Goal: Task Accomplishment & Management: Manage account settings

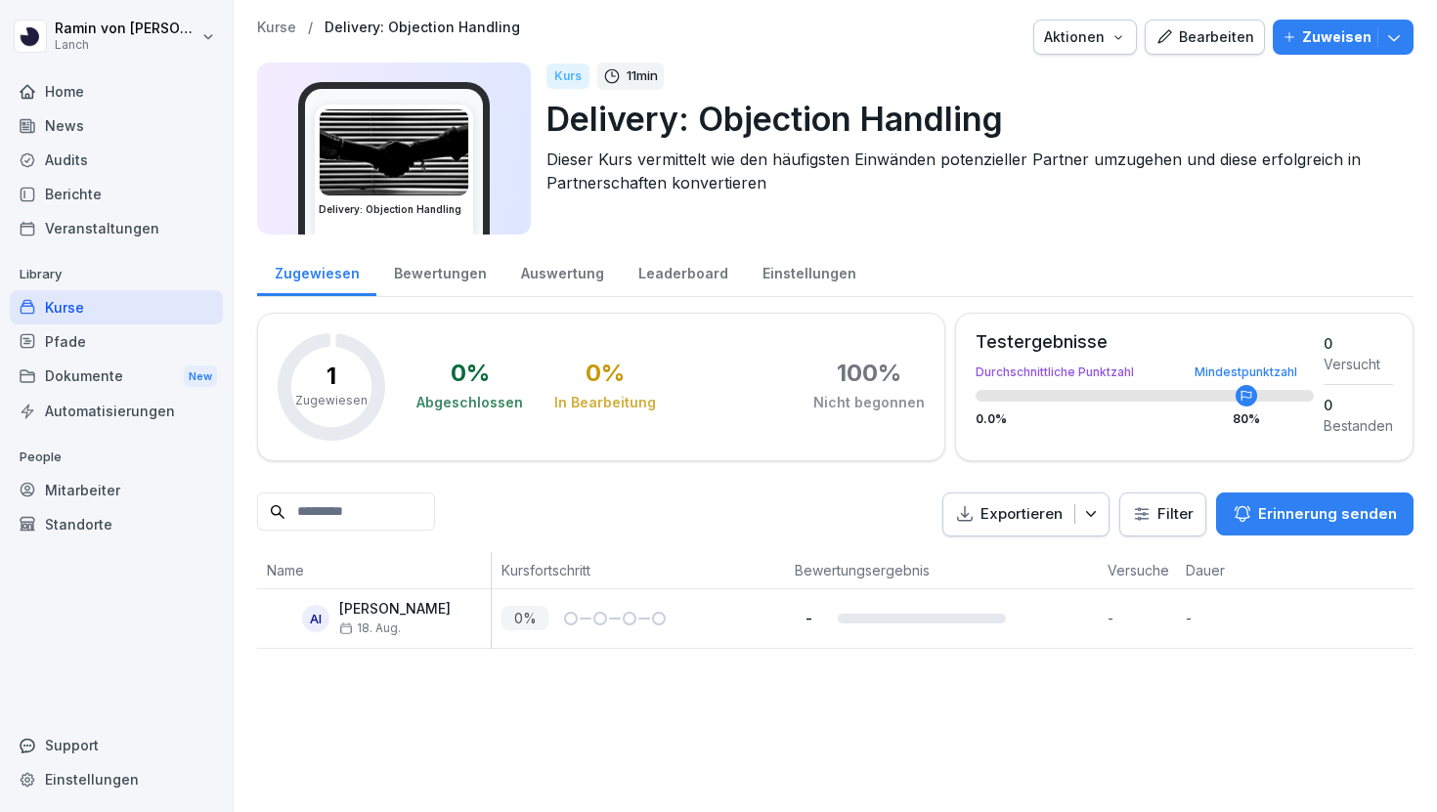
click at [270, 17] on div "Kurse / Delivery: Objection Handling Aktionen Bearbeiten Zuweisen Delivery: Obj…" at bounding box center [835, 334] width 1203 height 669
click at [274, 24] on p "Kurse" at bounding box center [276, 28] width 39 height 17
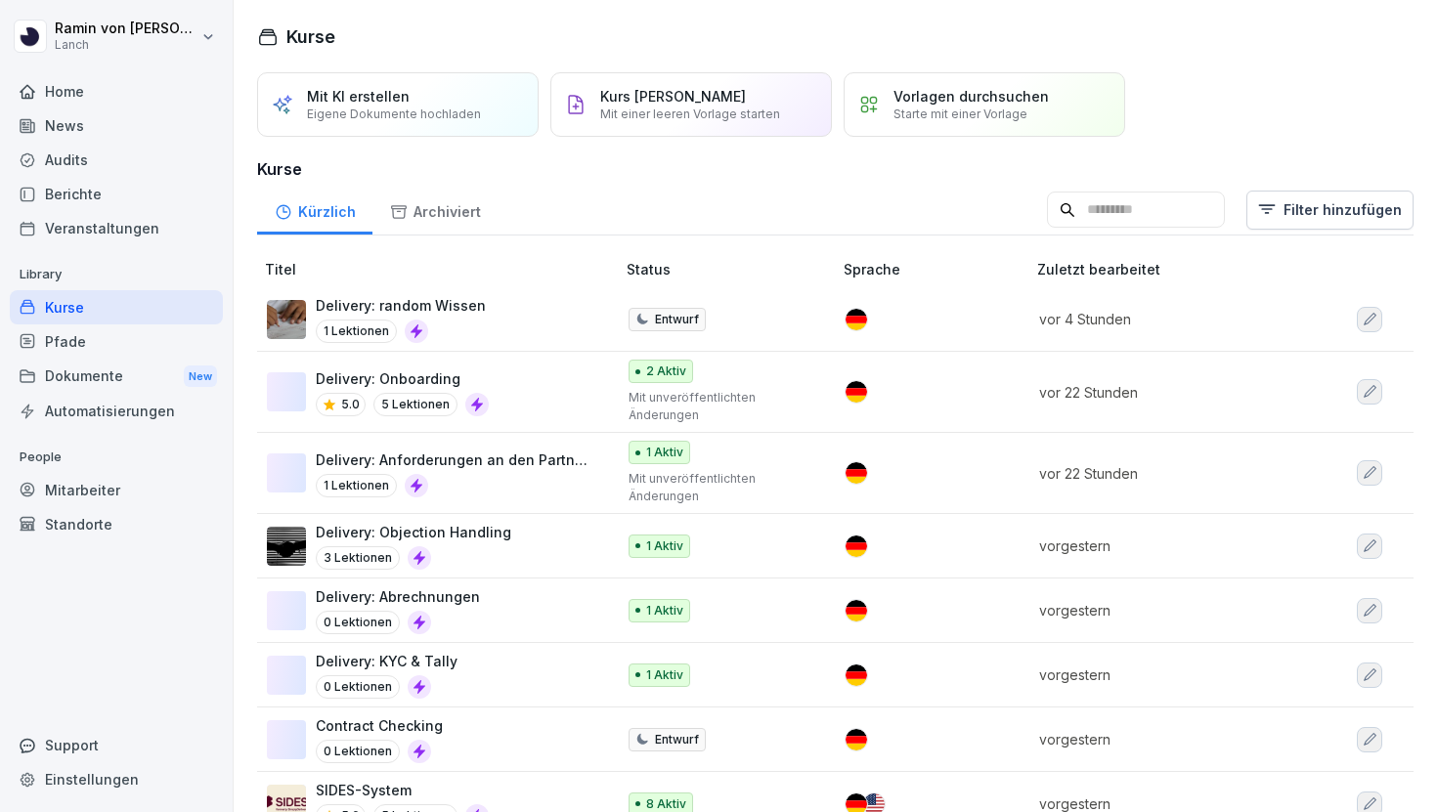
click at [509, 538] on div "Delivery: Objection Handling 3 Lektionen" at bounding box center [431, 546] width 328 height 48
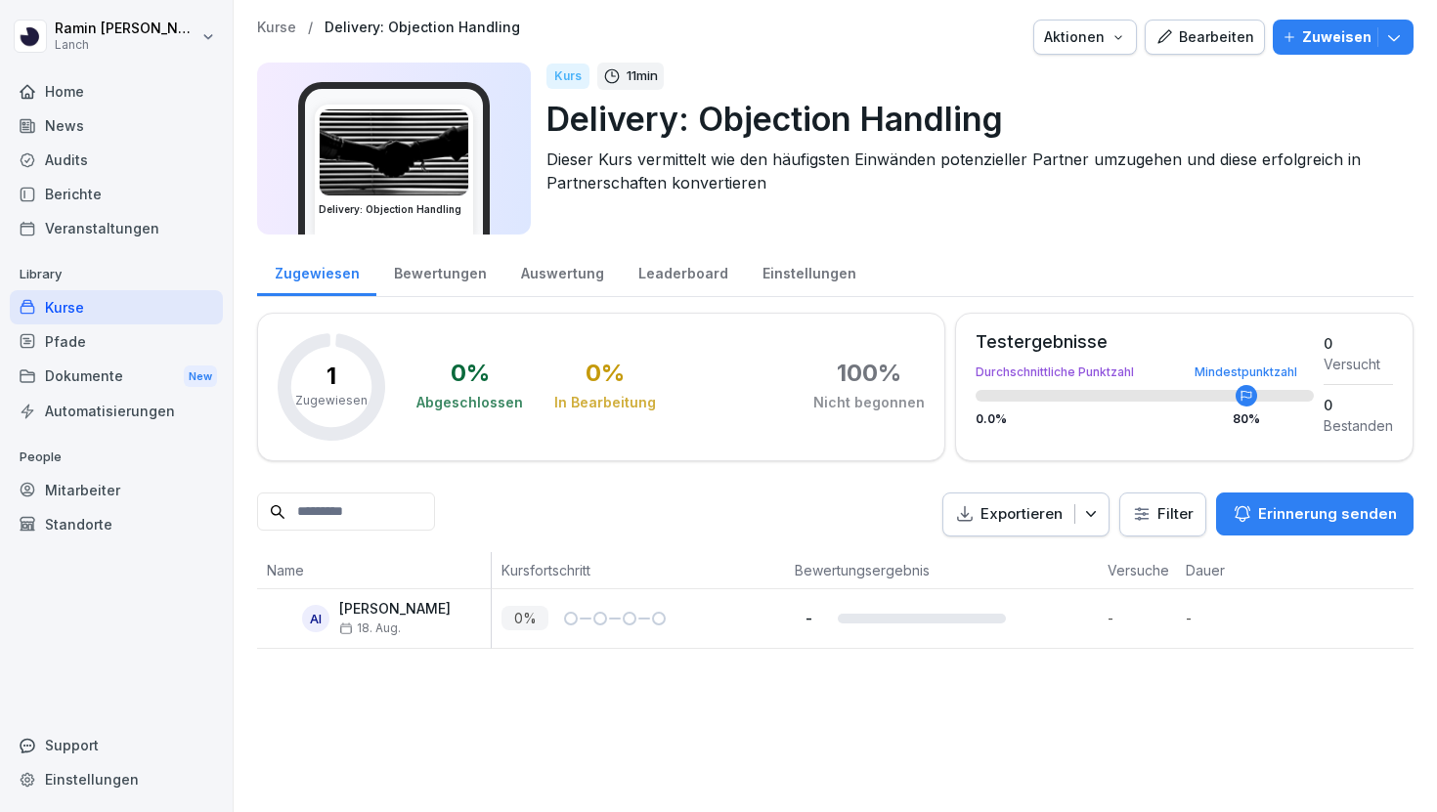
click at [1389, 36] on icon "button" at bounding box center [1394, 38] width 12 height 6
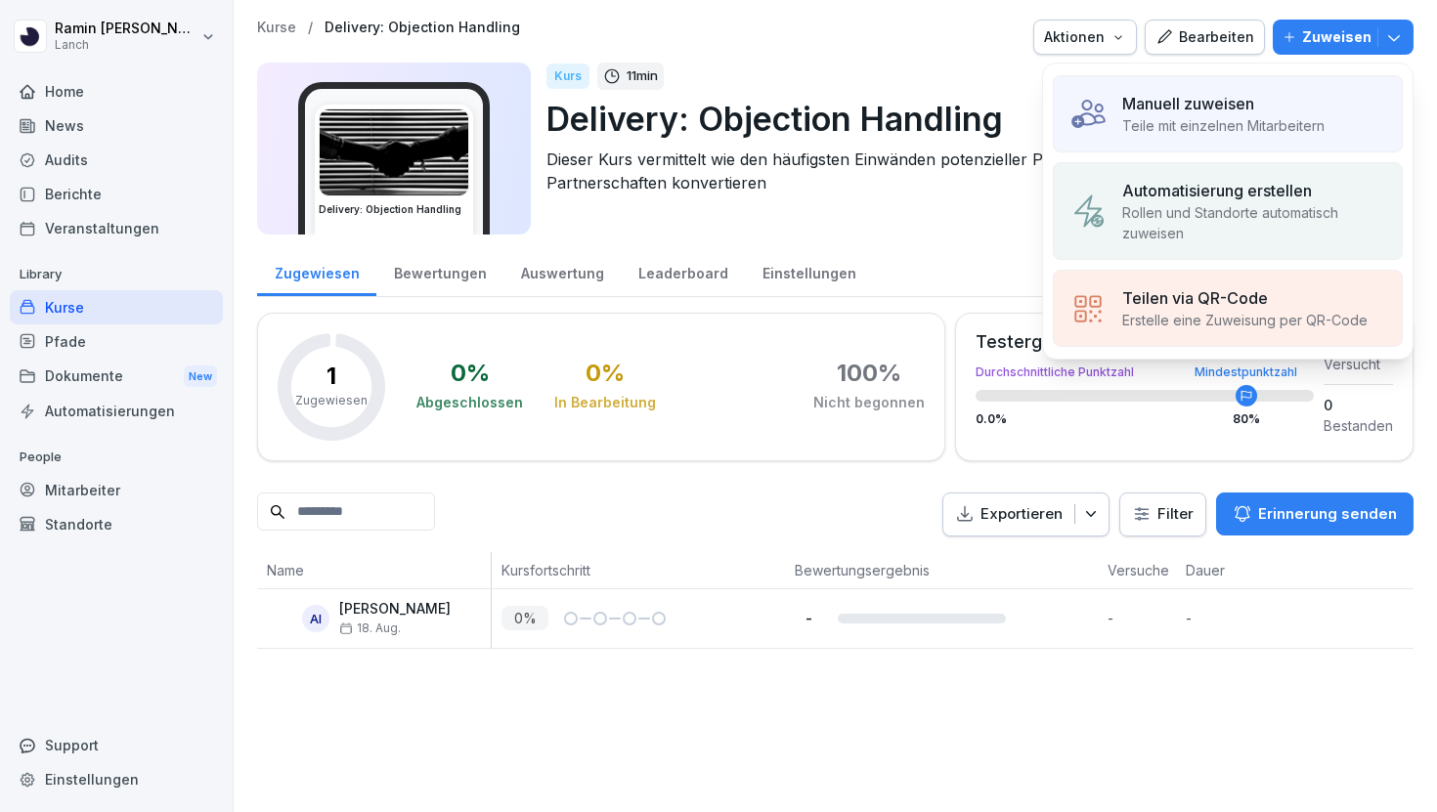
click at [1207, 139] on div "Manuell zuweisen Teile mit einzelnen Mitarbeitern" at bounding box center [1228, 113] width 350 height 77
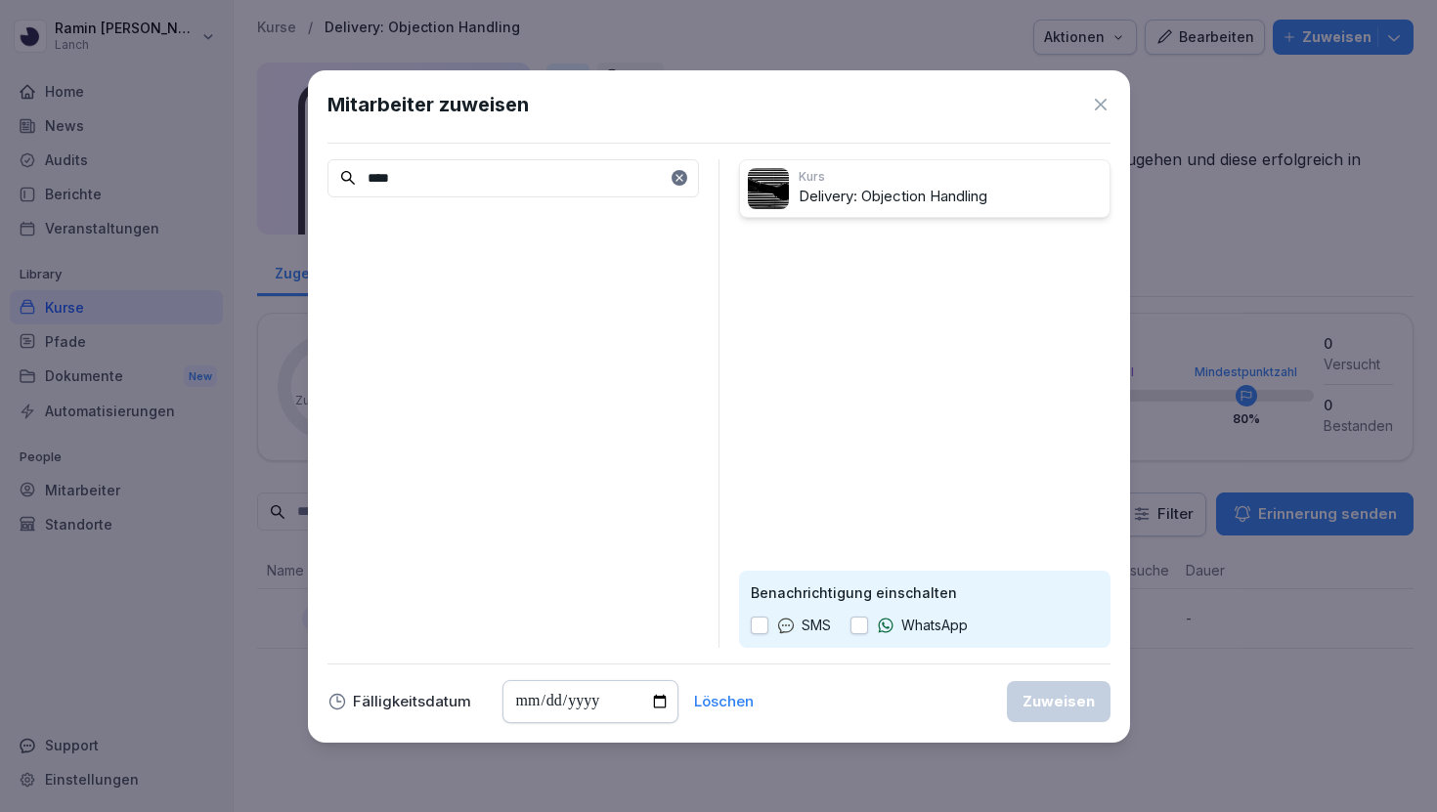
type input "****"
click at [683, 181] on icon at bounding box center [680, 178] width 12 height 12
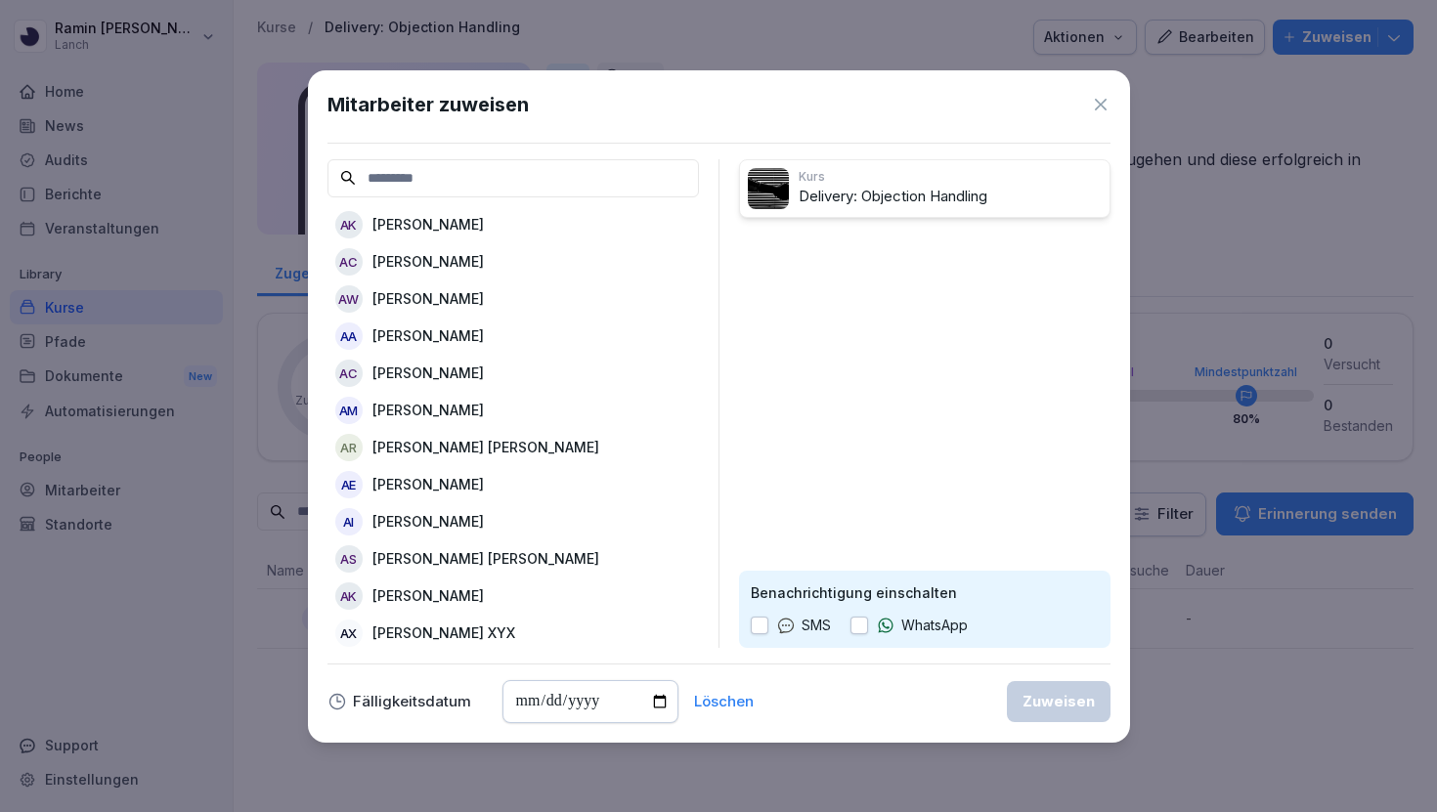
click at [1104, 95] on icon at bounding box center [1101, 105] width 20 height 20
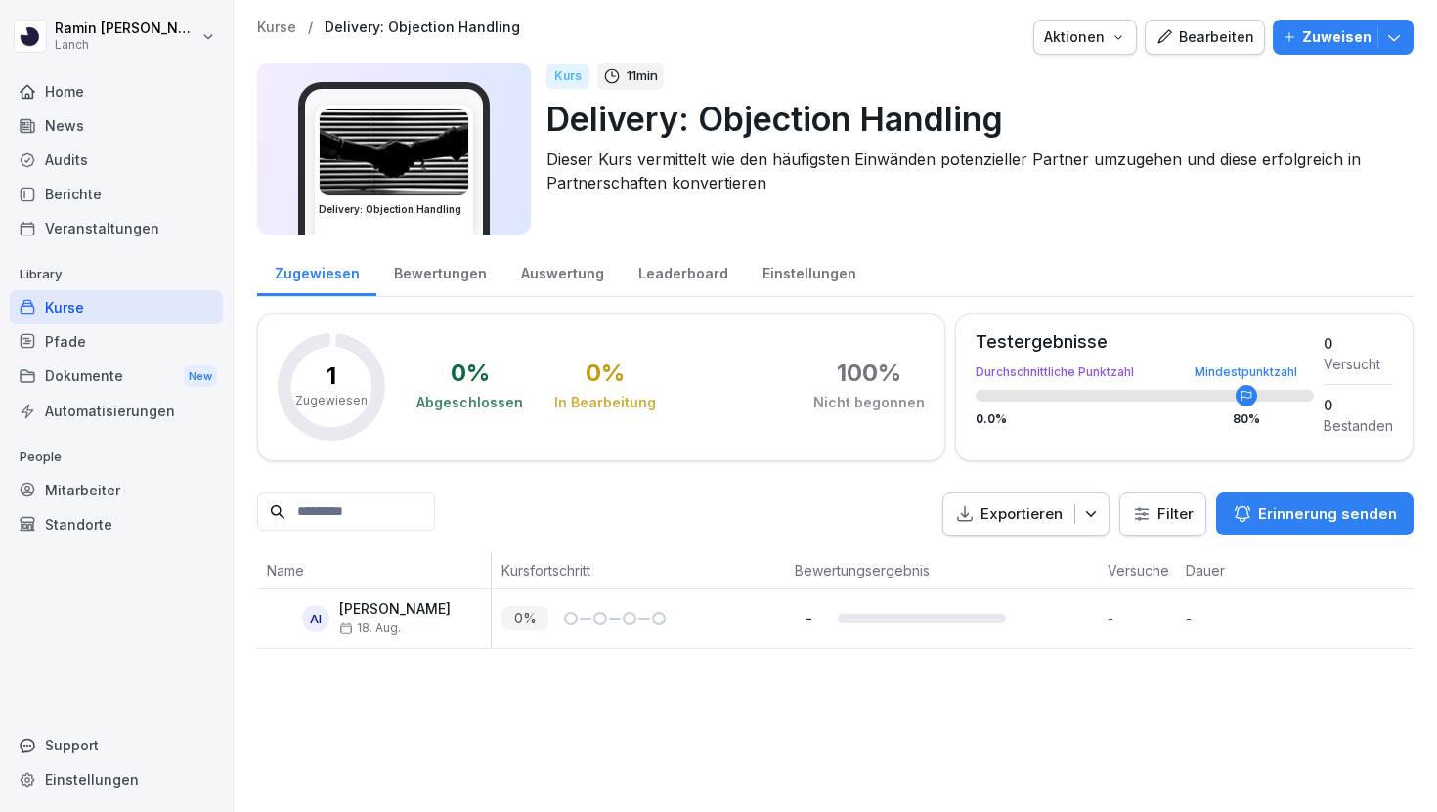
click at [1316, 38] on p "Zuweisen" at bounding box center [1336, 37] width 69 height 22
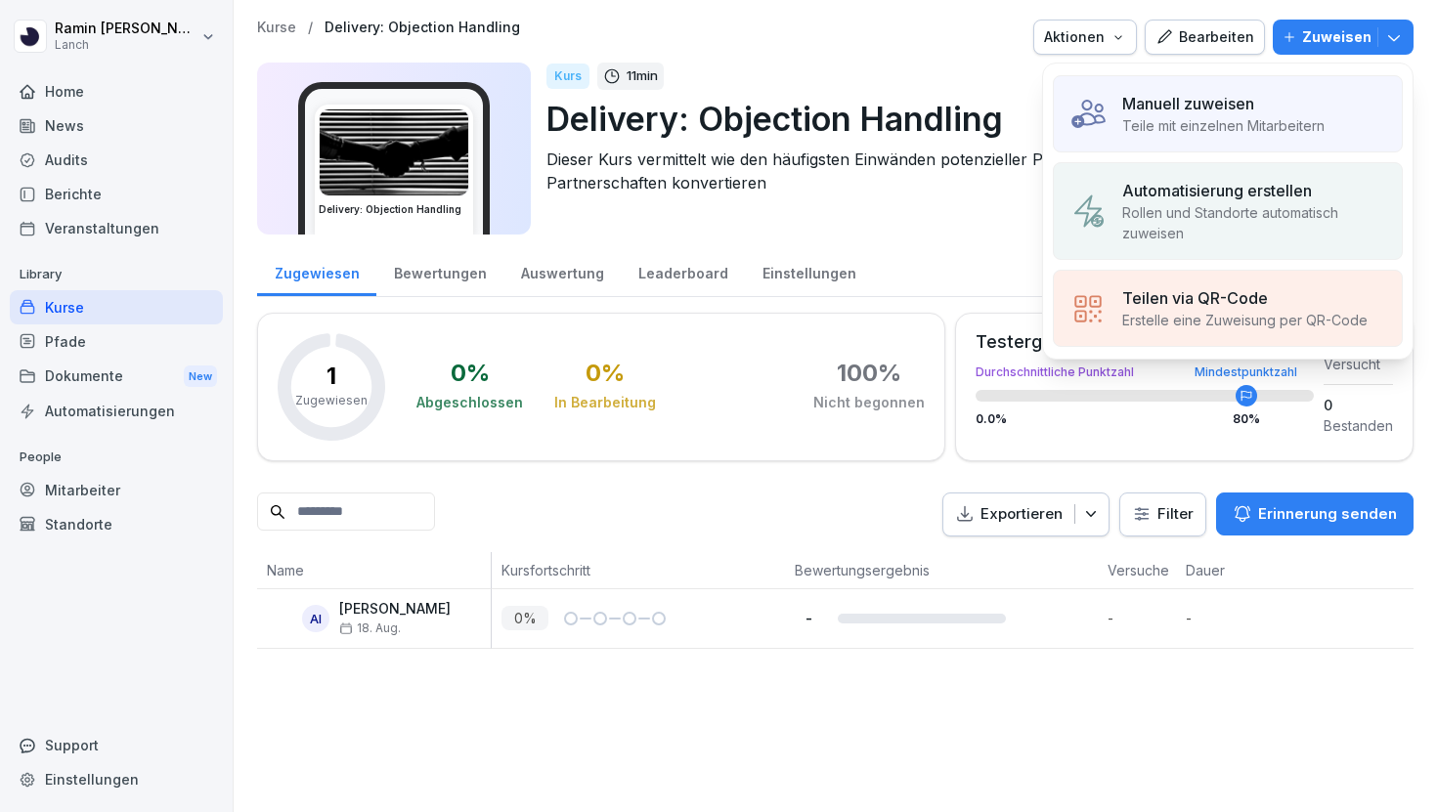
click at [1212, 131] on p "Teile mit einzelnen Mitarbeitern" at bounding box center [1223, 125] width 202 height 21
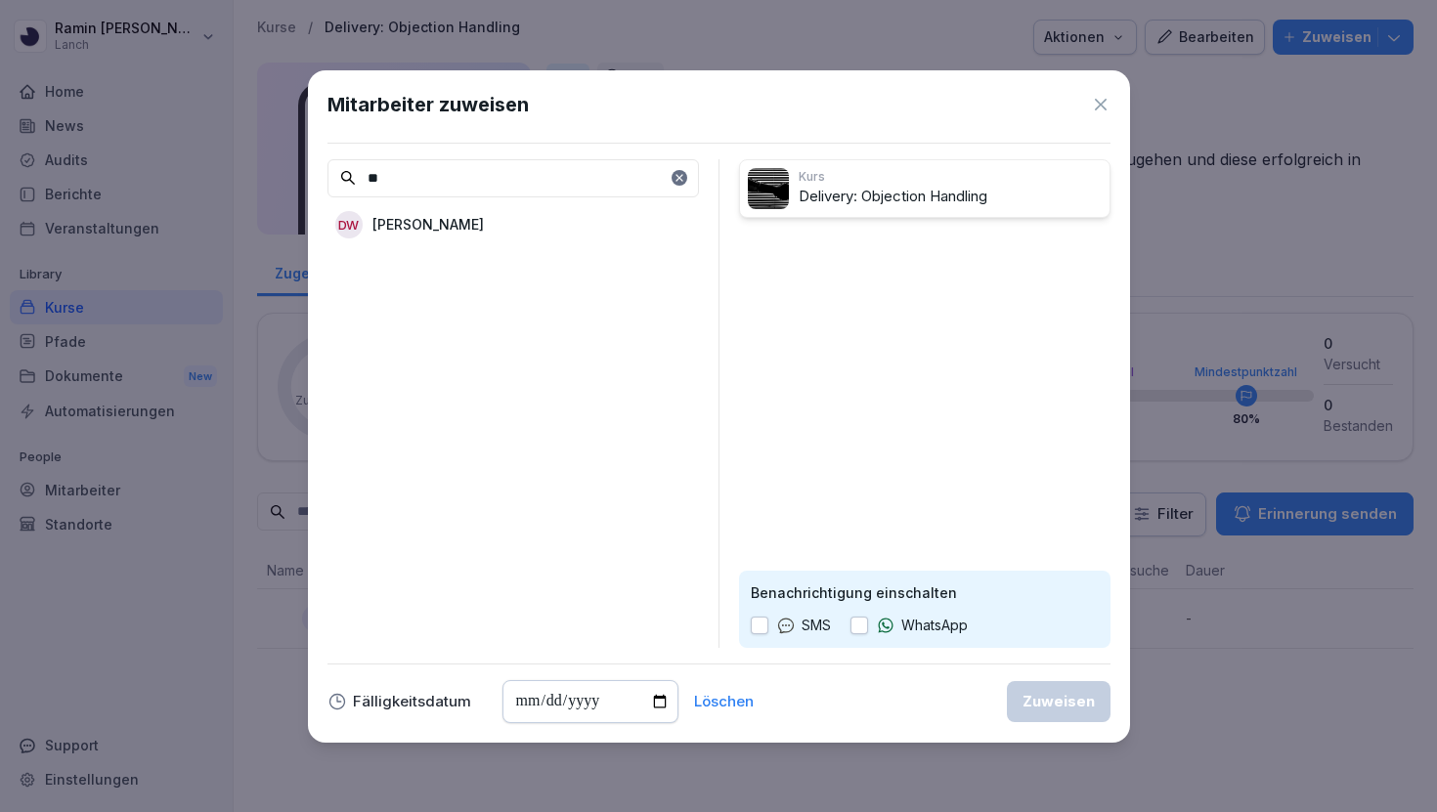
type input "*"
type input "***"
click at [1106, 101] on icon at bounding box center [1101, 105] width 20 height 20
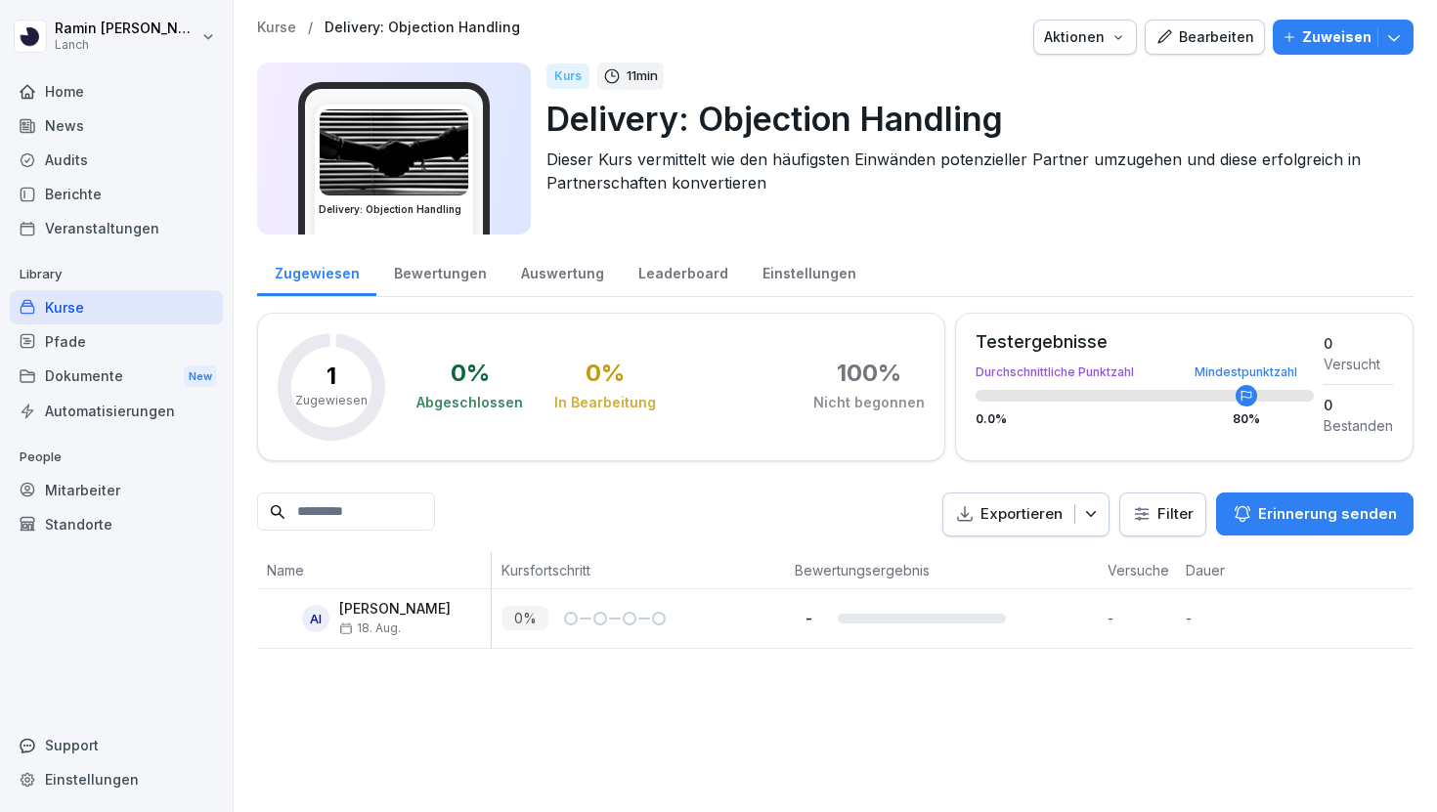
click at [276, 27] on p "Kurse" at bounding box center [276, 28] width 39 height 17
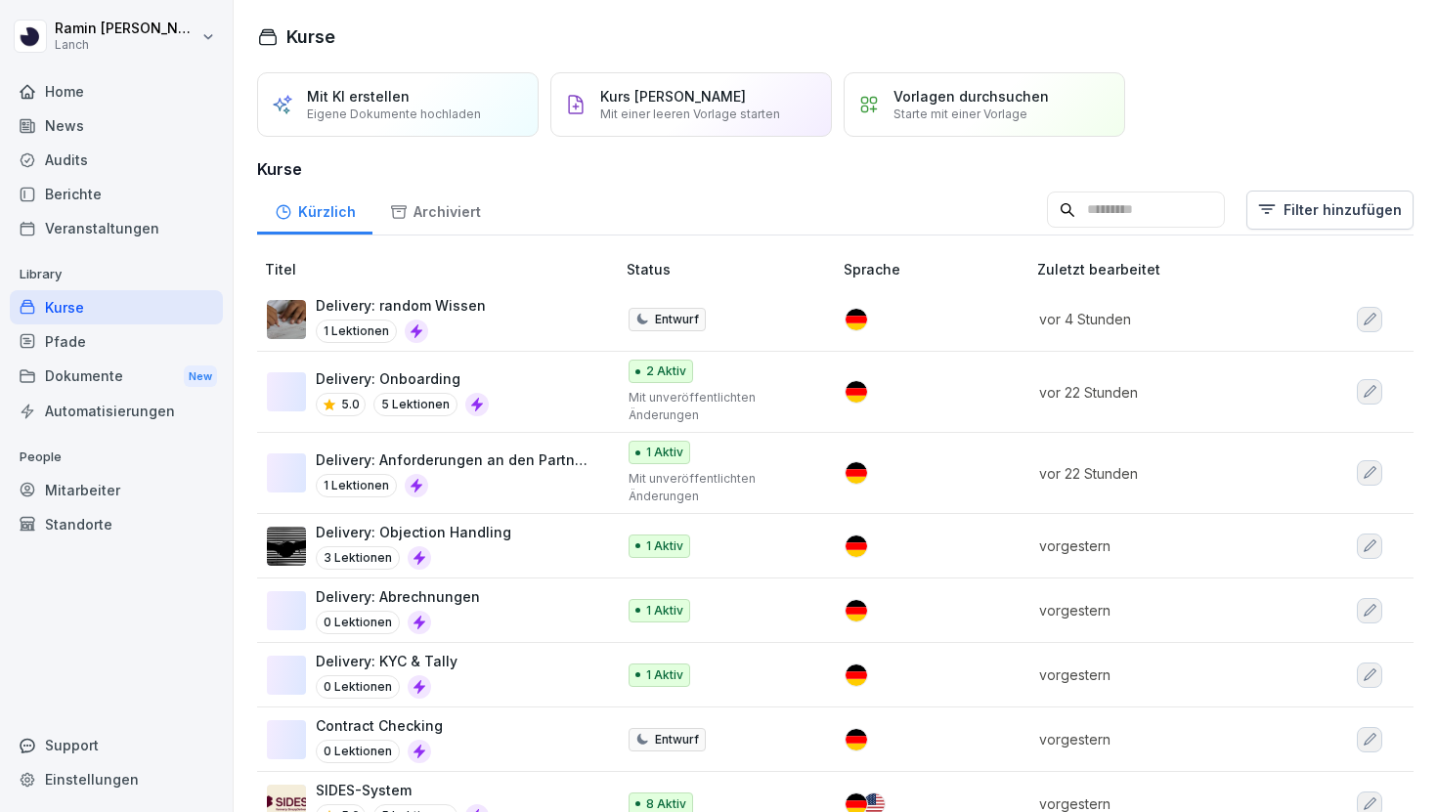
click at [461, 374] on p "Delivery: Onboarding" at bounding box center [402, 379] width 173 height 21
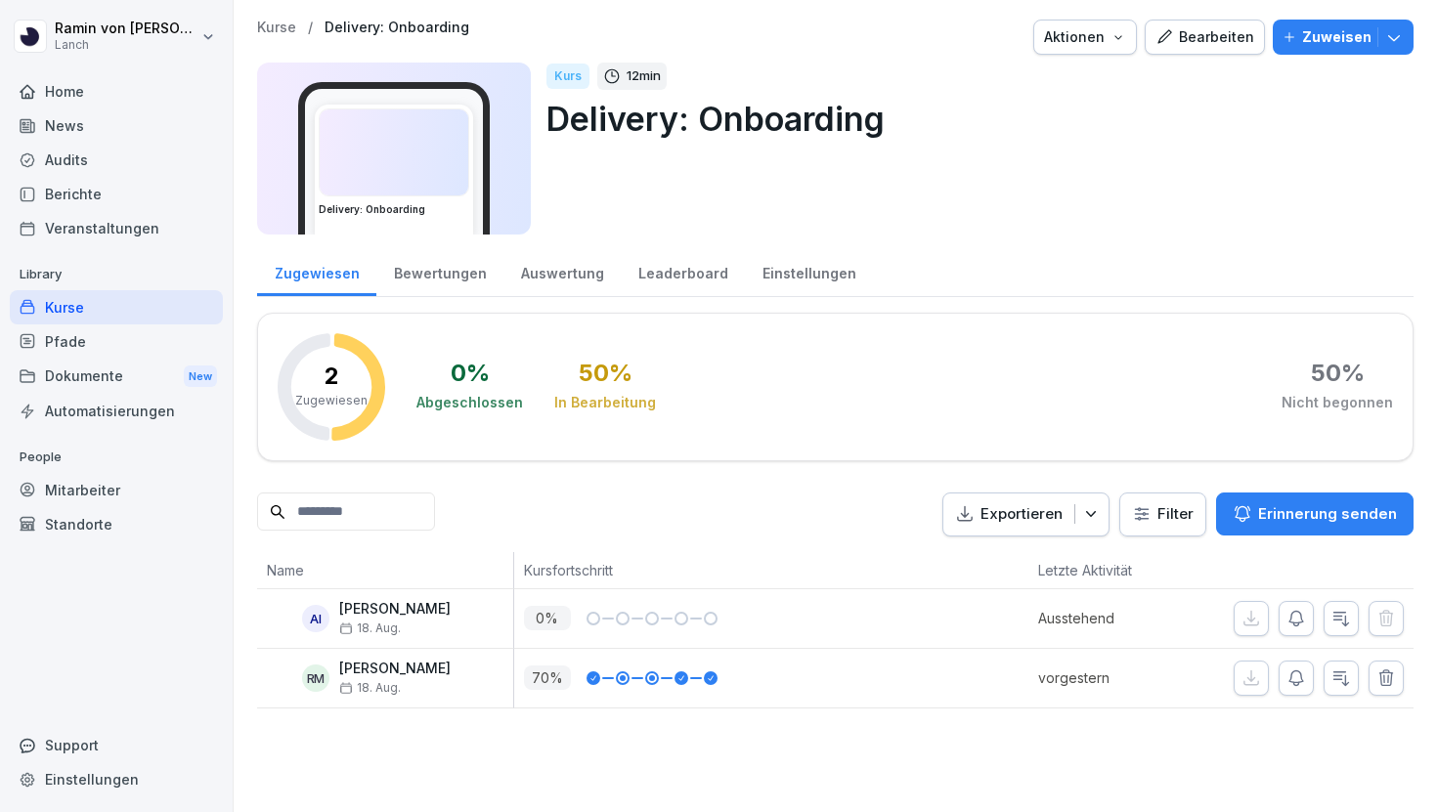
click at [1225, 36] on div "Bearbeiten" at bounding box center [1205, 37] width 99 height 22
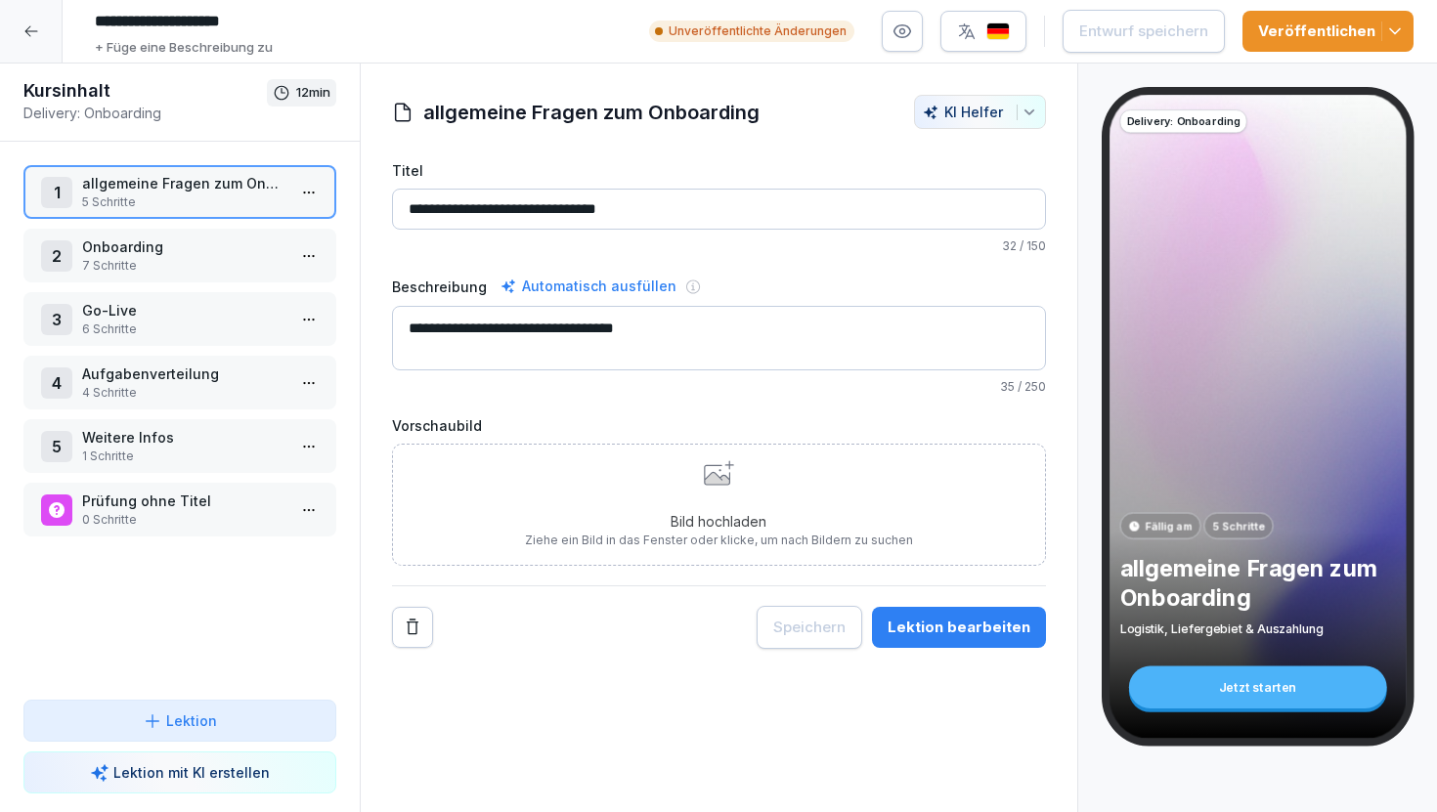
click at [156, 256] on p "Onboarding" at bounding box center [183, 247] width 203 height 21
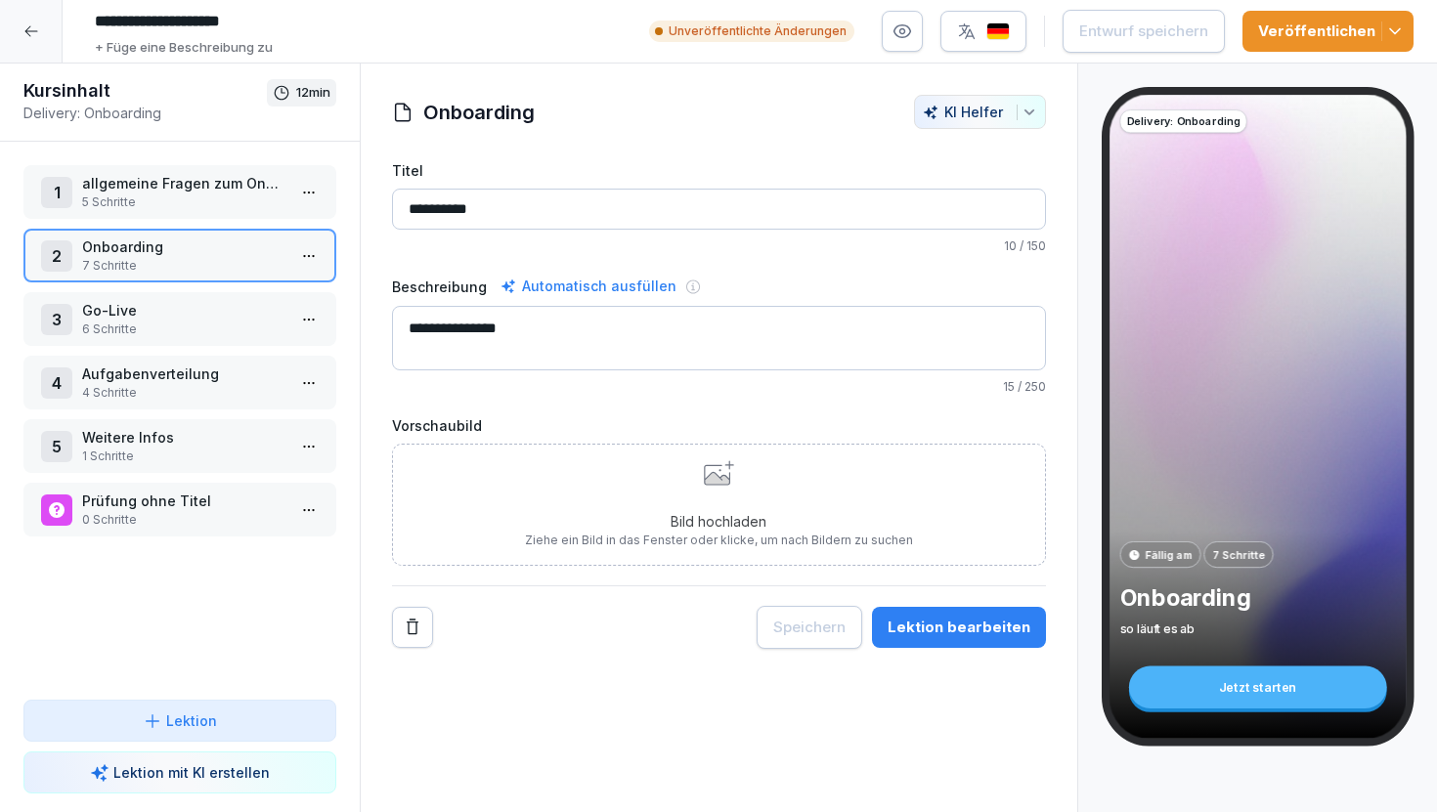
click at [167, 499] on p "Prüfung ohne Titel" at bounding box center [183, 501] width 203 height 21
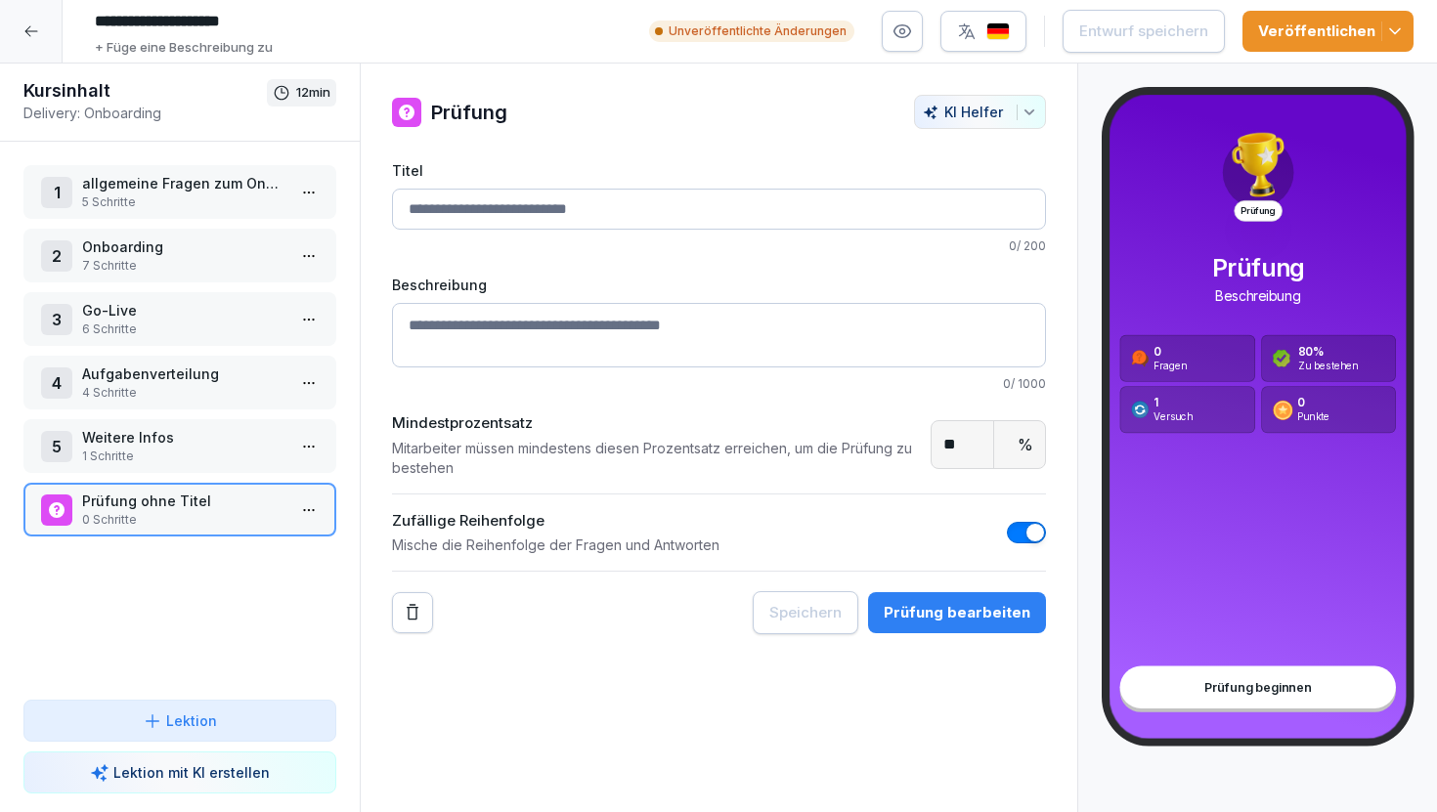
click at [182, 433] on p "Weitere Infos" at bounding box center [183, 437] width 203 height 21
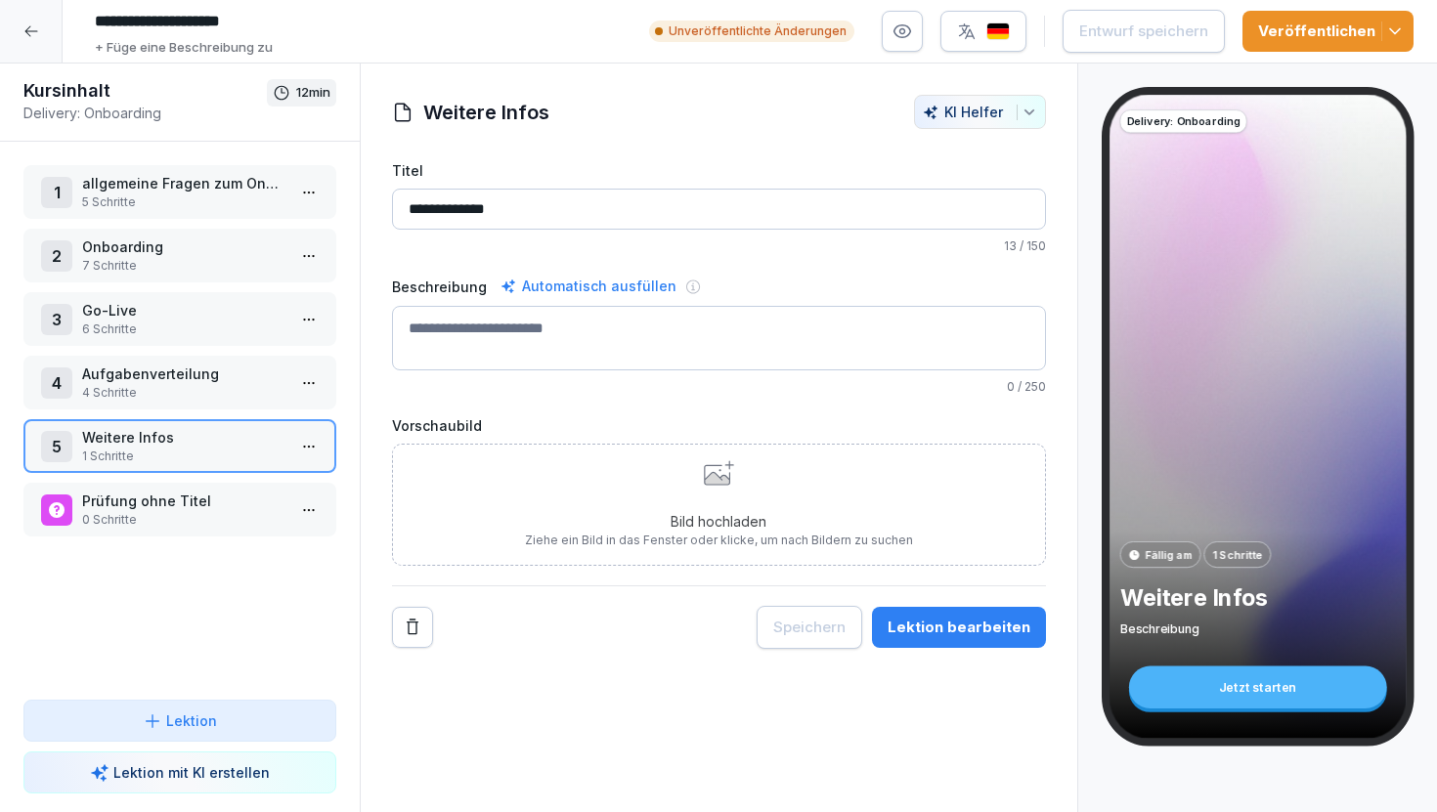
click at [207, 392] on p "4 Schritte" at bounding box center [183, 393] width 203 height 18
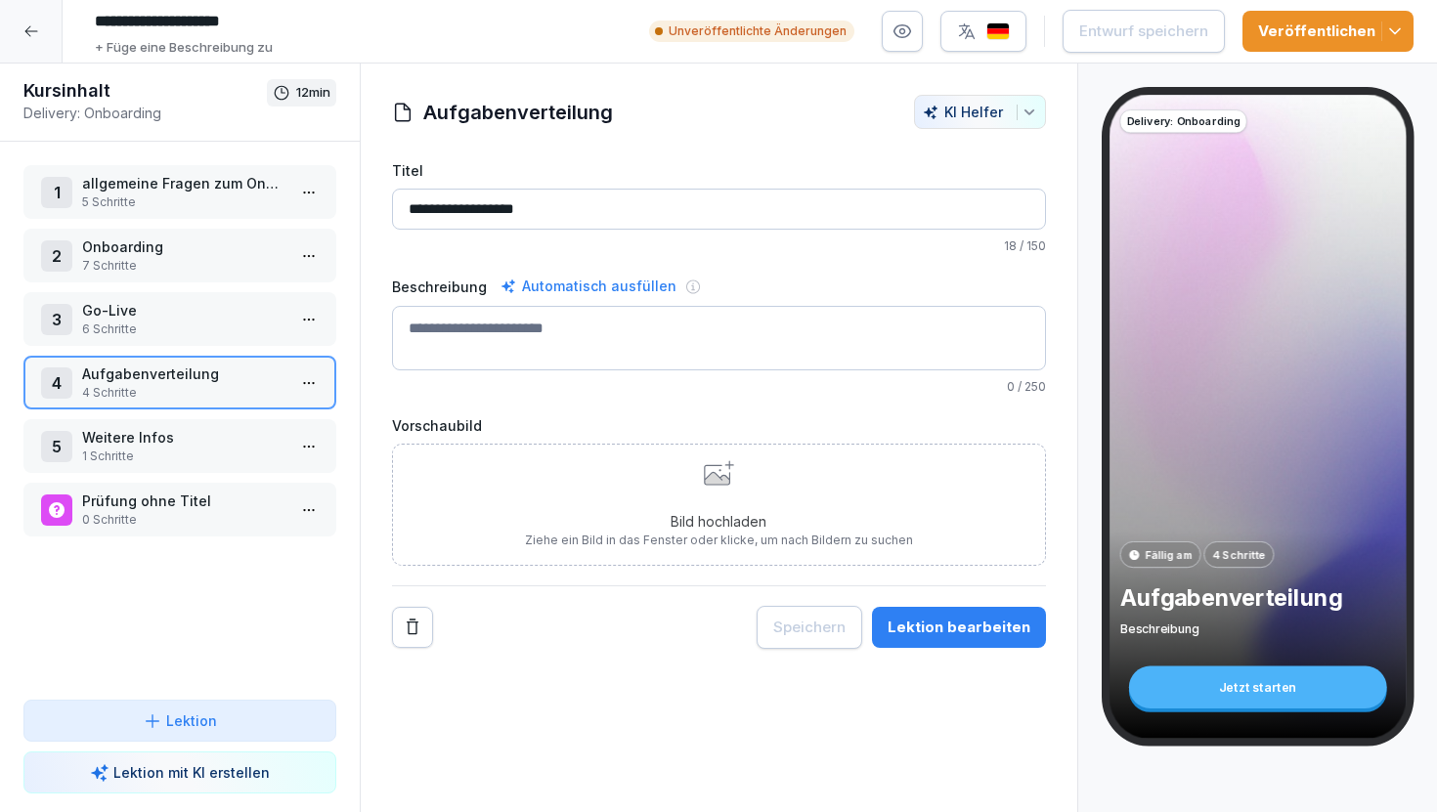
click at [186, 331] on p "6 Schritte" at bounding box center [183, 330] width 203 height 18
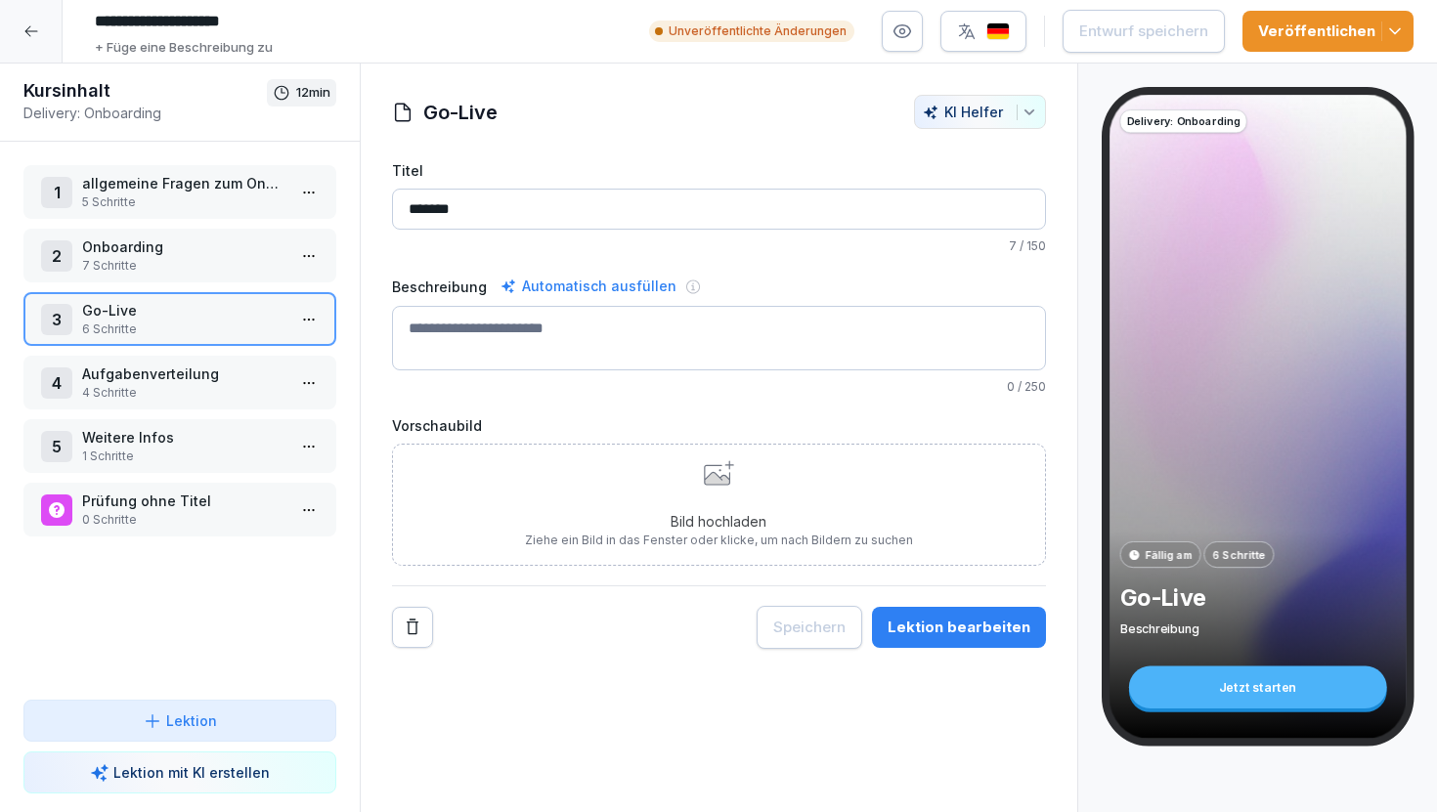
click at [313, 514] on html "**********" at bounding box center [718, 406] width 1437 height 812
click at [254, 631] on div "Löschen" at bounding box center [236, 621] width 166 height 36
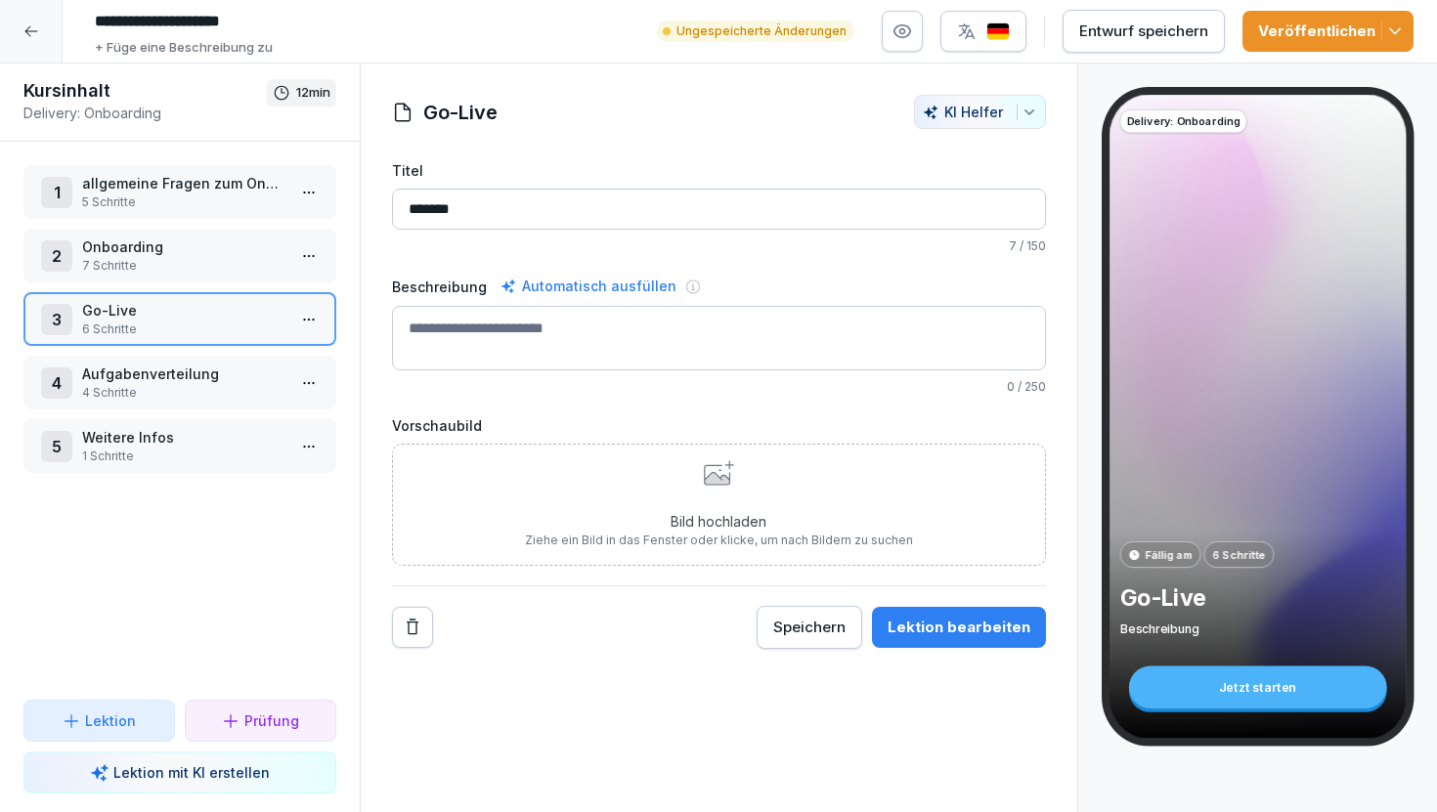
click at [247, 720] on p "Prüfung" at bounding box center [271, 721] width 55 height 21
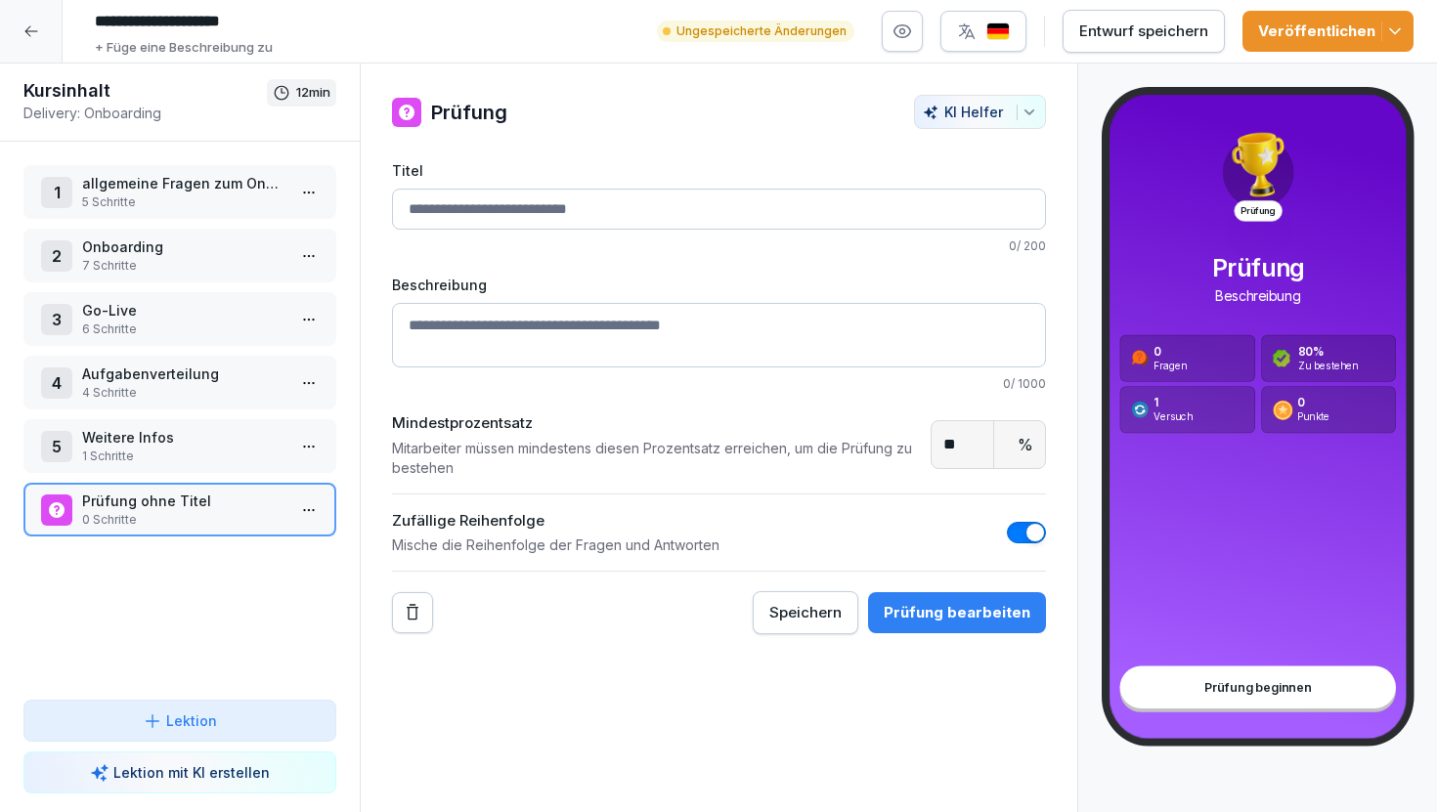
click at [960, 109] on div "KI Helfer" at bounding box center [980, 112] width 114 height 17
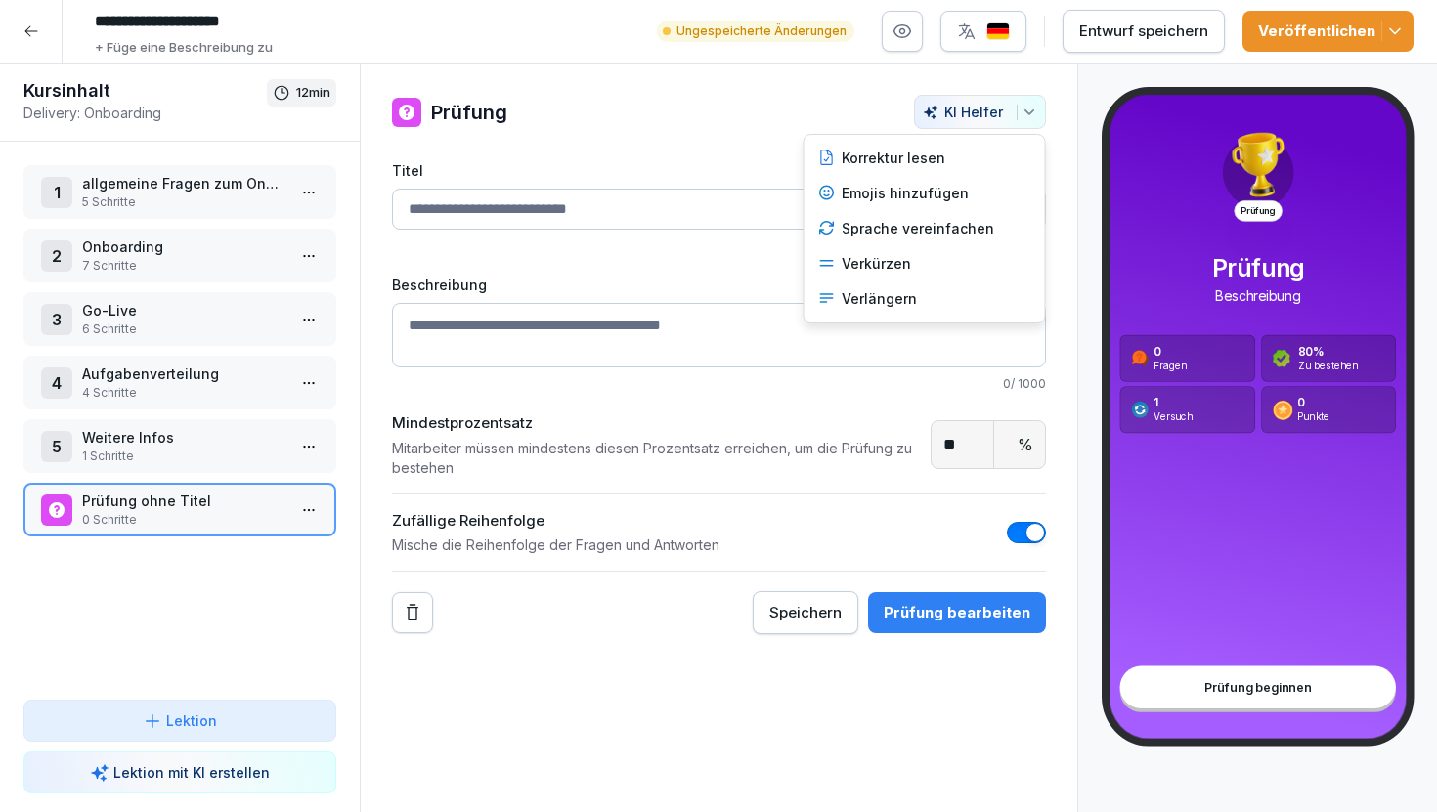
click at [782, 94] on html "**********" at bounding box center [718, 406] width 1437 height 812
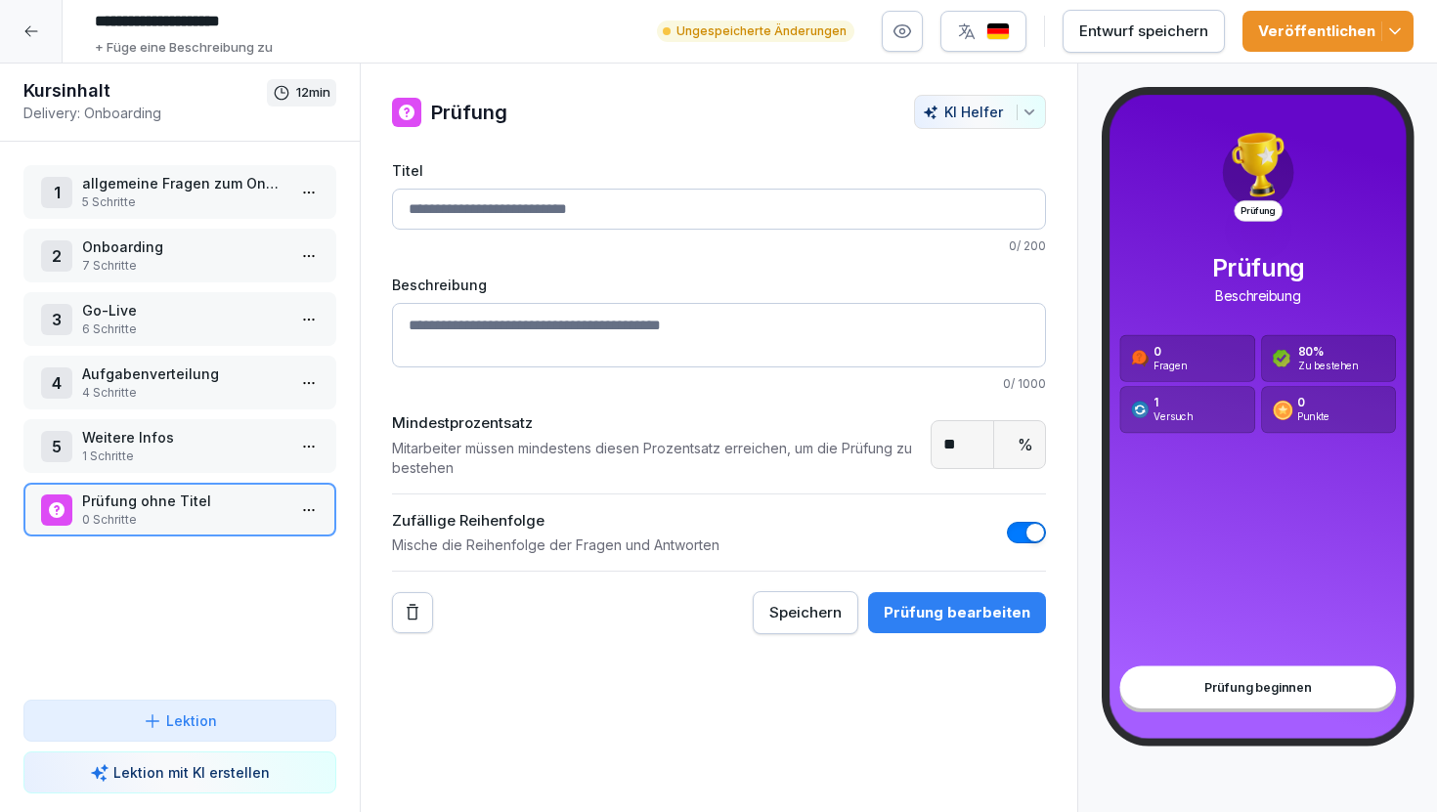
click at [909, 602] on div "Prüfung bearbeiten" at bounding box center [957, 613] width 147 height 22
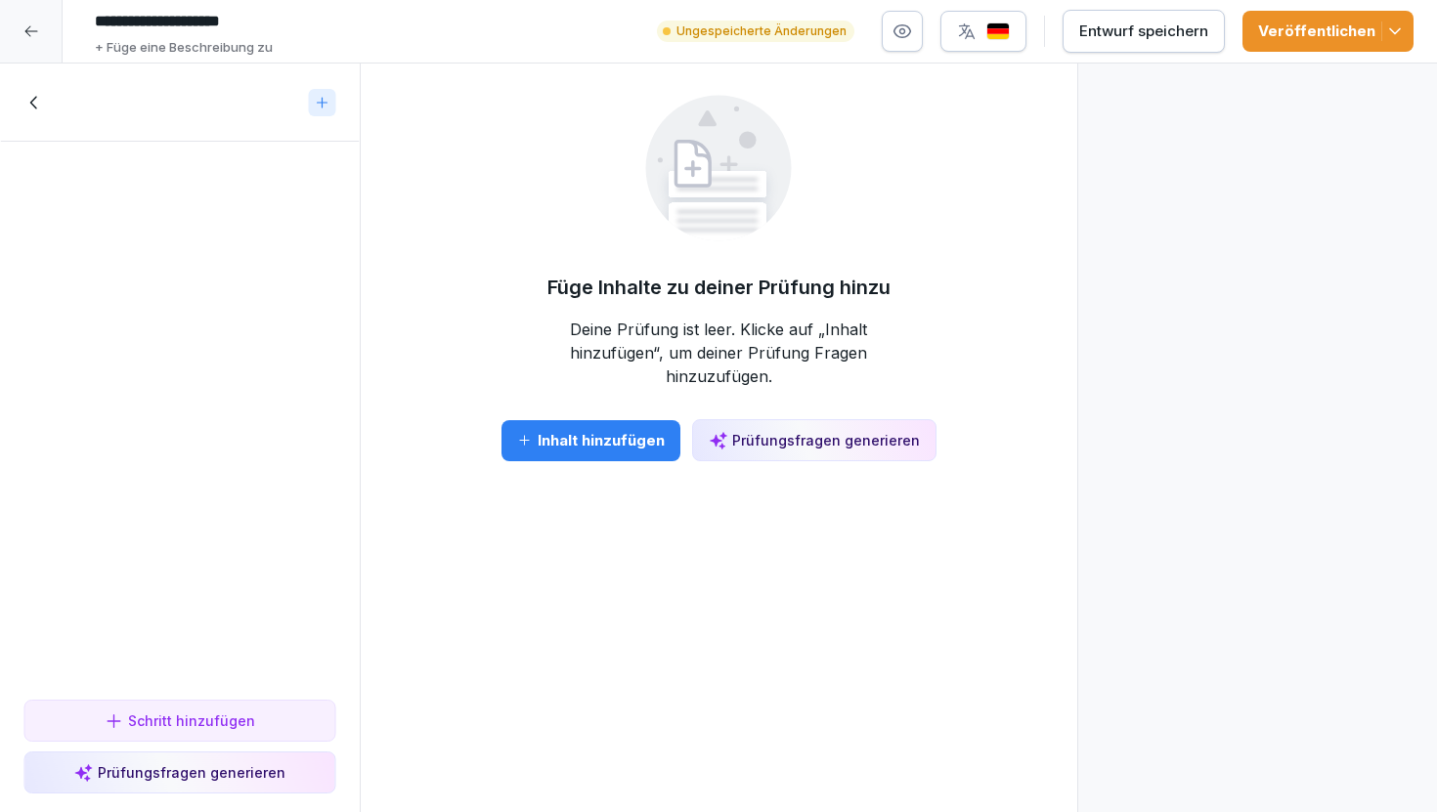
click at [255, 771] on div "Prüfungsfragen generieren" at bounding box center [179, 773] width 211 height 21
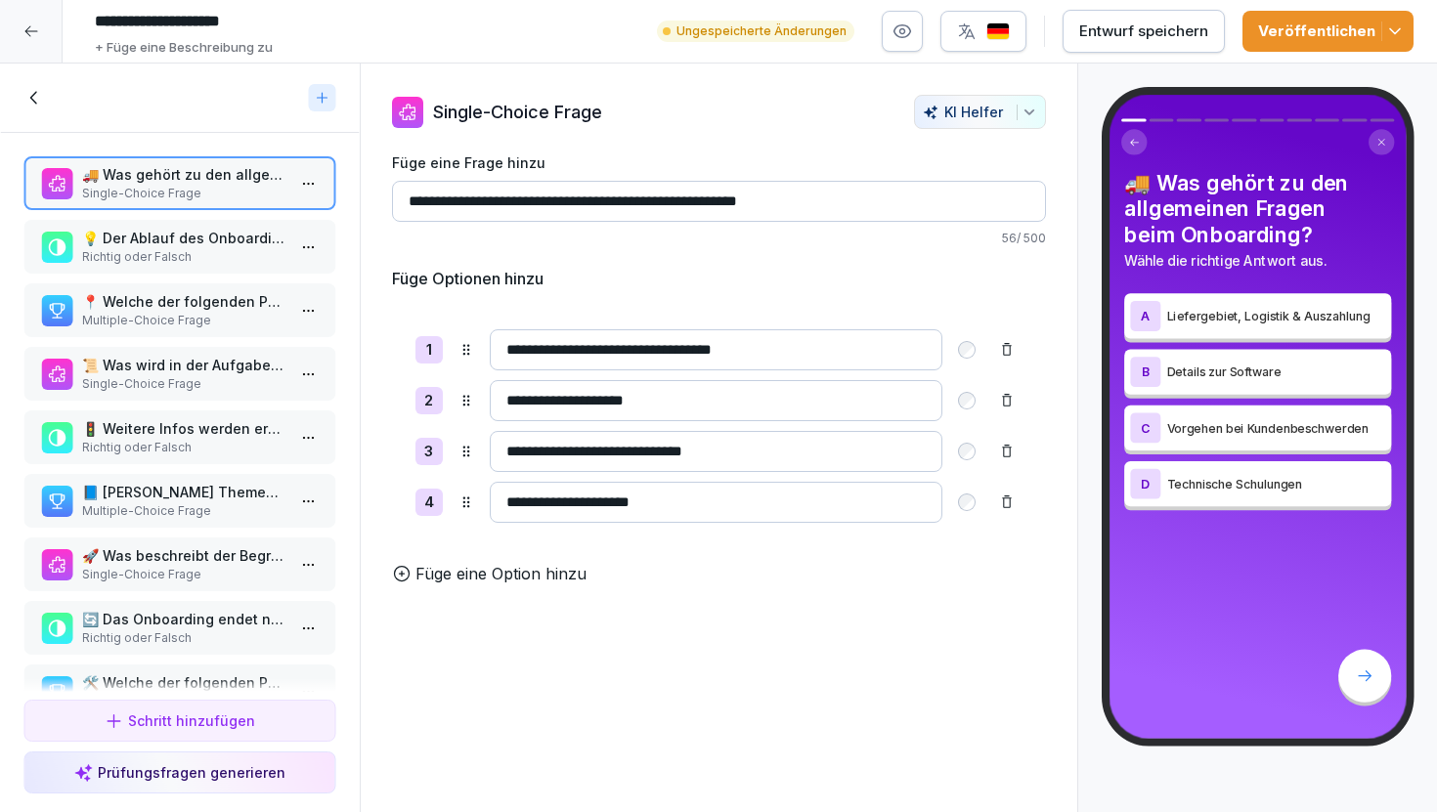
click at [202, 255] on p "Richtig oder Falsch" at bounding box center [183, 257] width 203 height 18
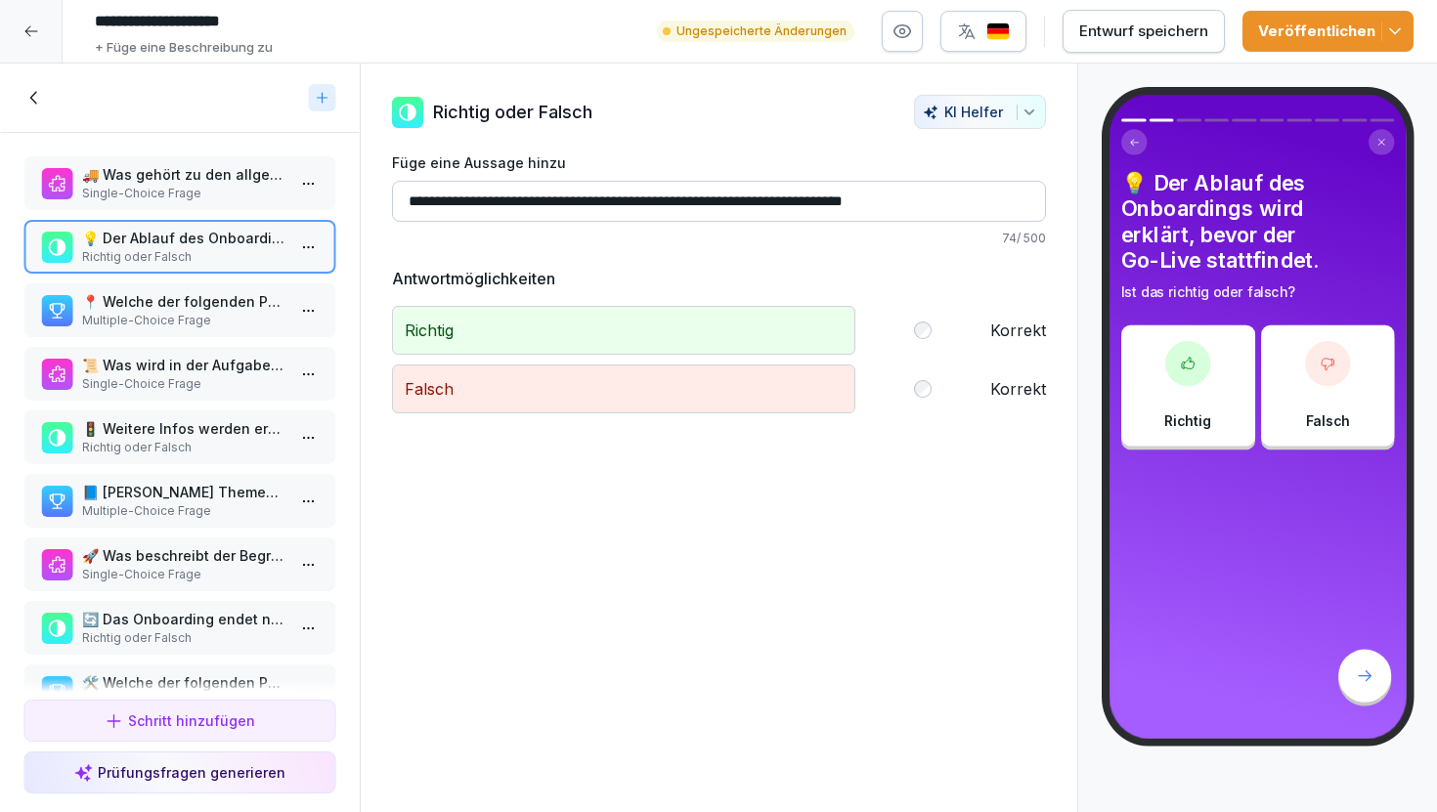
click at [207, 309] on p "📍 Welche der folgenden Punkte sind während des Go-Lives wichtig?" at bounding box center [183, 301] width 203 height 21
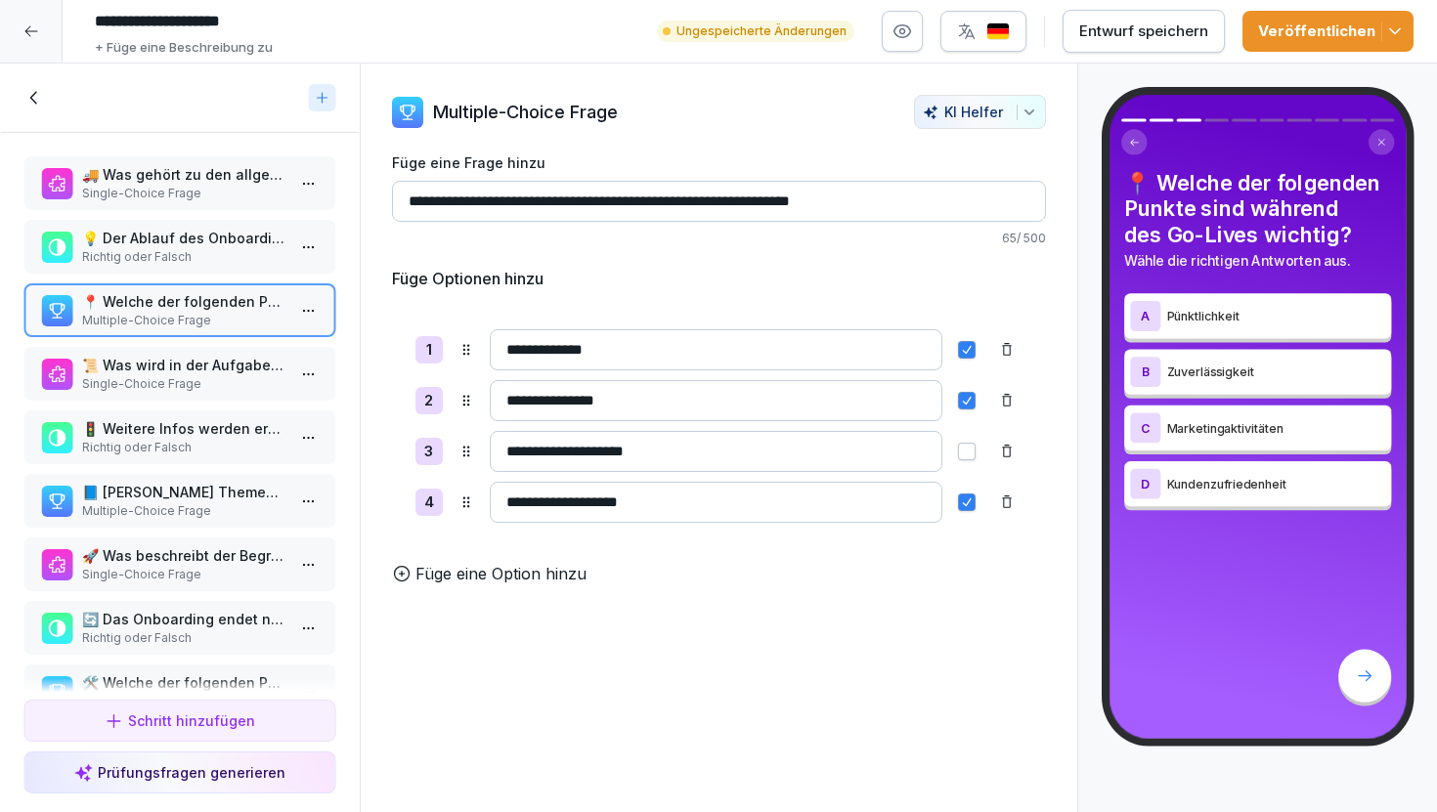
click at [204, 374] on p "📜 Was wird in der Aufgabenverteilung im Onboarding festgelegt?" at bounding box center [183, 365] width 203 height 21
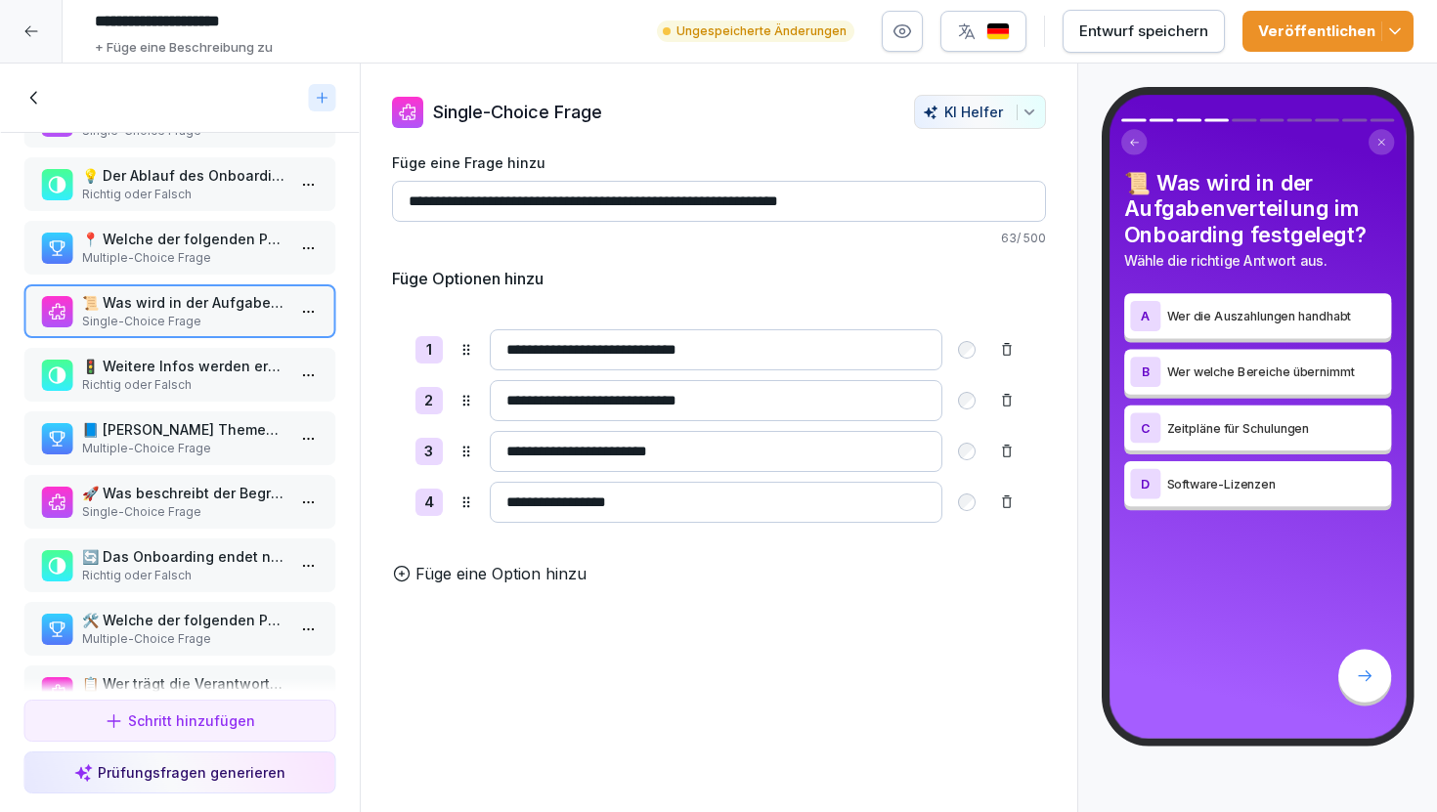
scroll to position [83, 0]
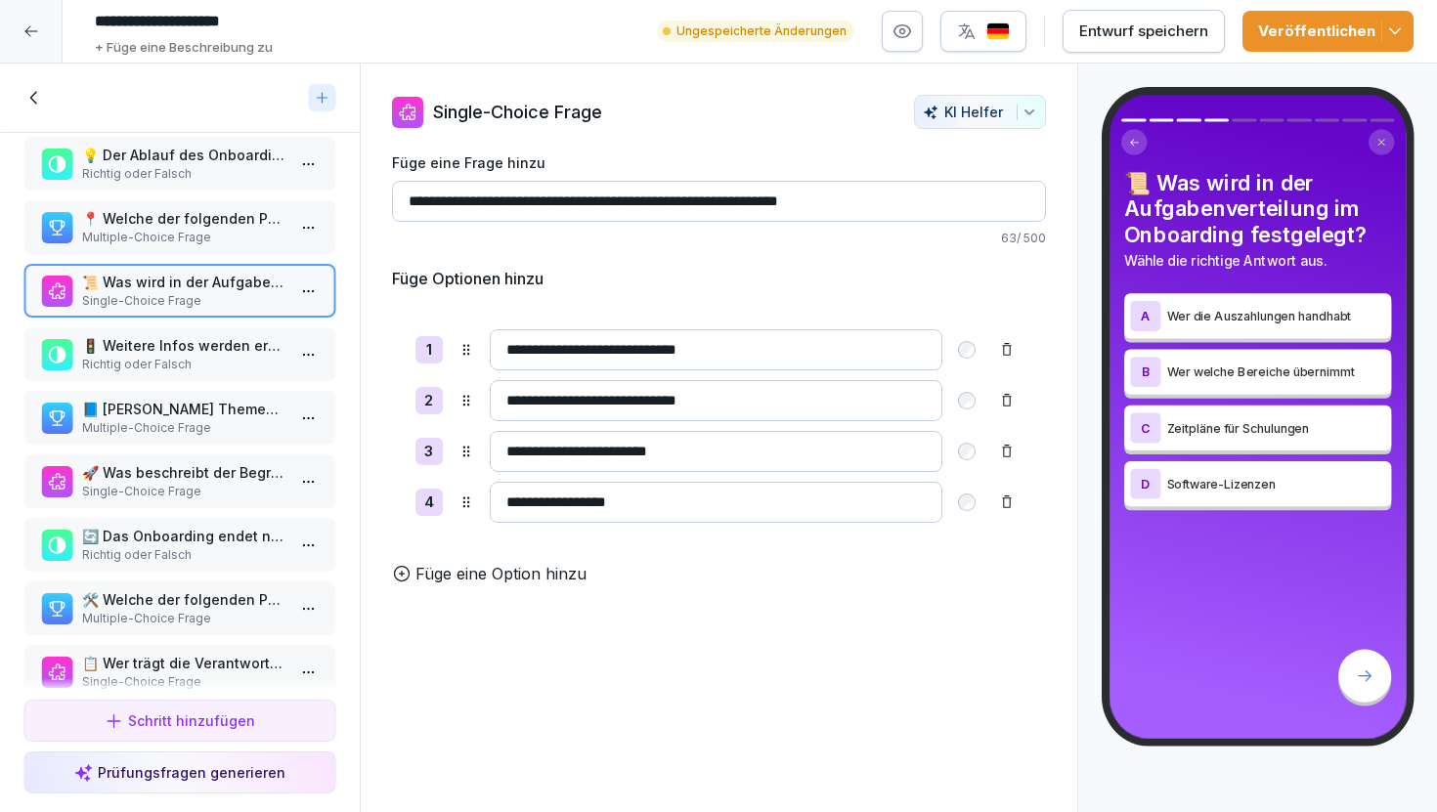
click at [204, 374] on div "🚦 Weitere Infos werden erst nach dem Go-Live bereitgestellt. Richtig oder Falsch" at bounding box center [179, 354] width 313 height 54
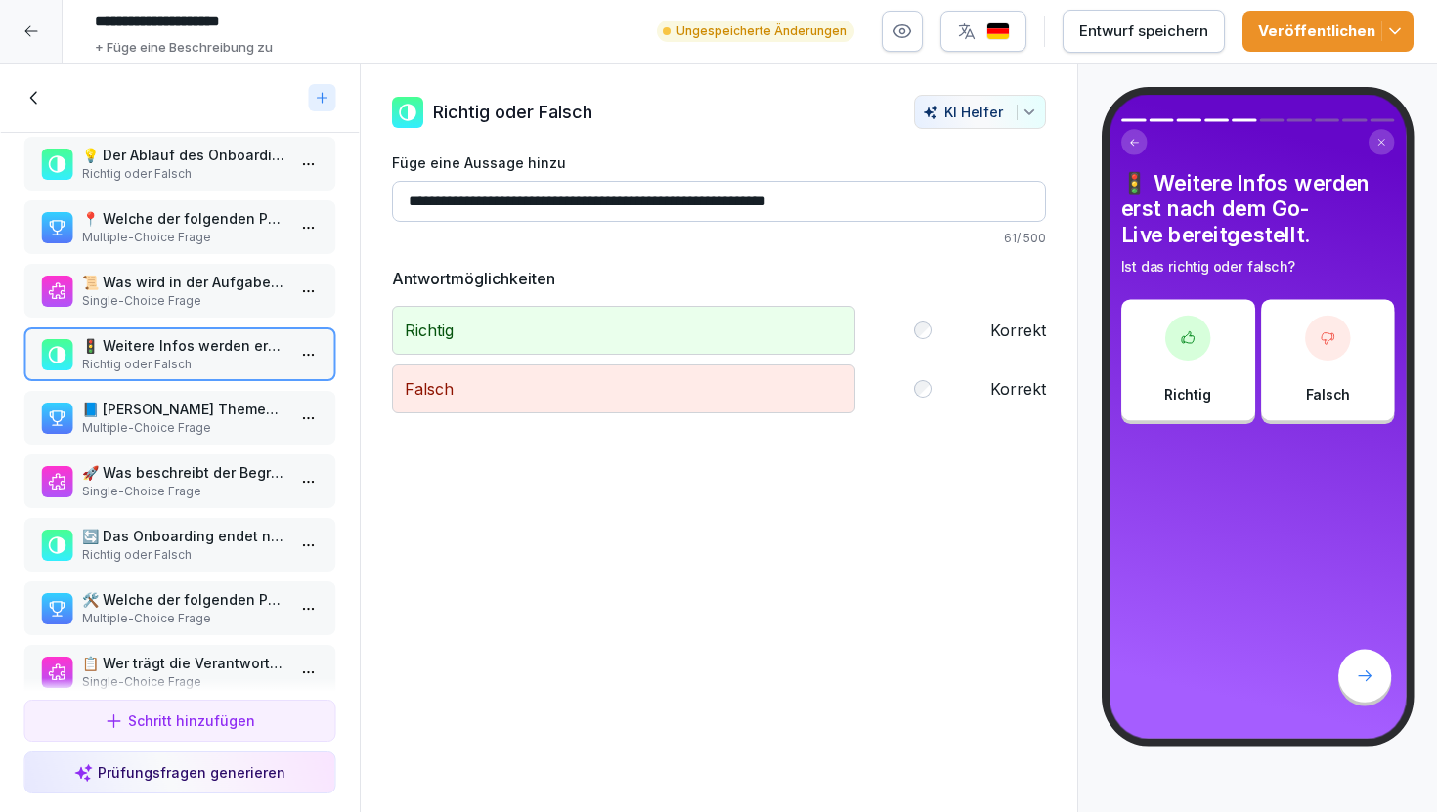
click at [210, 433] on p "Multiple-Choice Frage" at bounding box center [183, 428] width 203 height 18
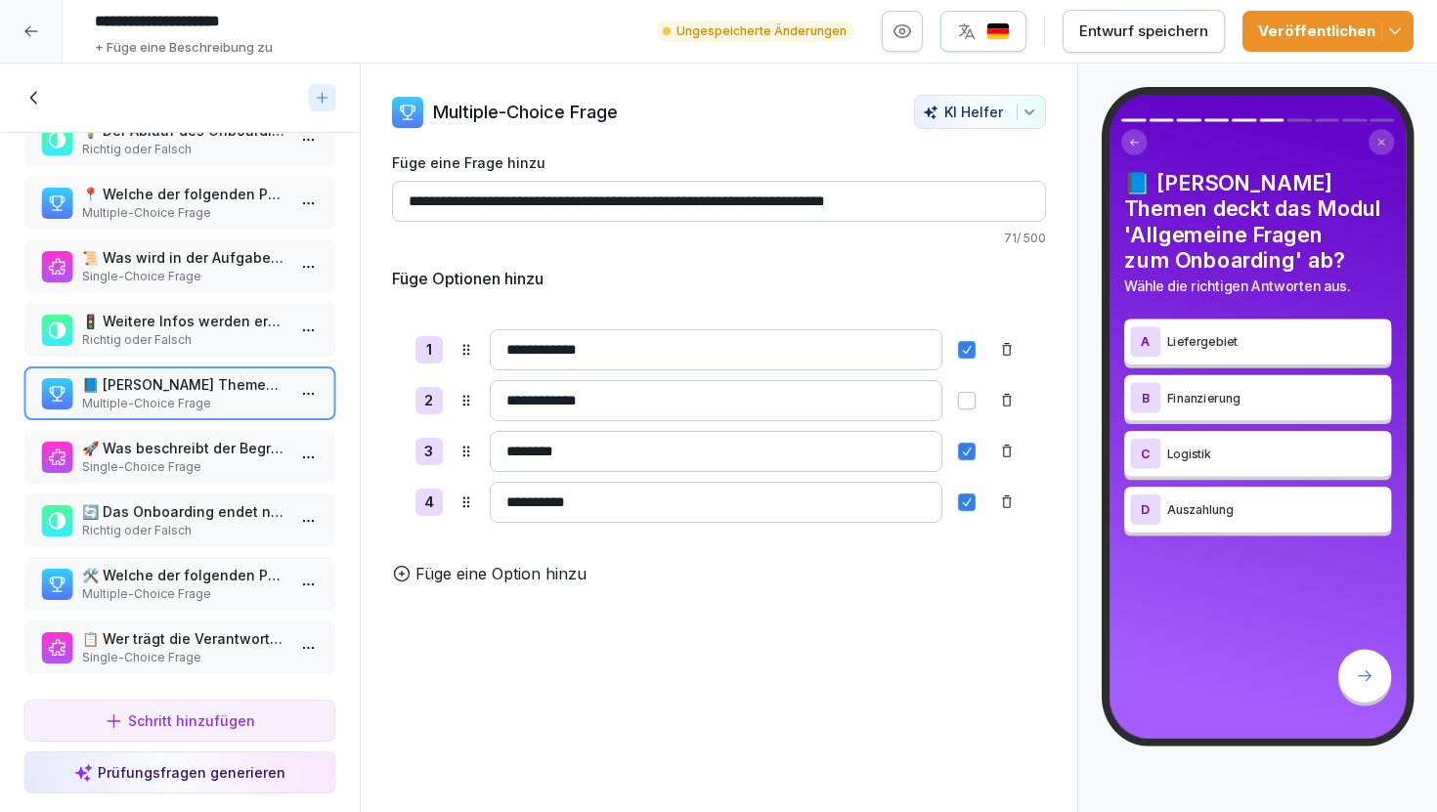
scroll to position [110, 0]
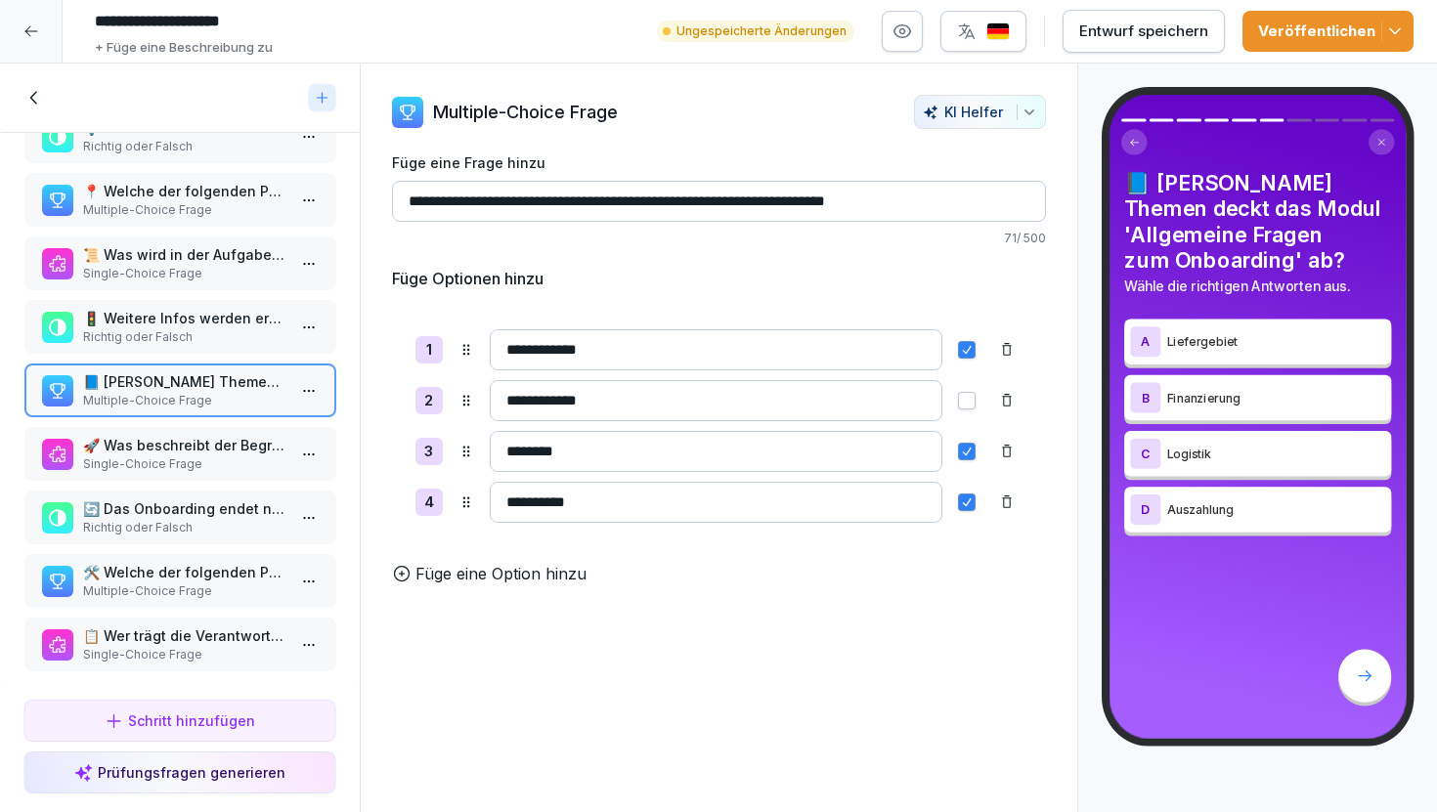
click at [210, 458] on p "Single-Choice Frage" at bounding box center [183, 465] width 203 height 18
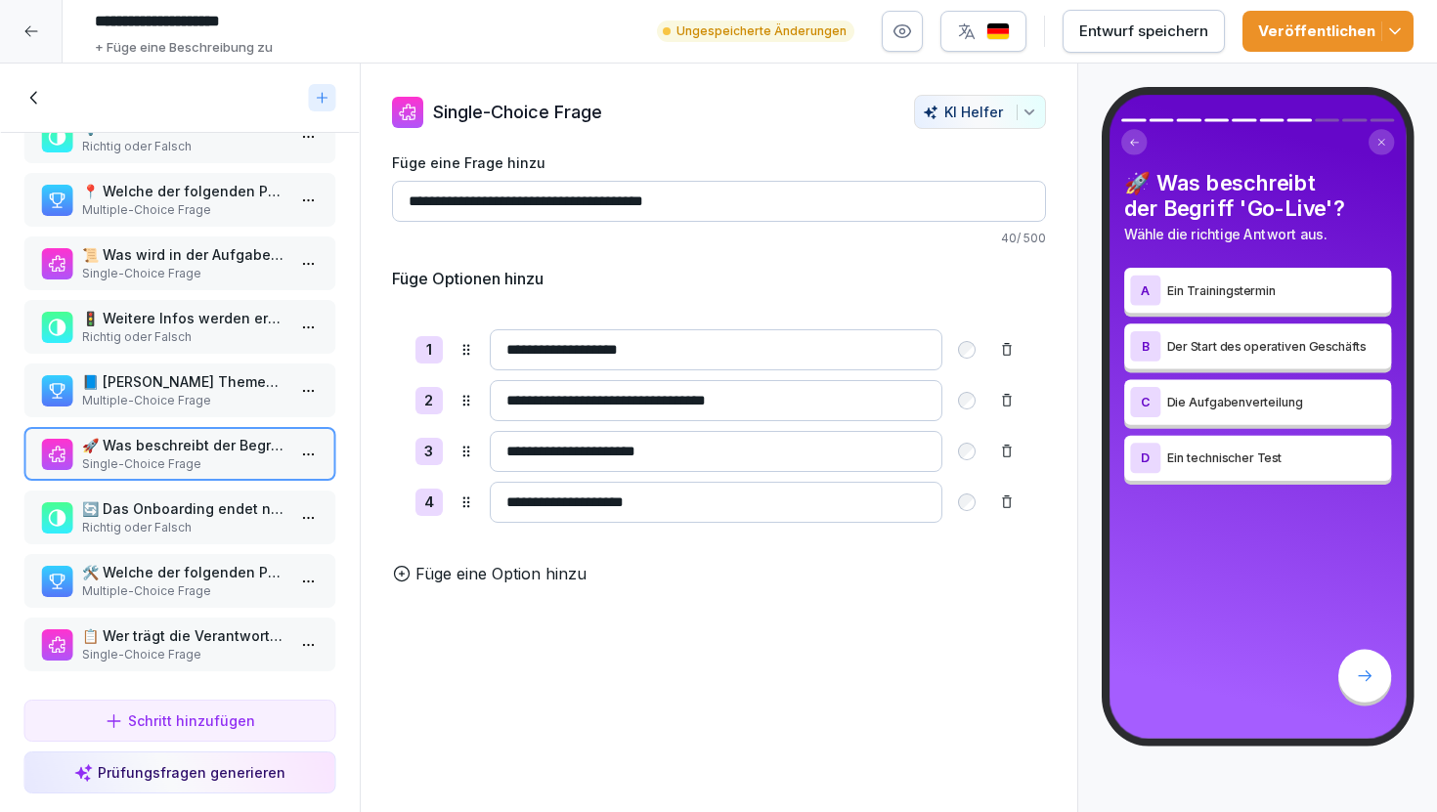
scroll to position [113, 0]
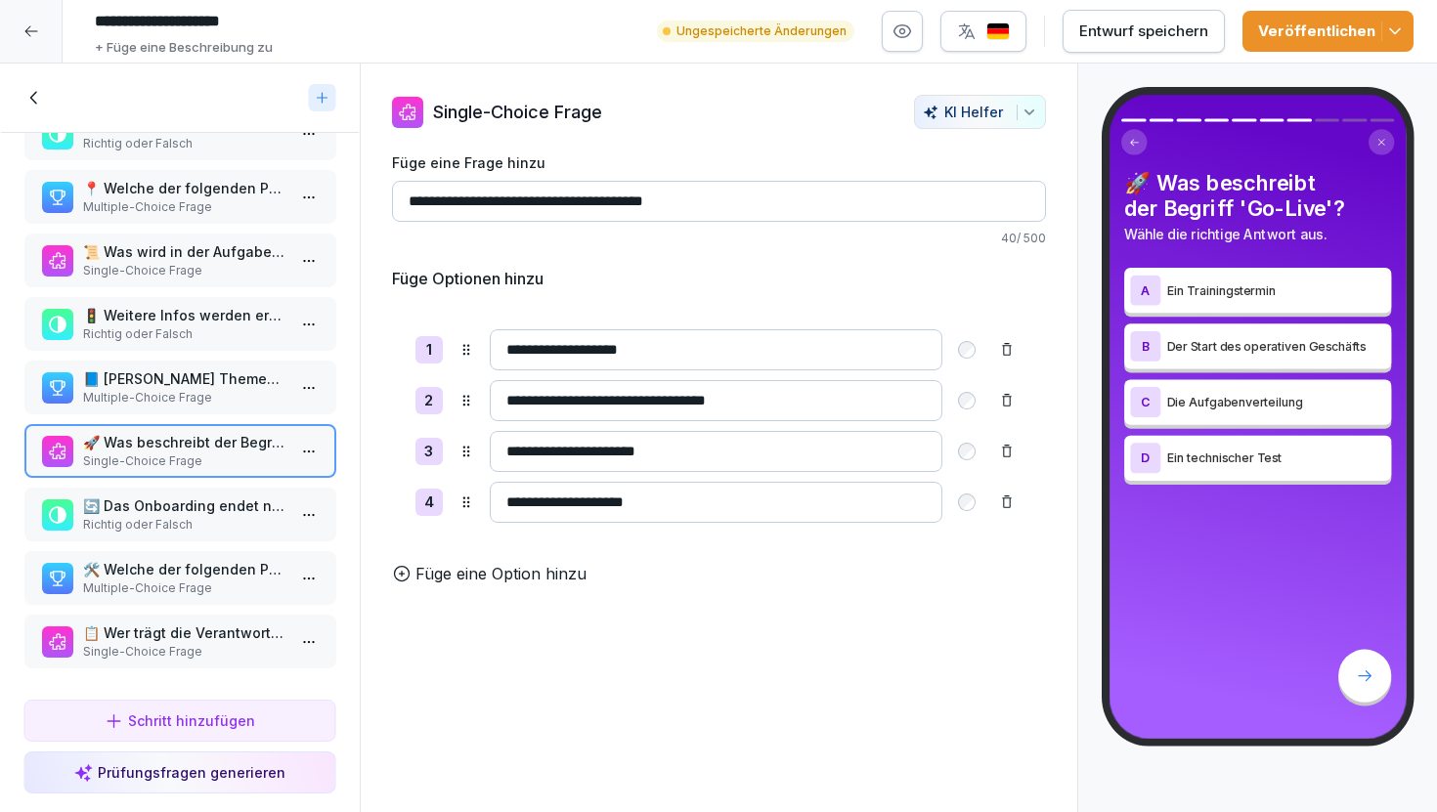
click at [211, 507] on p "🔄 Das Onboarding endet nach der Aufgabenverteilung." at bounding box center [183, 506] width 203 height 21
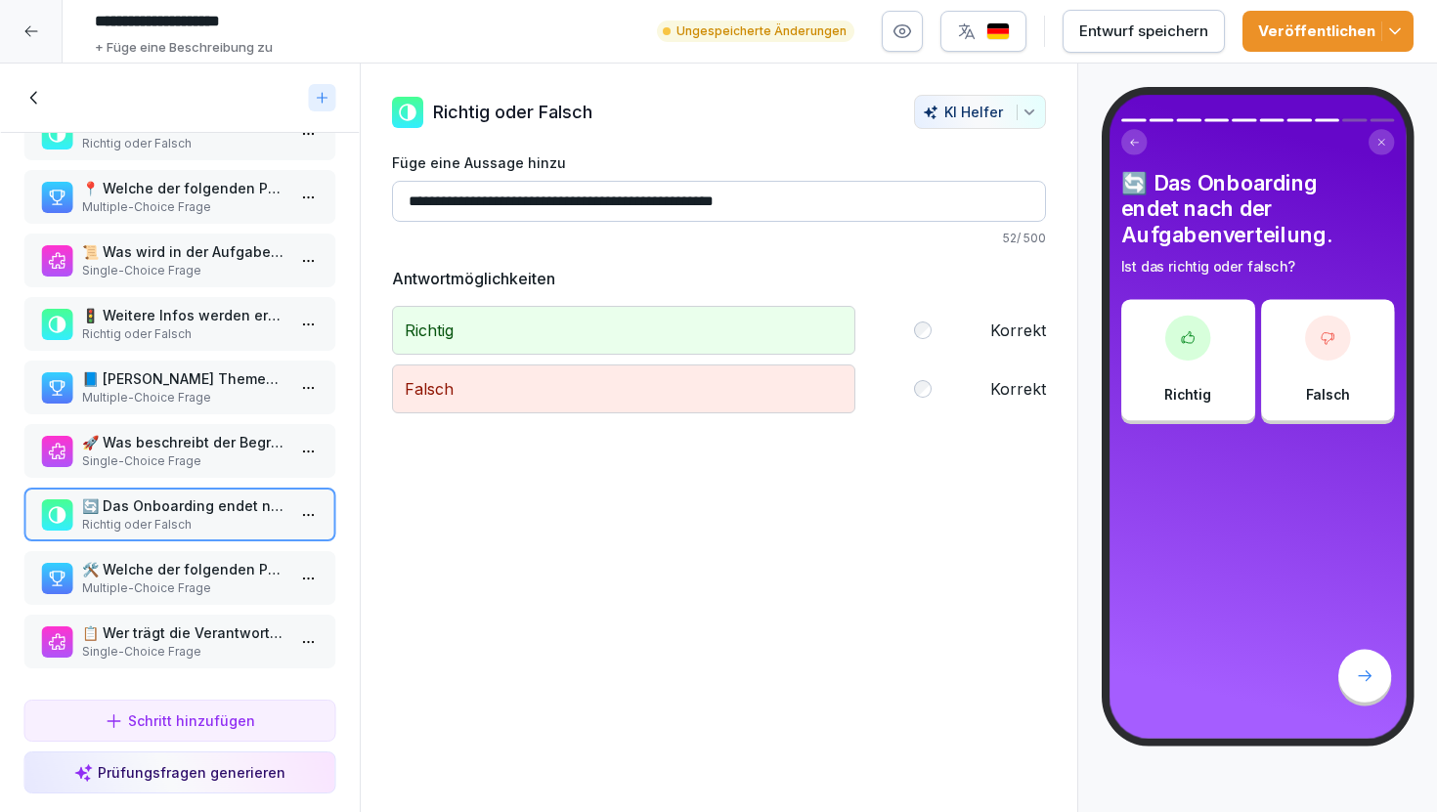
click at [28, 97] on icon at bounding box center [34, 98] width 22 height 22
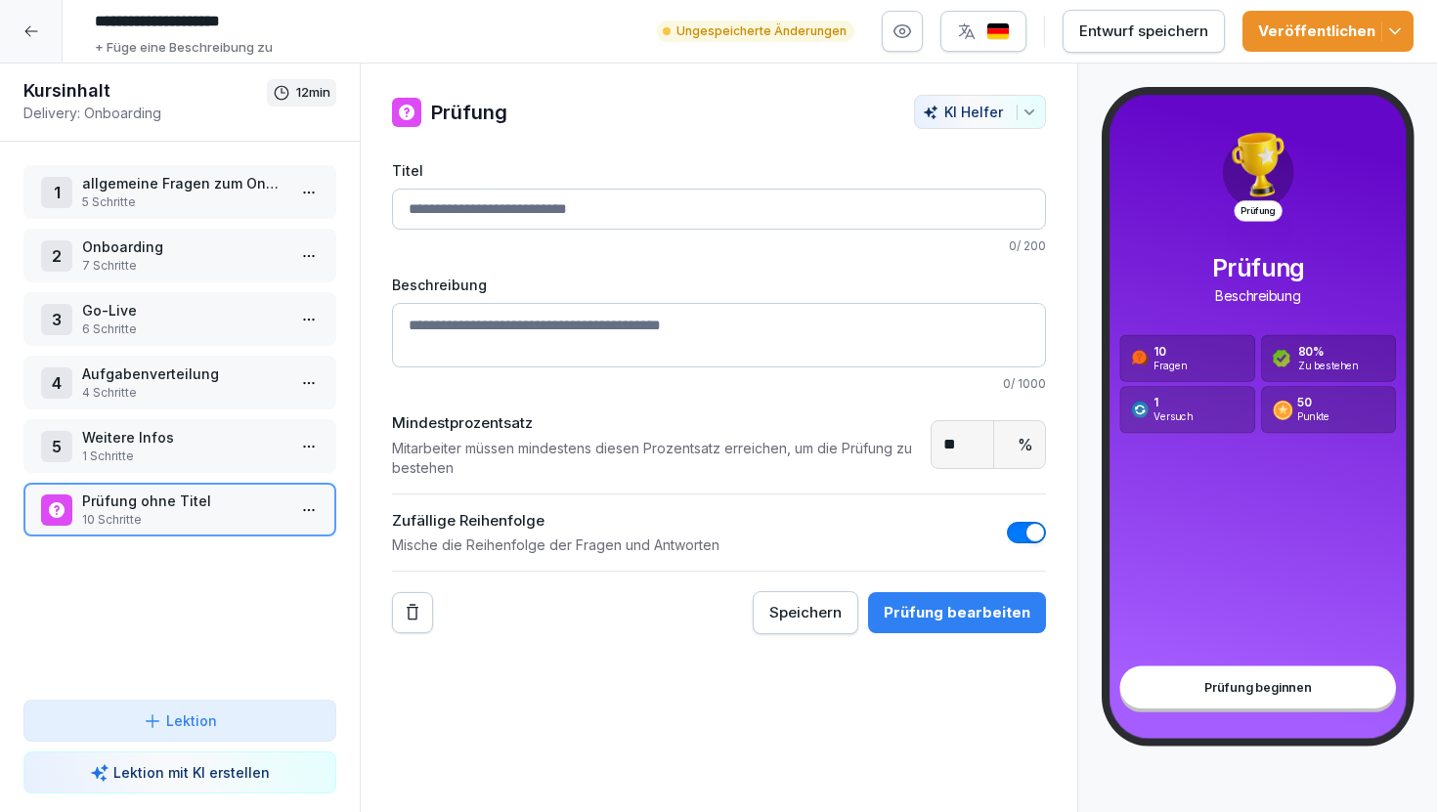
click at [309, 515] on html "**********" at bounding box center [718, 406] width 1437 height 812
click at [268, 621] on div "Löschen" at bounding box center [236, 621] width 166 height 36
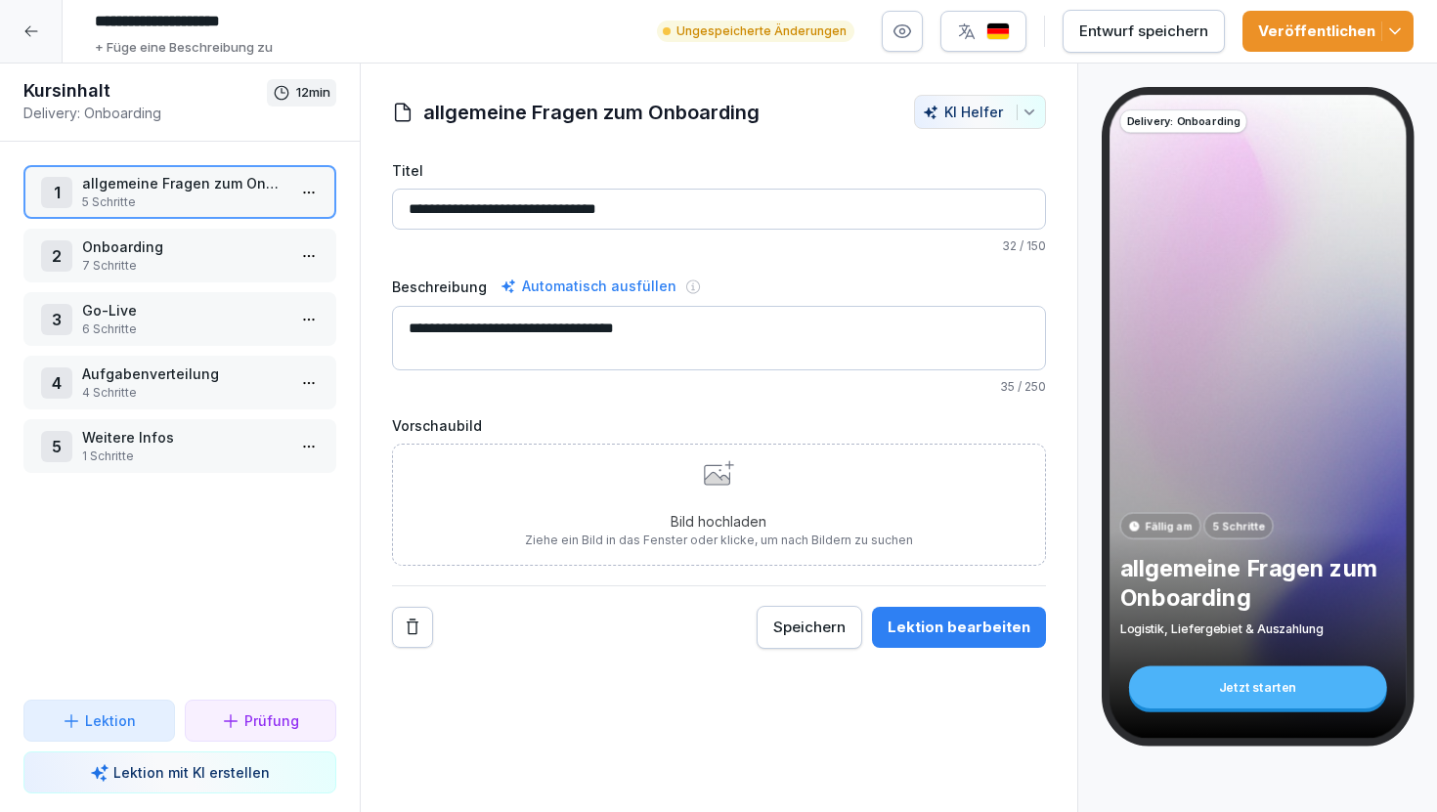
click at [40, 26] on div at bounding box center [31, 31] width 63 height 63
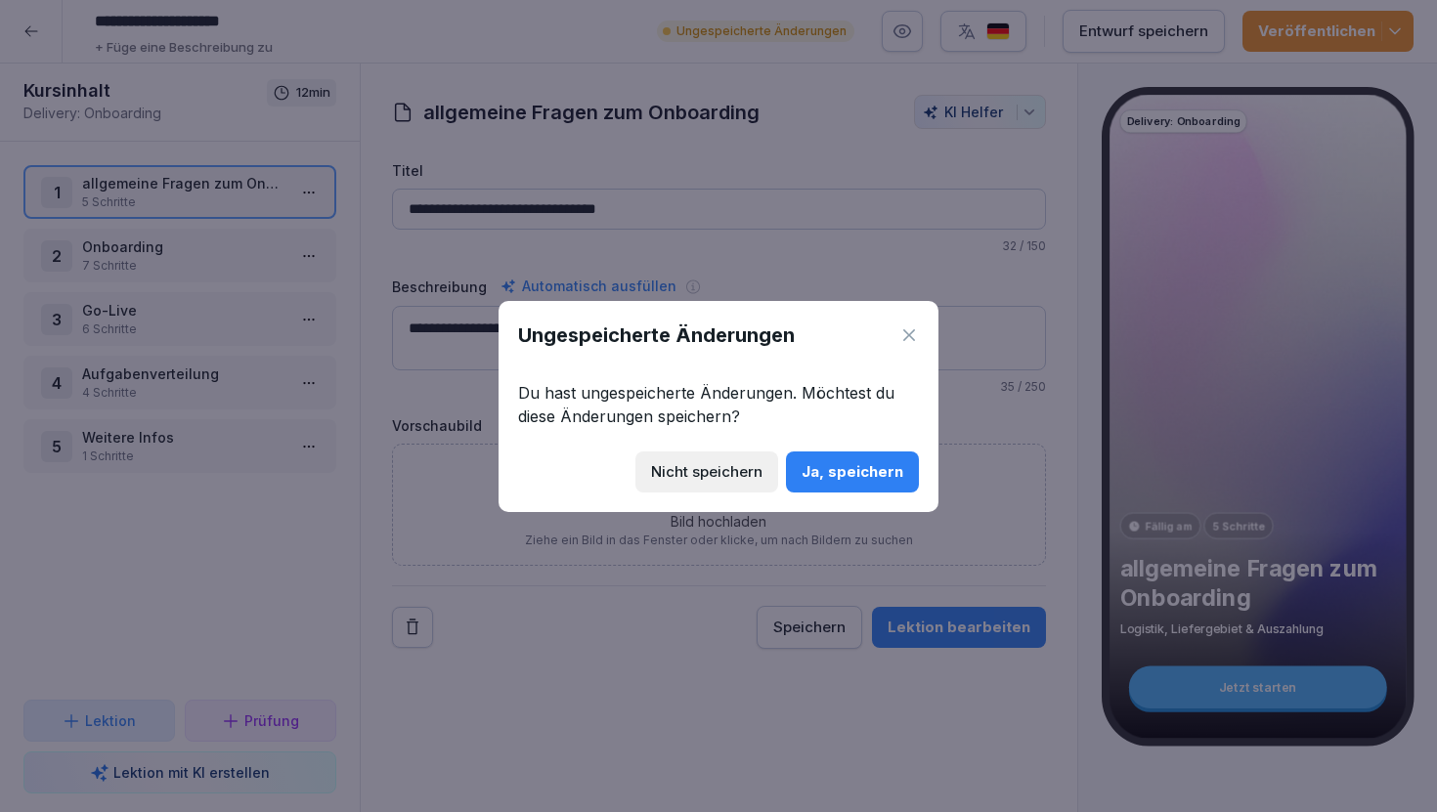
click at [817, 461] on div "Ja, speichern" at bounding box center [853, 472] width 102 height 22
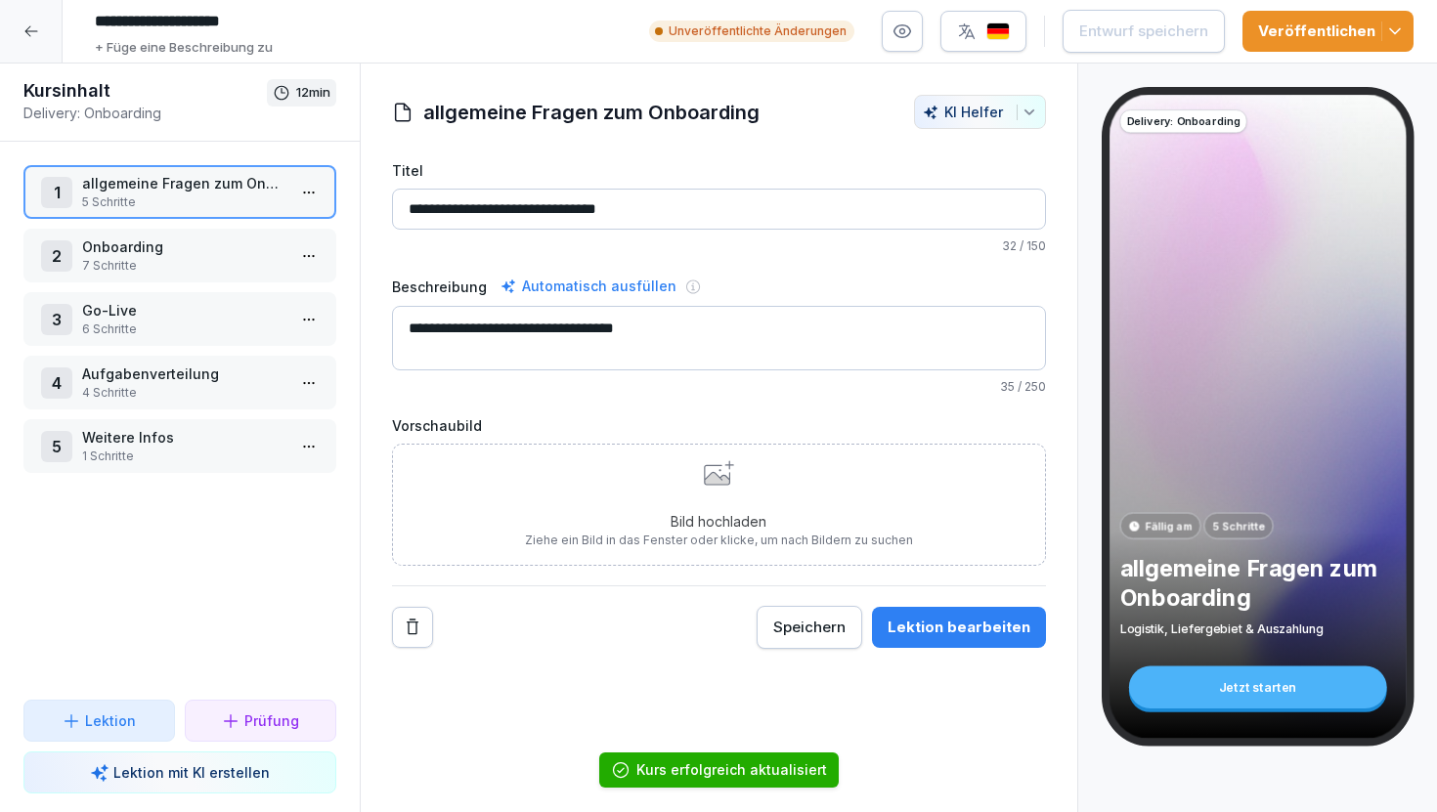
click at [917, 619] on div "Lektion bearbeiten" at bounding box center [959, 628] width 143 height 22
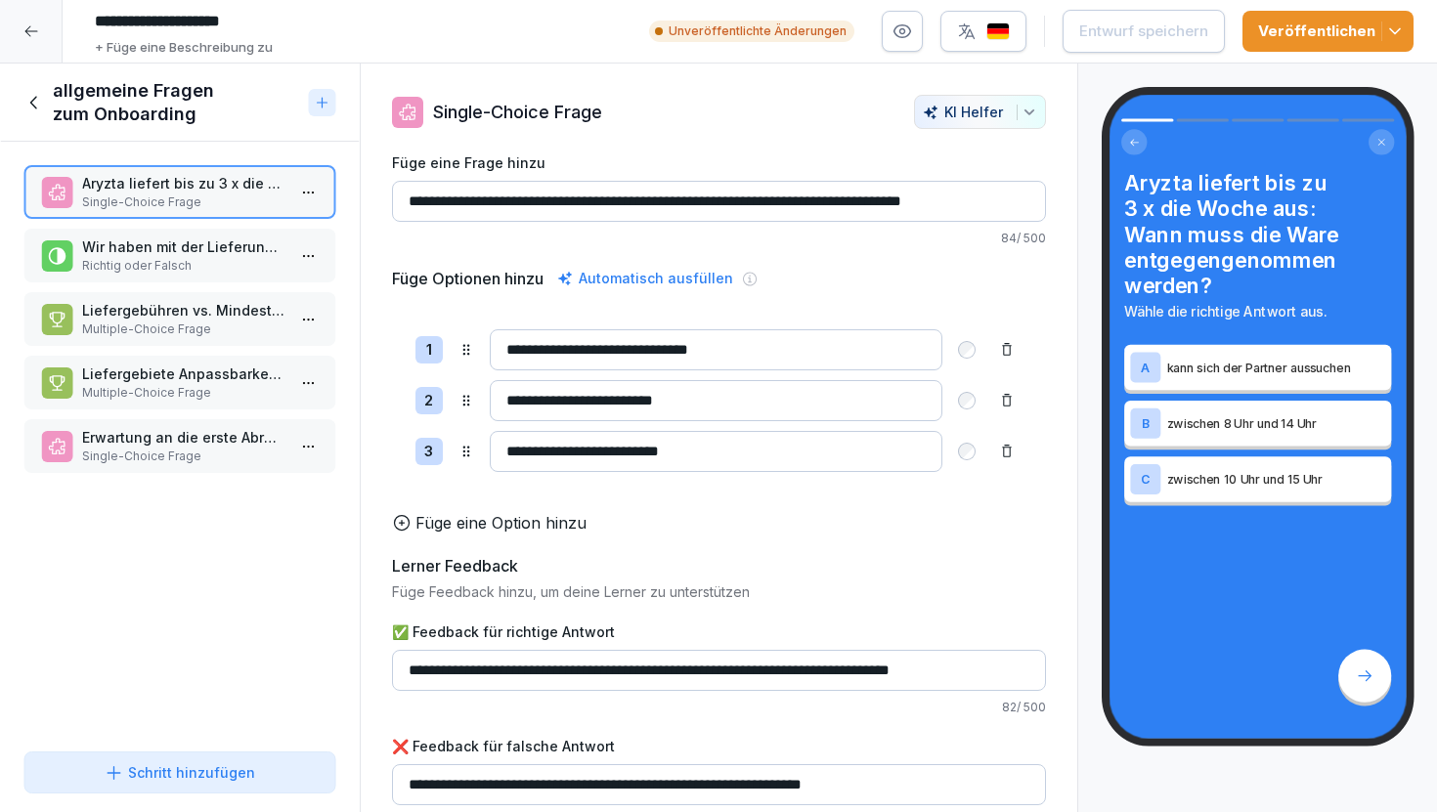
click at [34, 23] on icon at bounding box center [31, 31] width 16 height 16
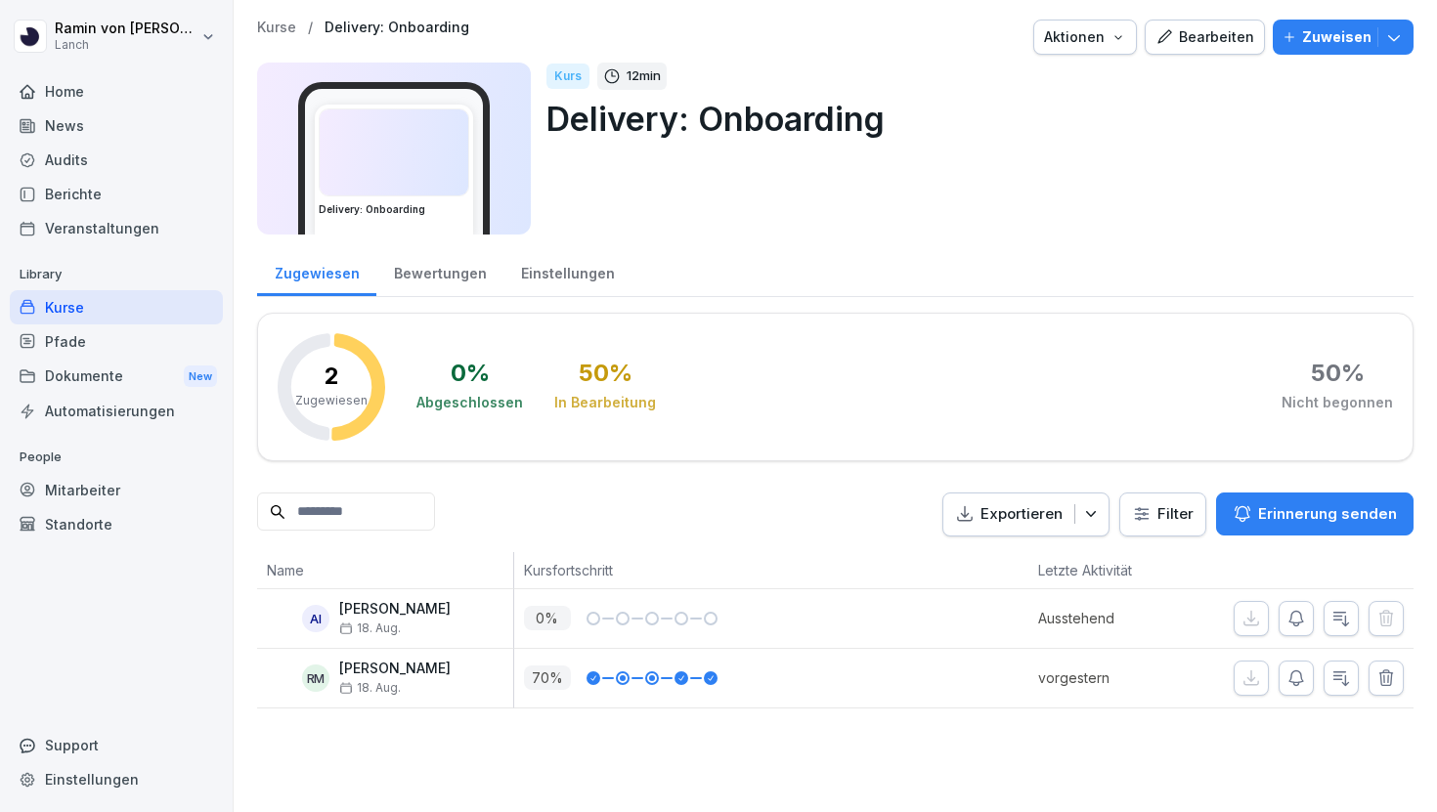
click at [278, 31] on p "Kurse" at bounding box center [276, 28] width 39 height 17
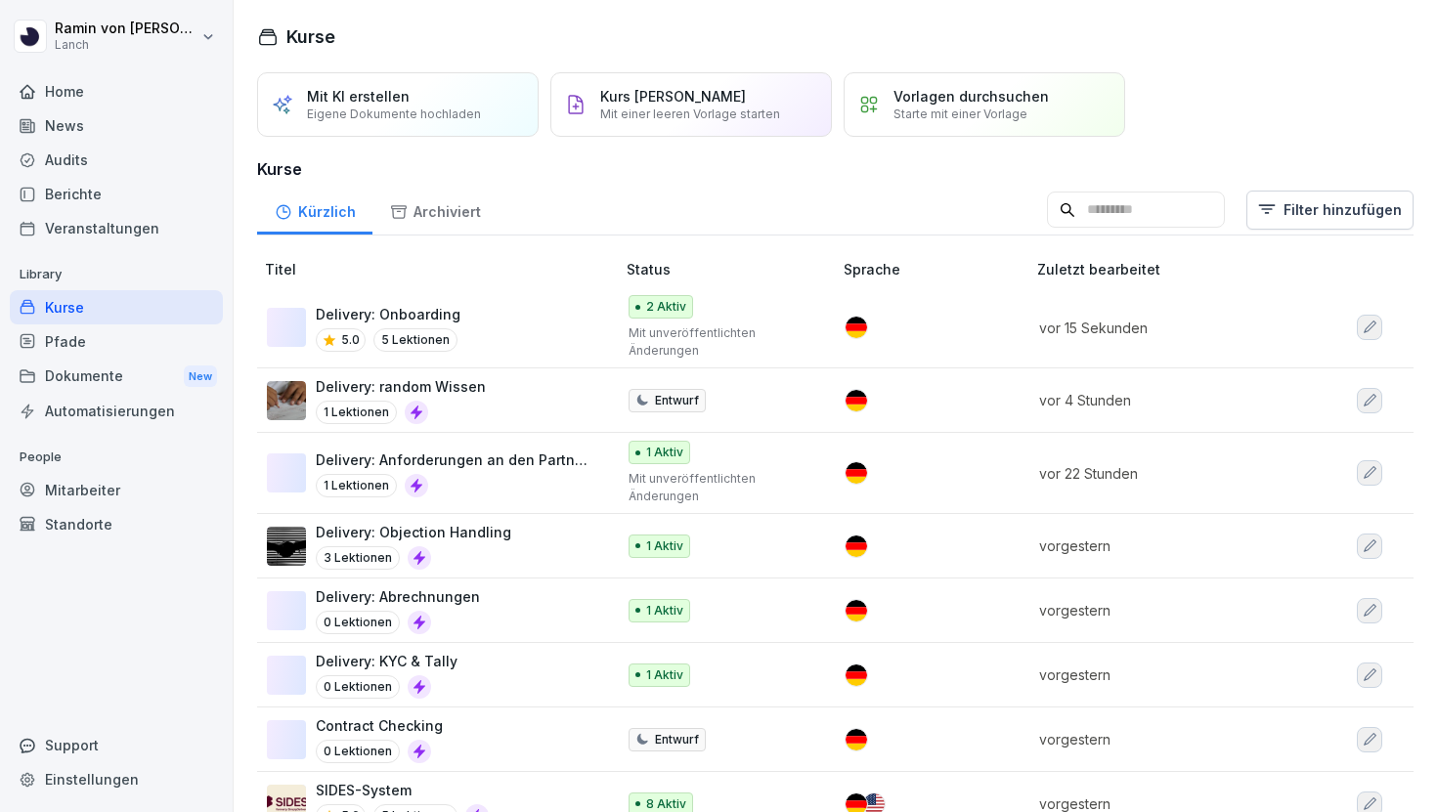
click at [476, 651] on div "Delivery: KYC & Tally 0 Lektionen" at bounding box center [431, 675] width 328 height 48
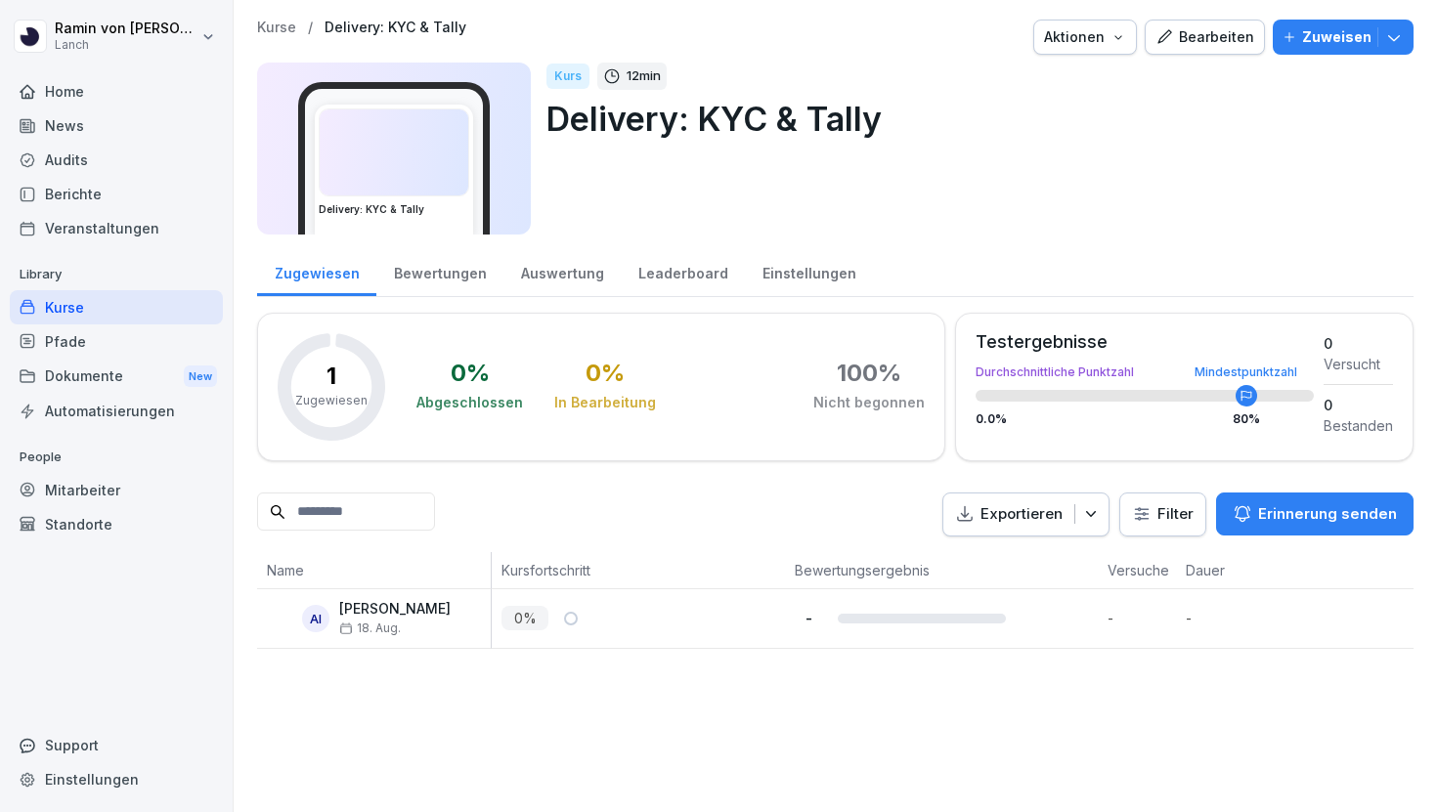
click at [1203, 28] on div "Bearbeiten" at bounding box center [1205, 37] width 99 height 22
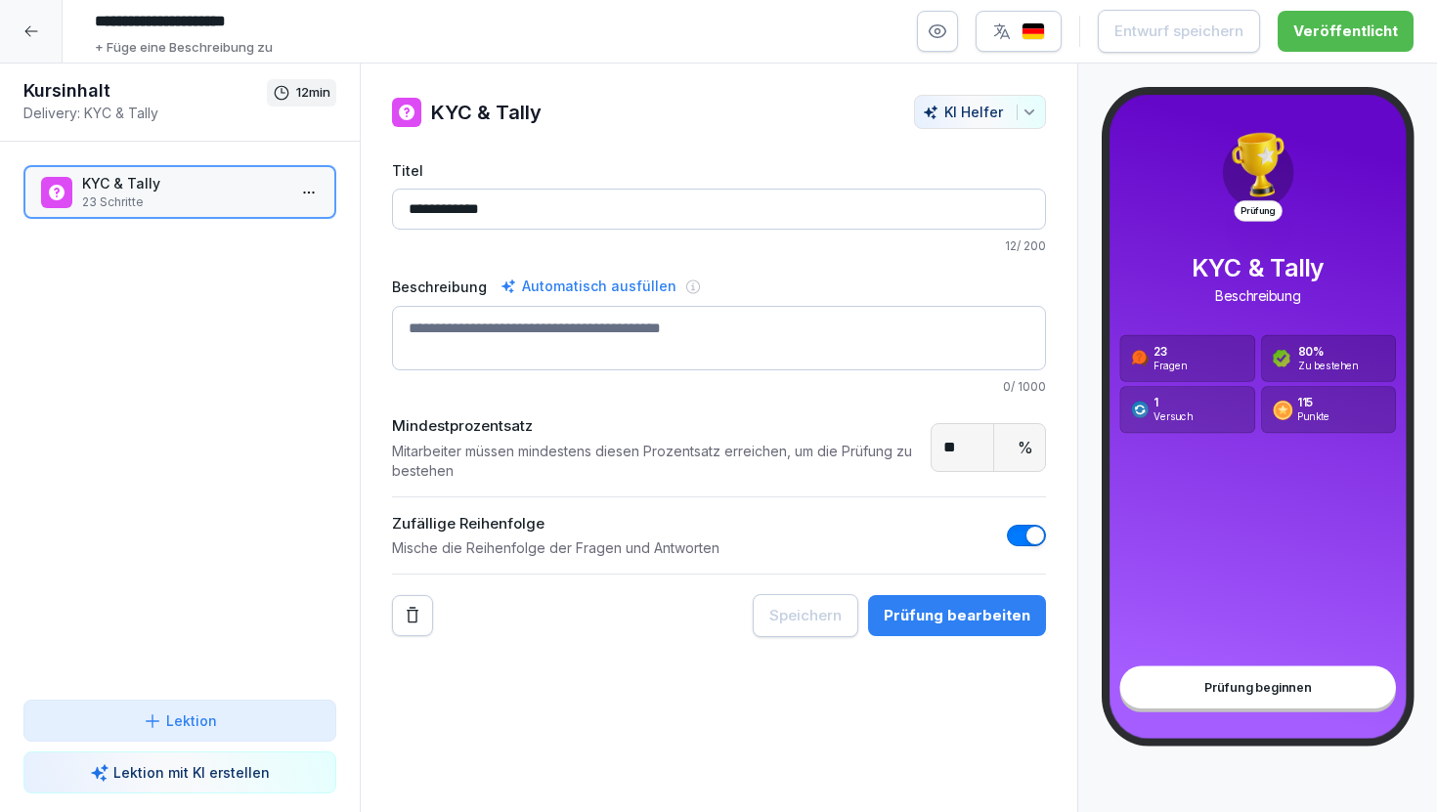
click at [183, 193] on p "KYC & Tally" at bounding box center [183, 183] width 203 height 21
click at [942, 617] on div "Prüfung bearbeiten" at bounding box center [957, 616] width 147 height 22
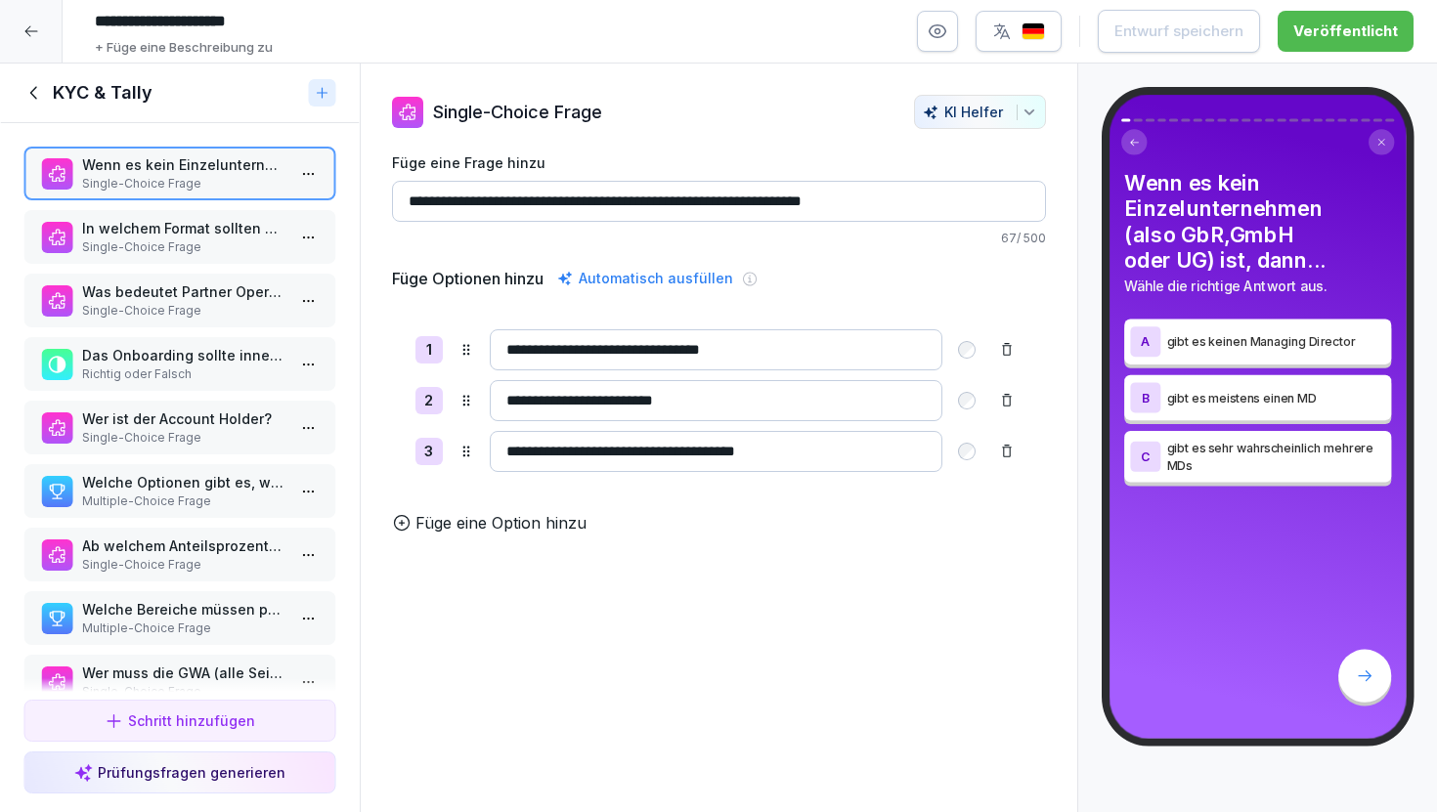
click at [26, 79] on div "KYC & Tally" at bounding box center [180, 94] width 360 height 60
click at [29, 90] on icon at bounding box center [34, 93] width 22 height 22
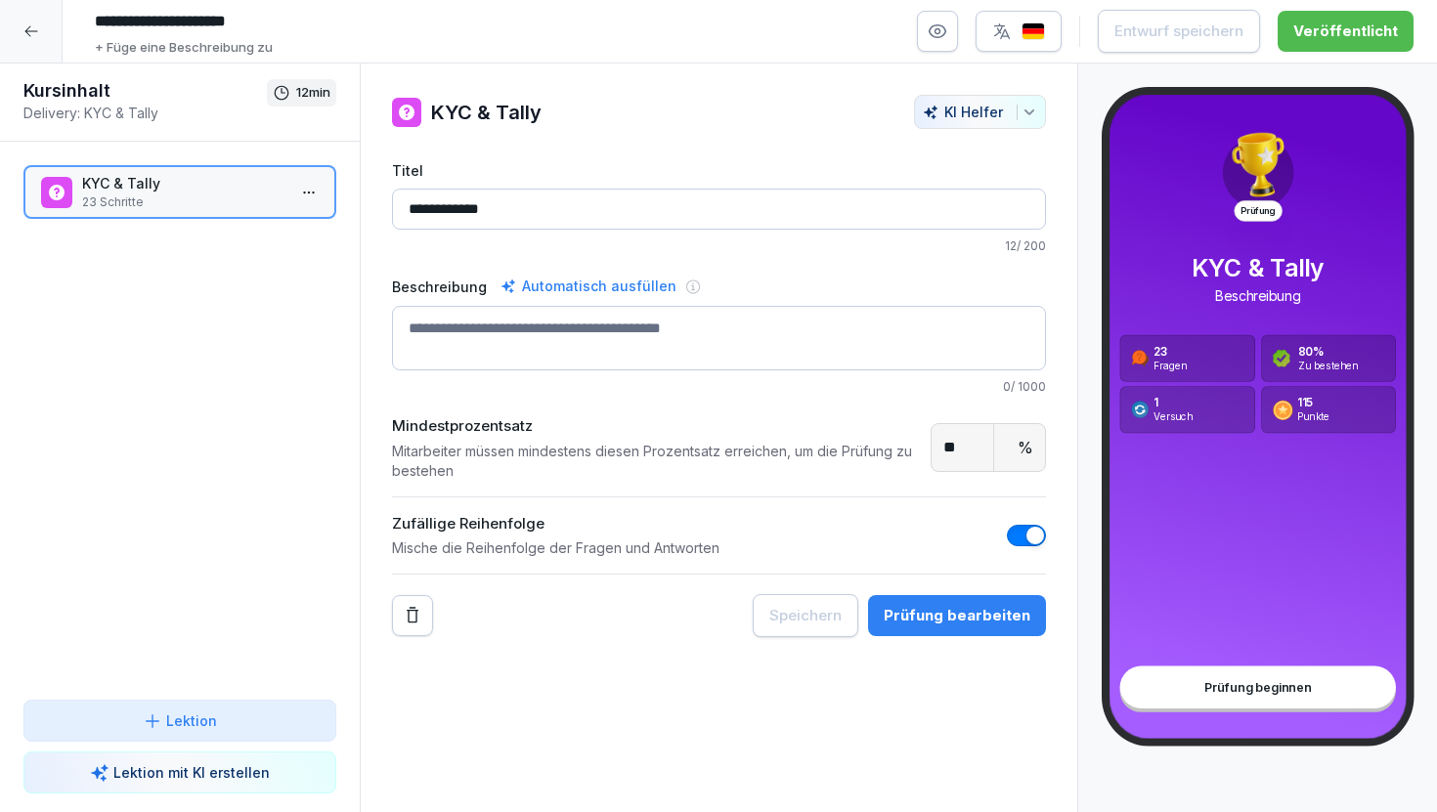
click at [26, 39] on div at bounding box center [31, 31] width 63 height 63
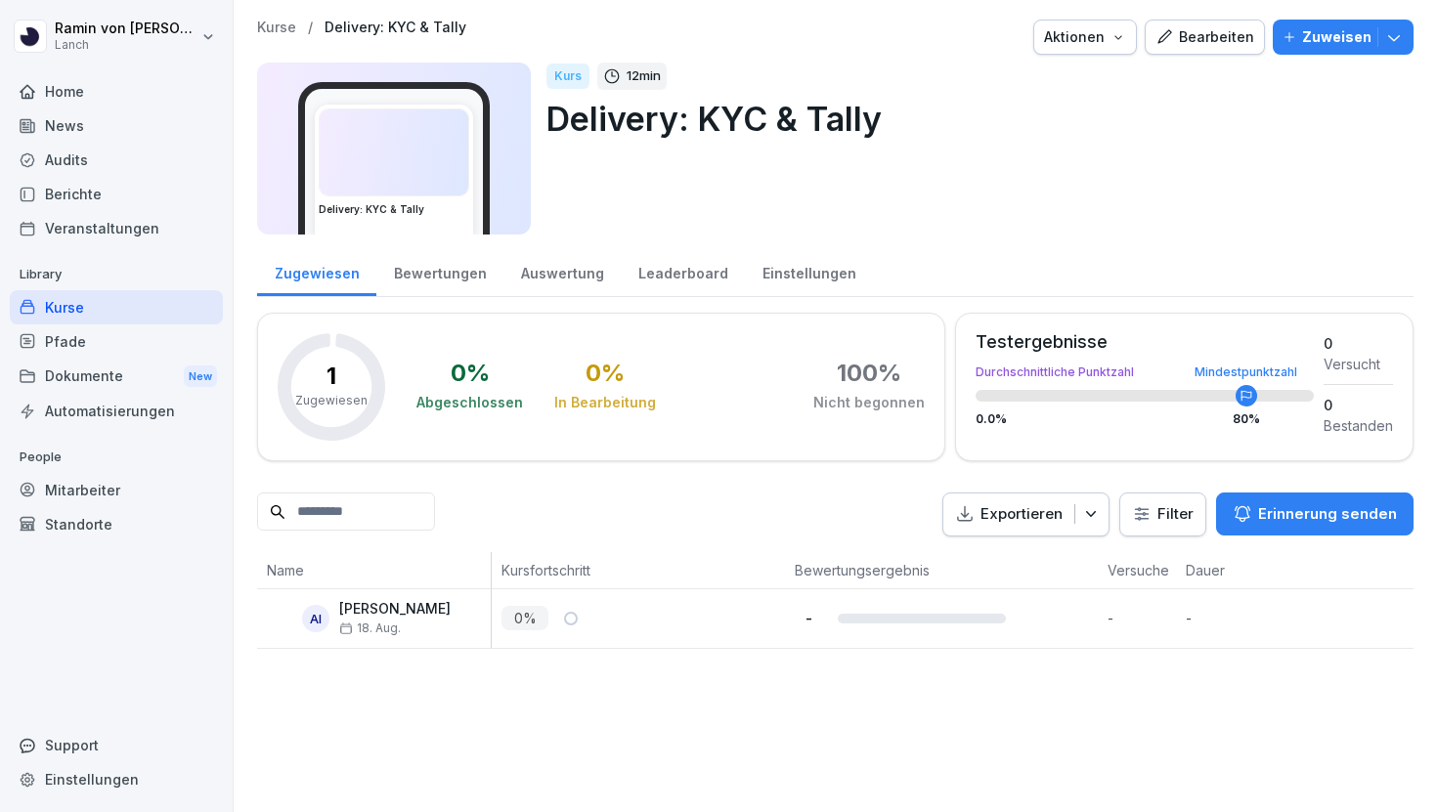
click at [284, 20] on p "Kurse" at bounding box center [276, 28] width 39 height 17
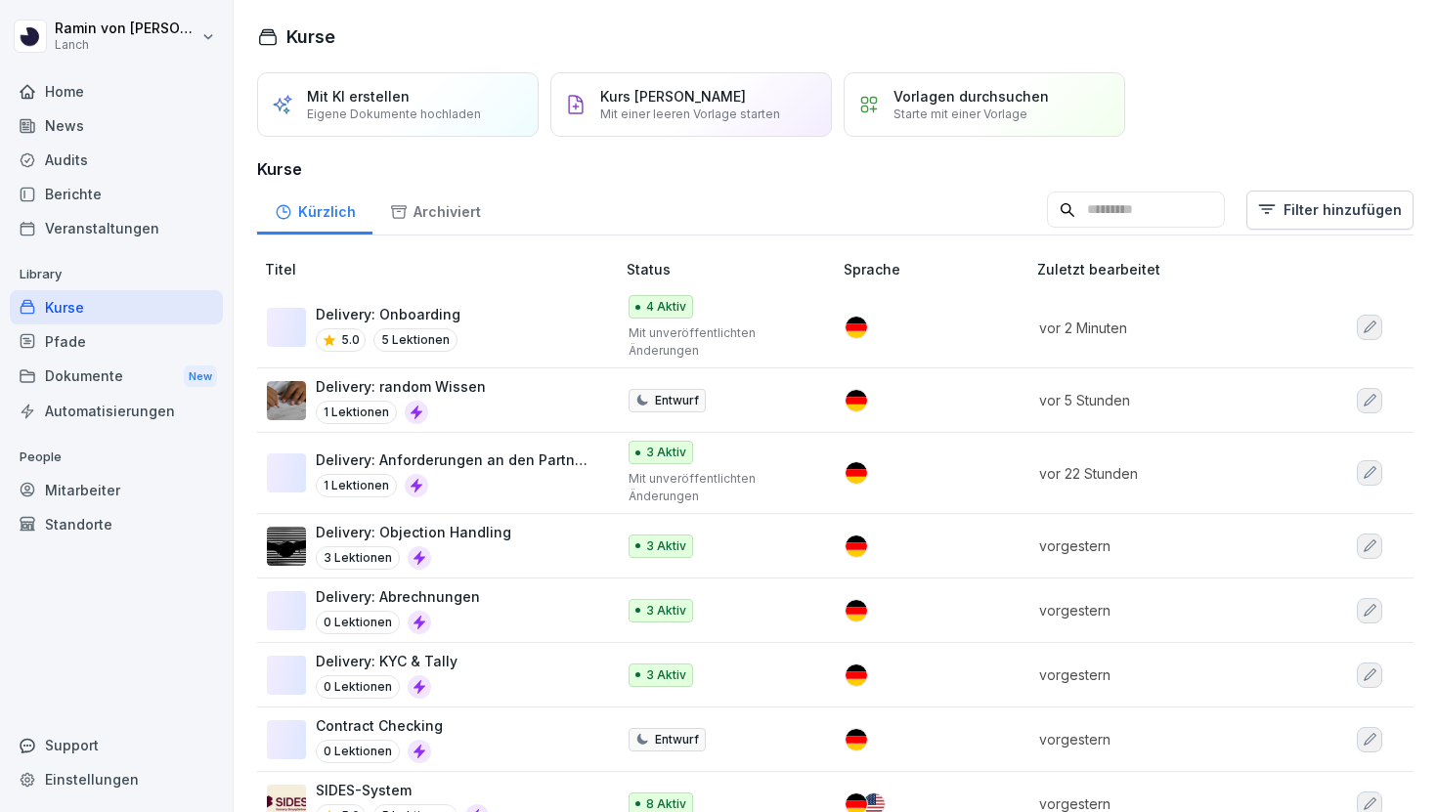
click at [475, 525] on p "Delivery: Objection Handling" at bounding box center [414, 532] width 196 height 21
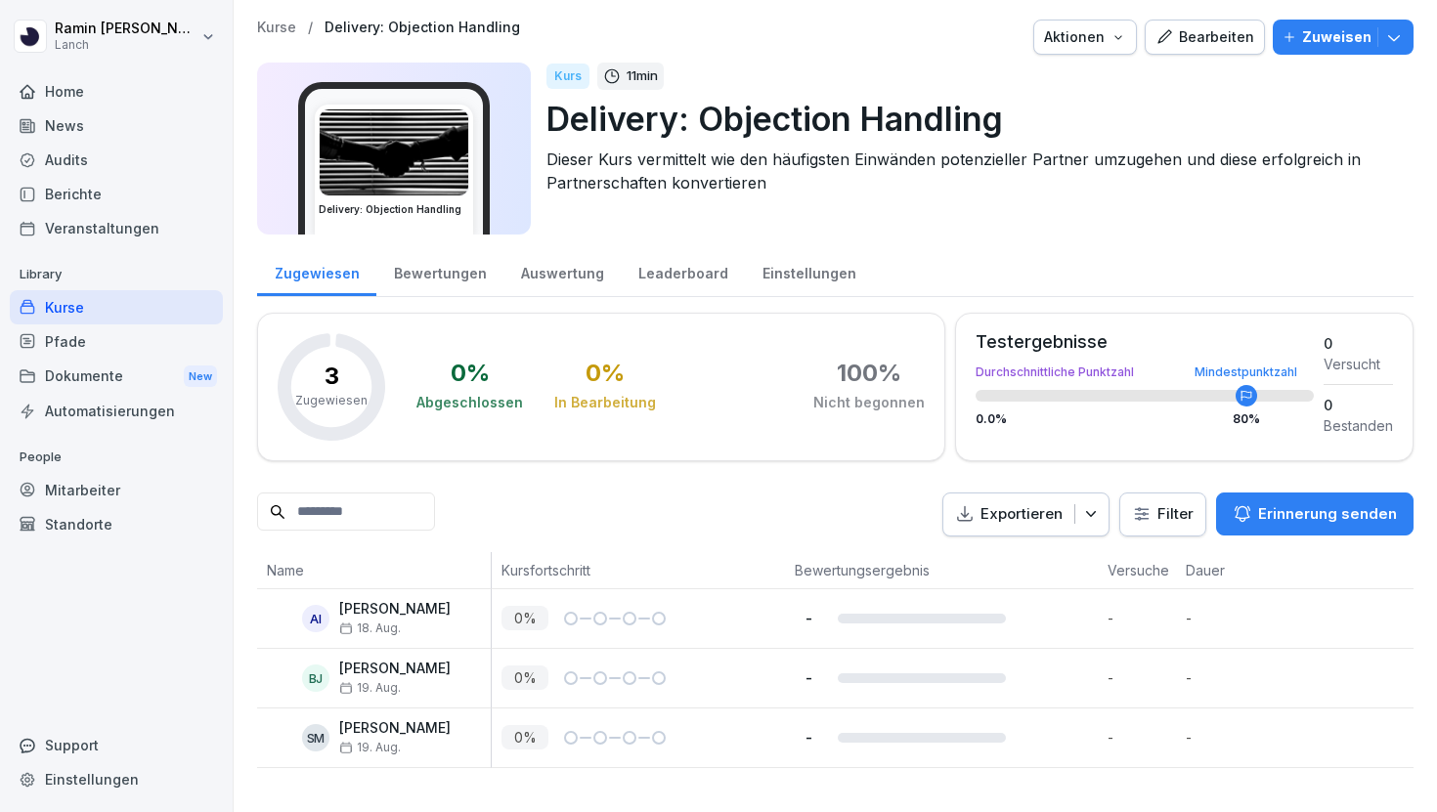
click at [1347, 36] on p "Zuweisen" at bounding box center [1336, 37] width 69 height 22
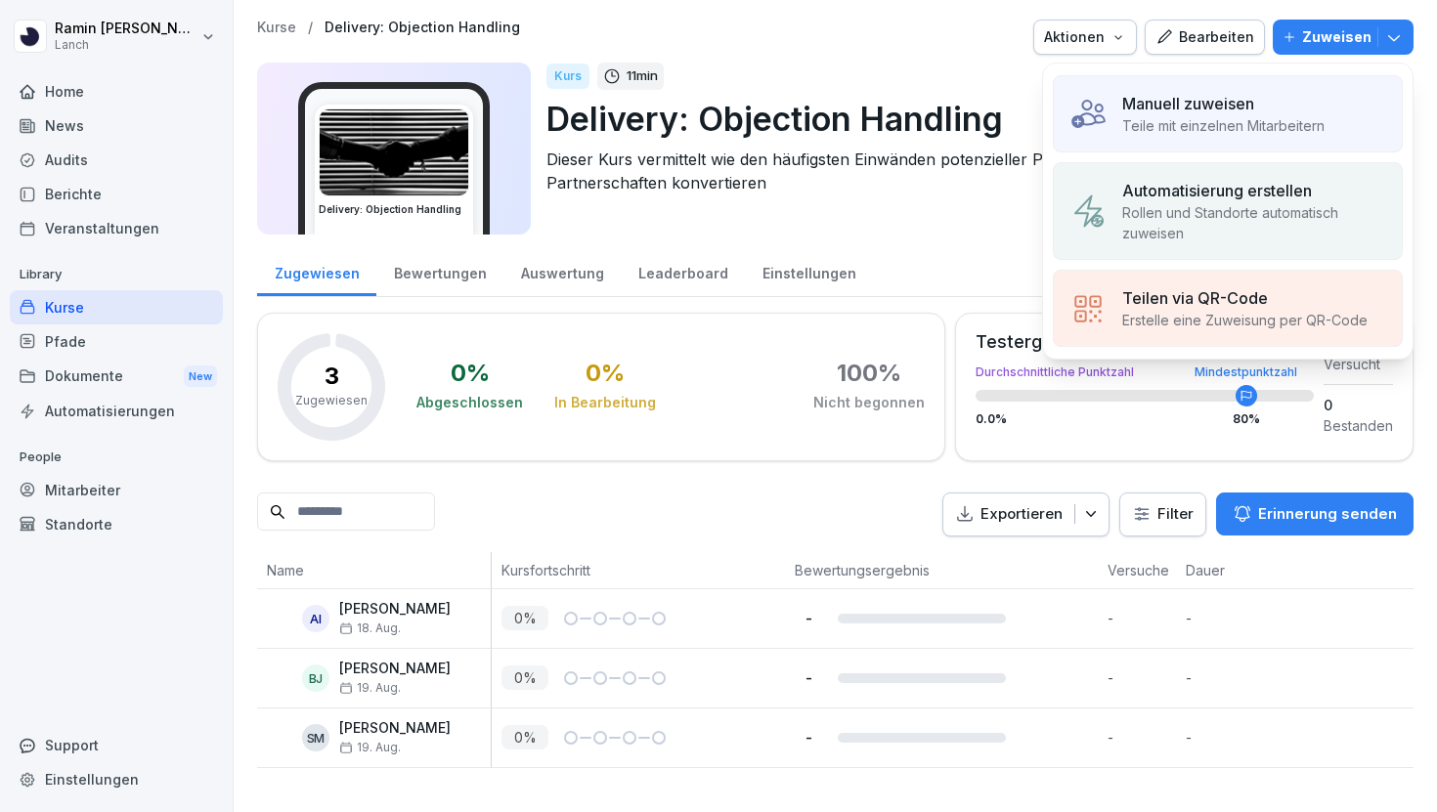
click at [1151, 105] on p "Manuell zuweisen" at bounding box center [1188, 103] width 132 height 23
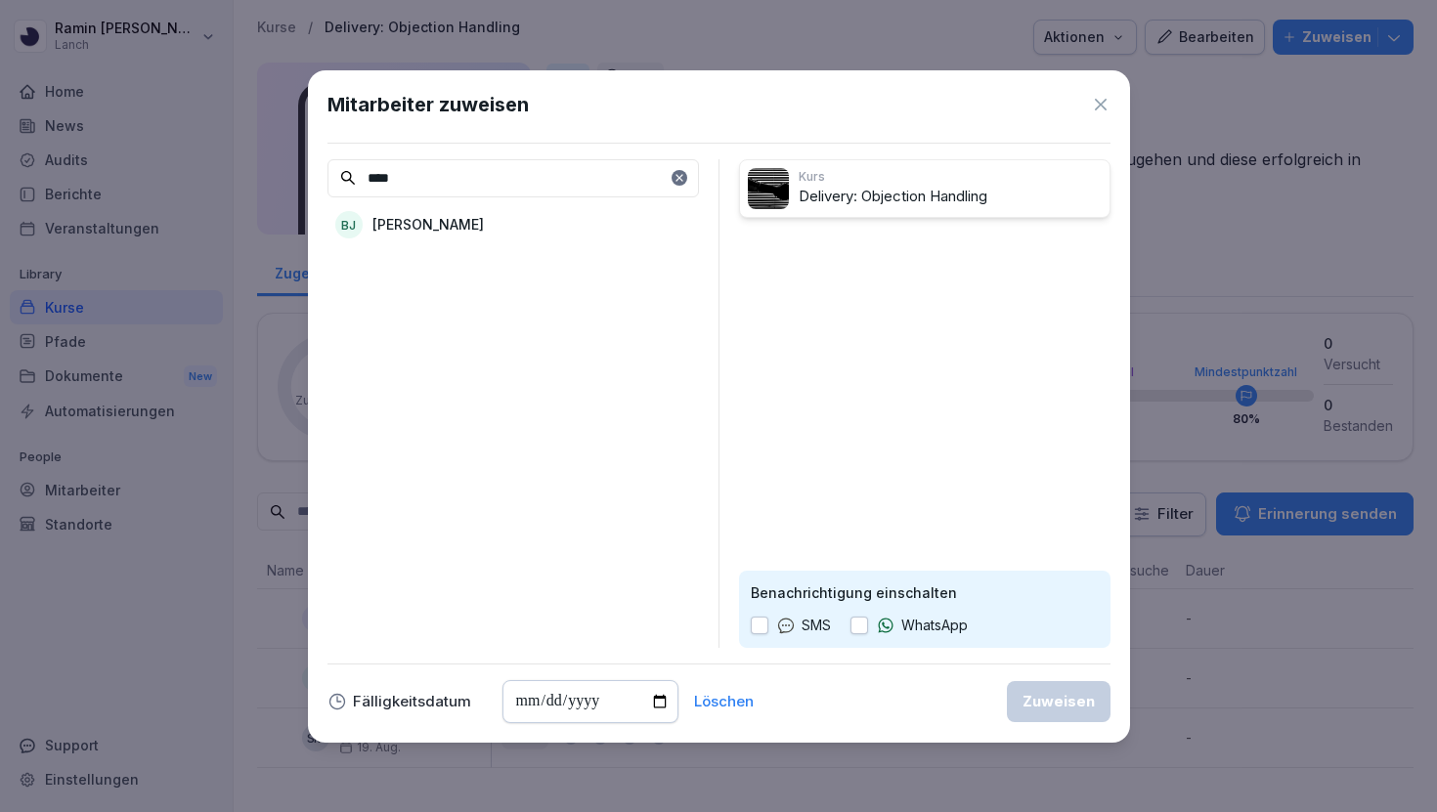
type input "****"
click at [499, 226] on div "BJ Benedikt Jensen" at bounding box center [512, 224] width 371 height 35
click at [683, 183] on icon at bounding box center [680, 178] width 12 height 12
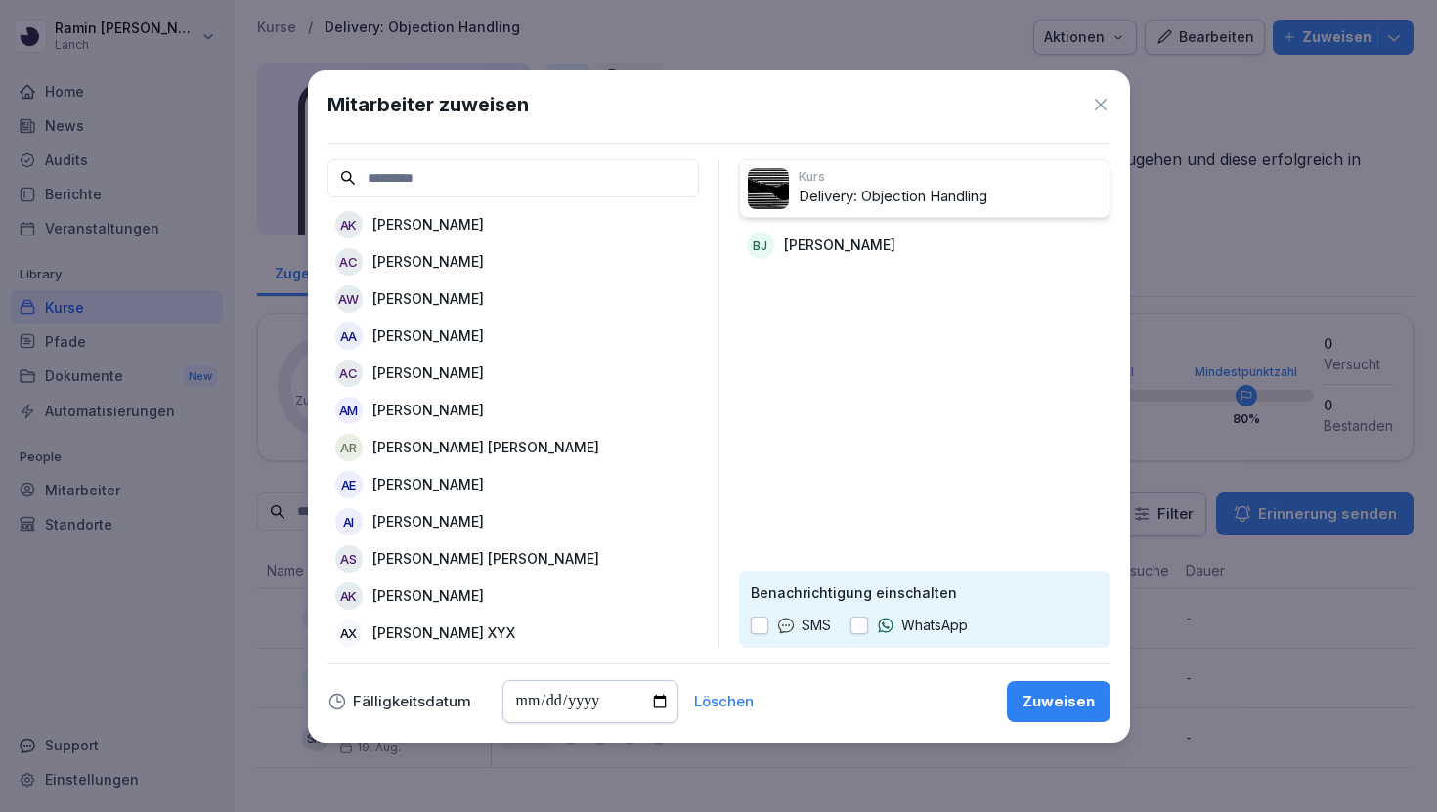
click at [611, 183] on input at bounding box center [512, 178] width 371 height 38
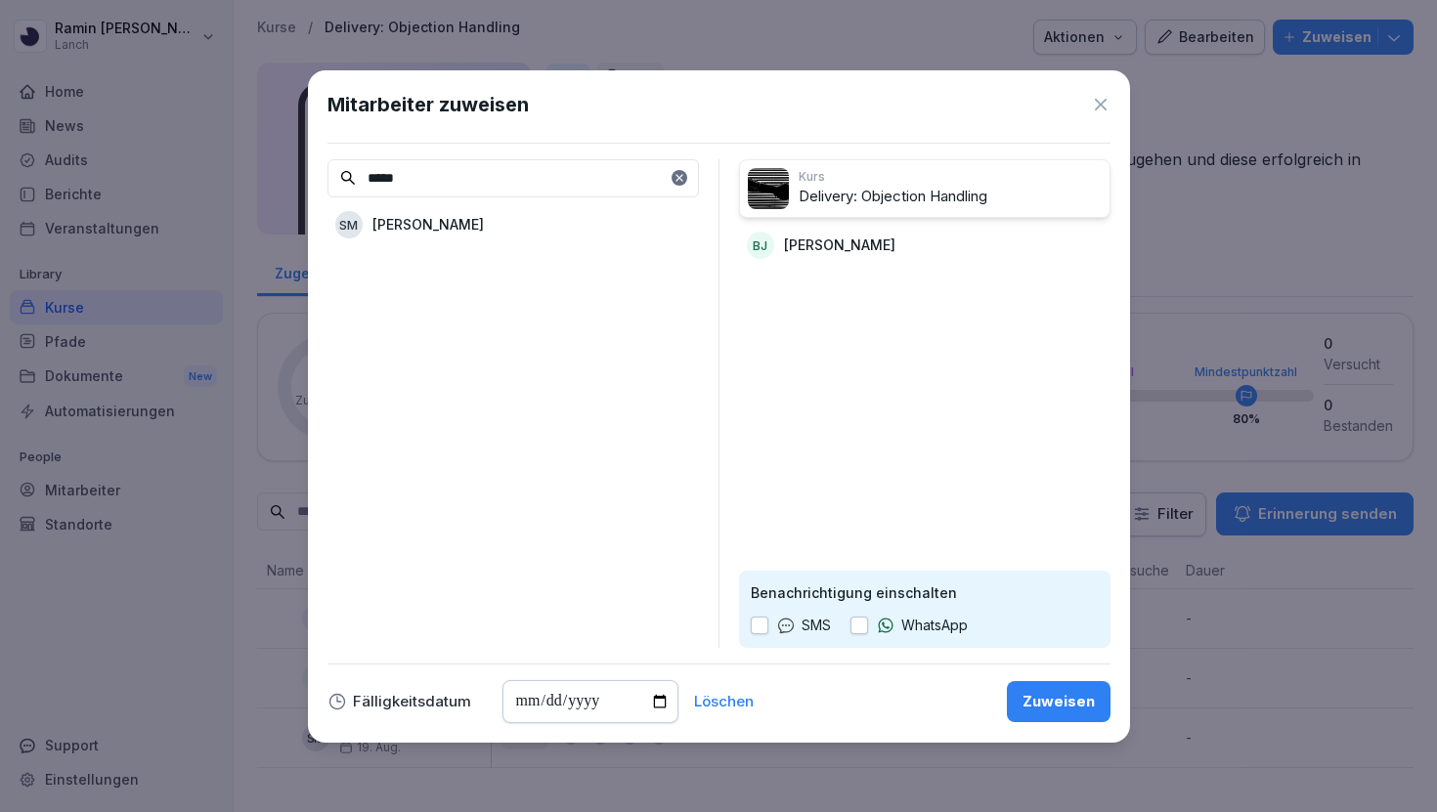
type input "*****"
click at [433, 227] on p "Silas Morche" at bounding box center [427, 224] width 111 height 21
click at [1048, 699] on div "Zuweisen" at bounding box center [1059, 702] width 72 height 22
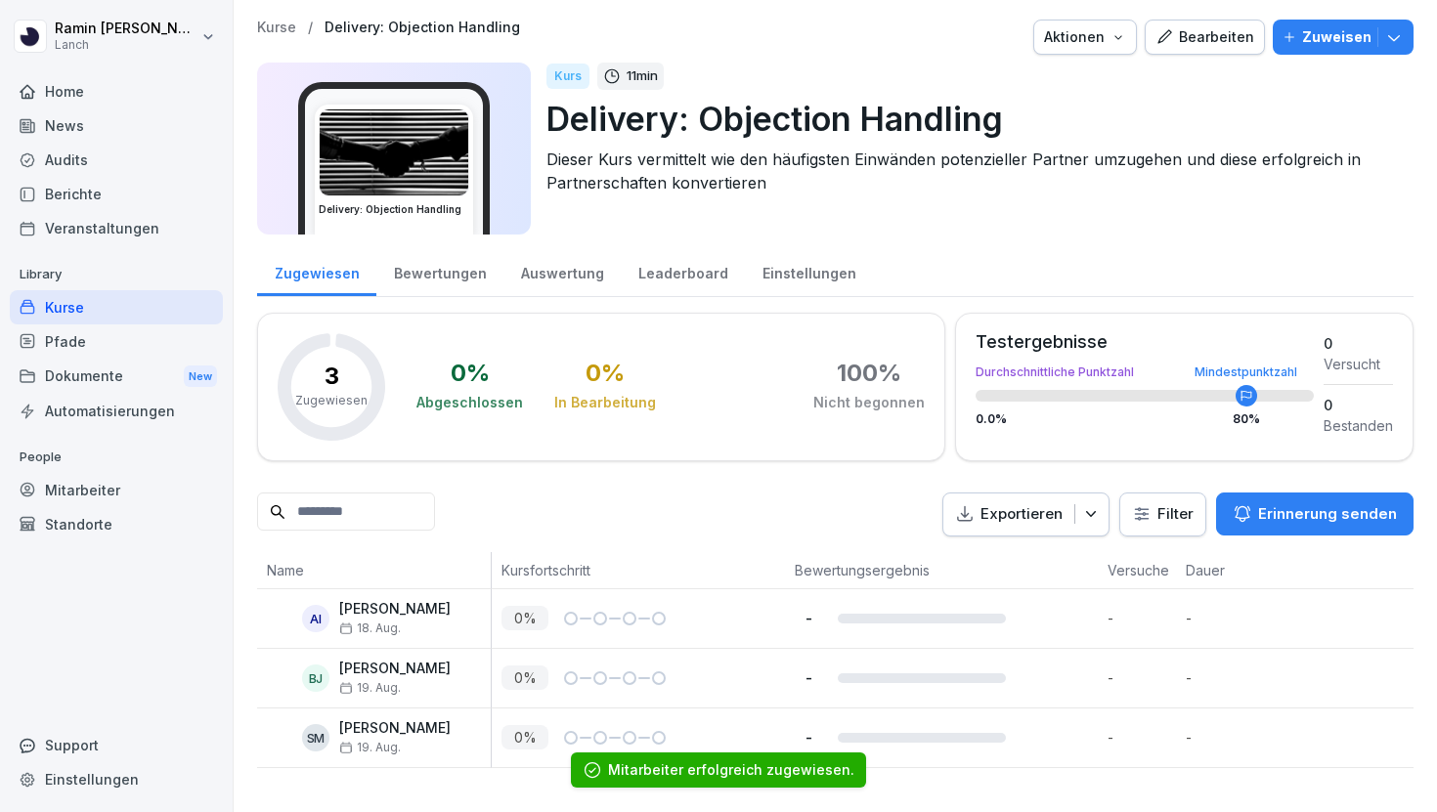
click at [273, 26] on p "Kurse" at bounding box center [276, 28] width 39 height 17
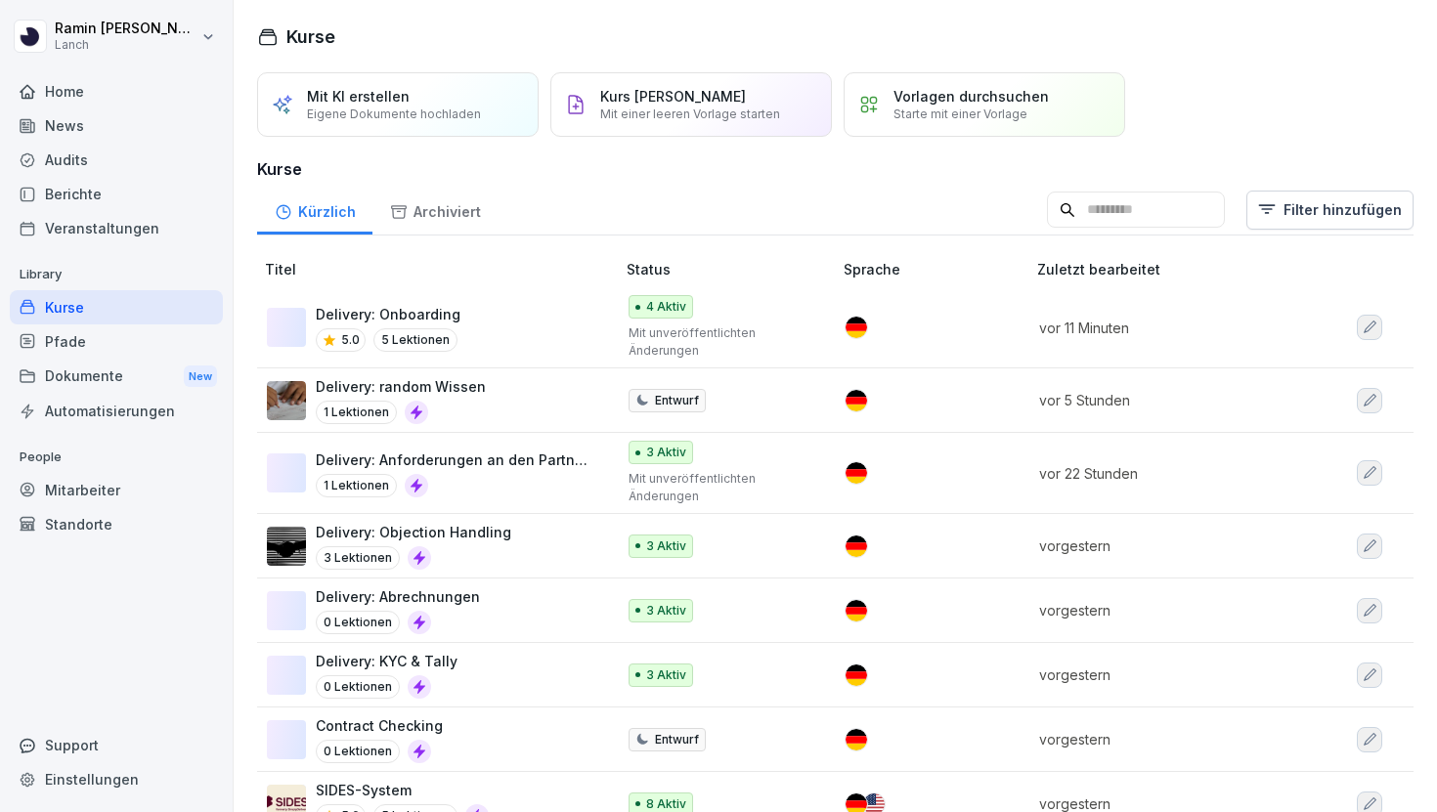
click at [496, 474] on div "1 Lektionen" at bounding box center [456, 485] width 280 height 23
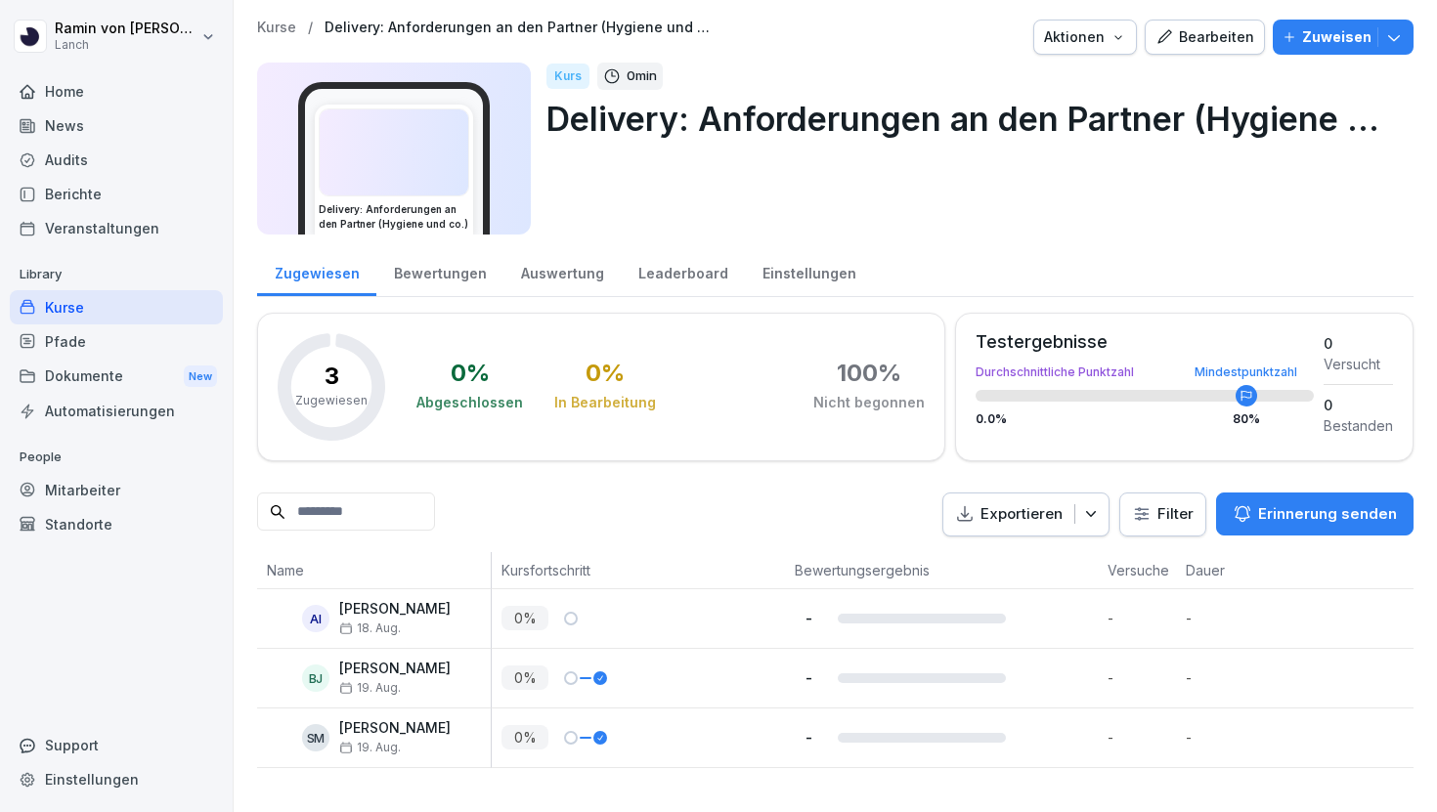
click at [1225, 39] on div "Bearbeiten" at bounding box center [1205, 37] width 99 height 22
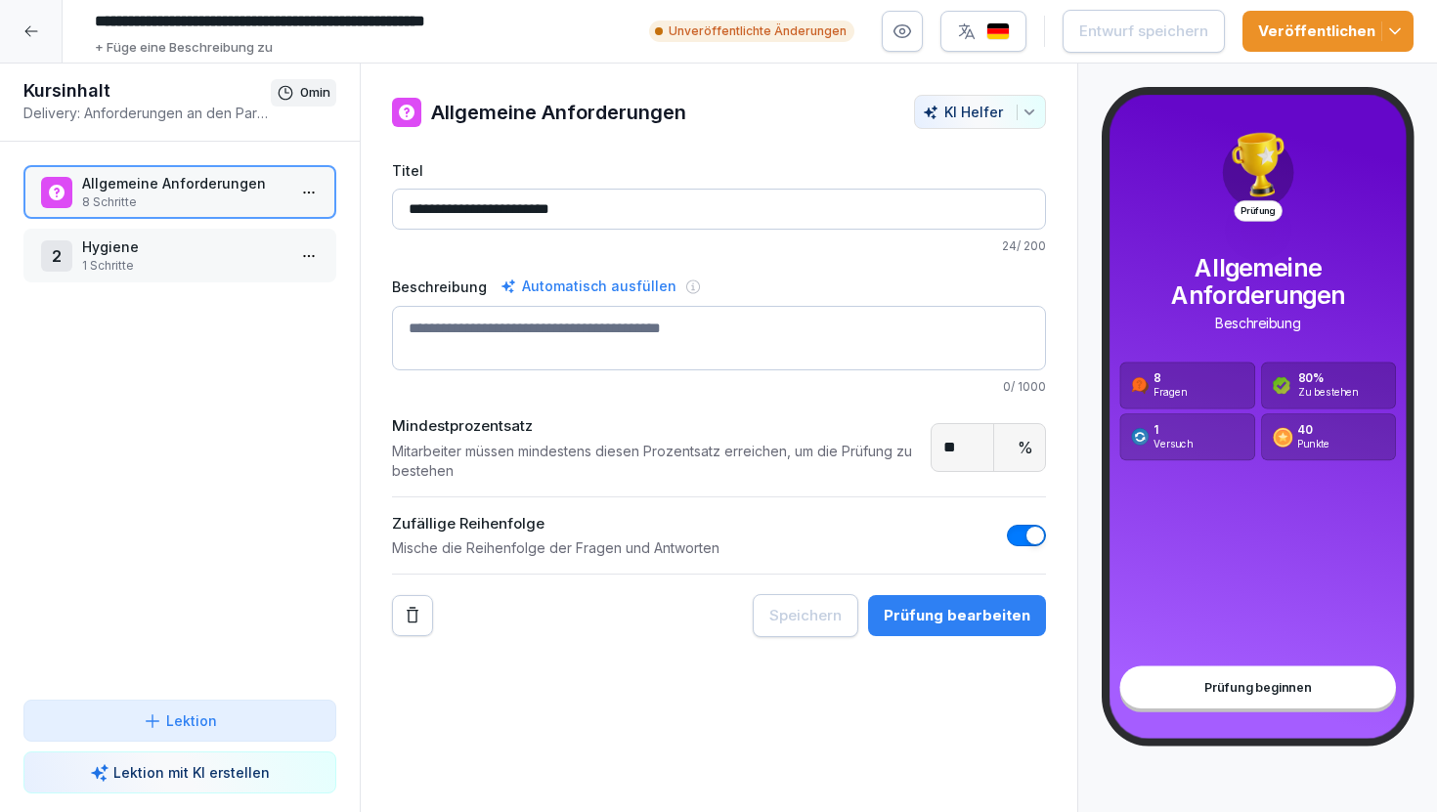
click at [157, 275] on div "2 Hygiene 1 Schritte" at bounding box center [179, 256] width 313 height 54
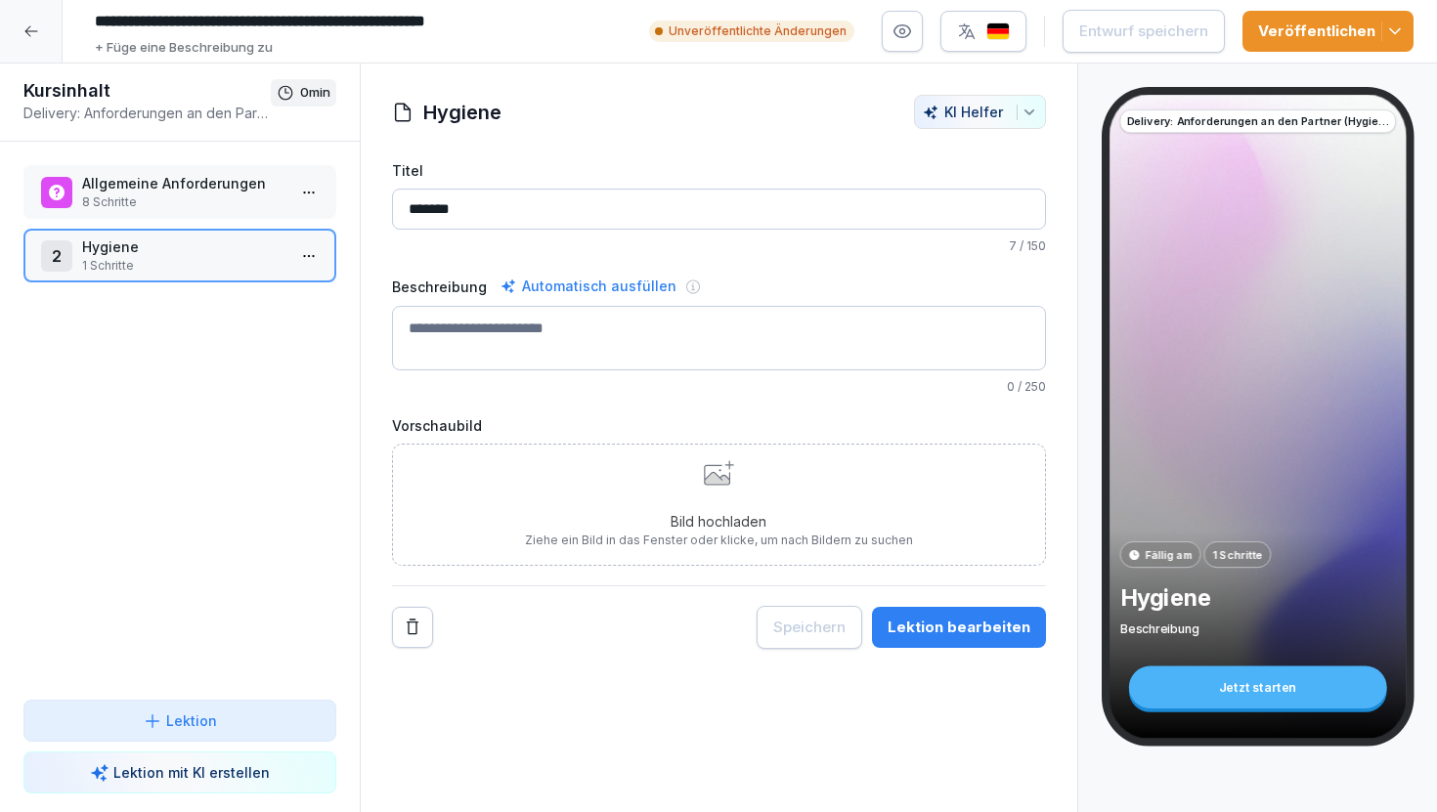
click at [955, 627] on div "Lektion bearbeiten" at bounding box center [959, 628] width 143 height 22
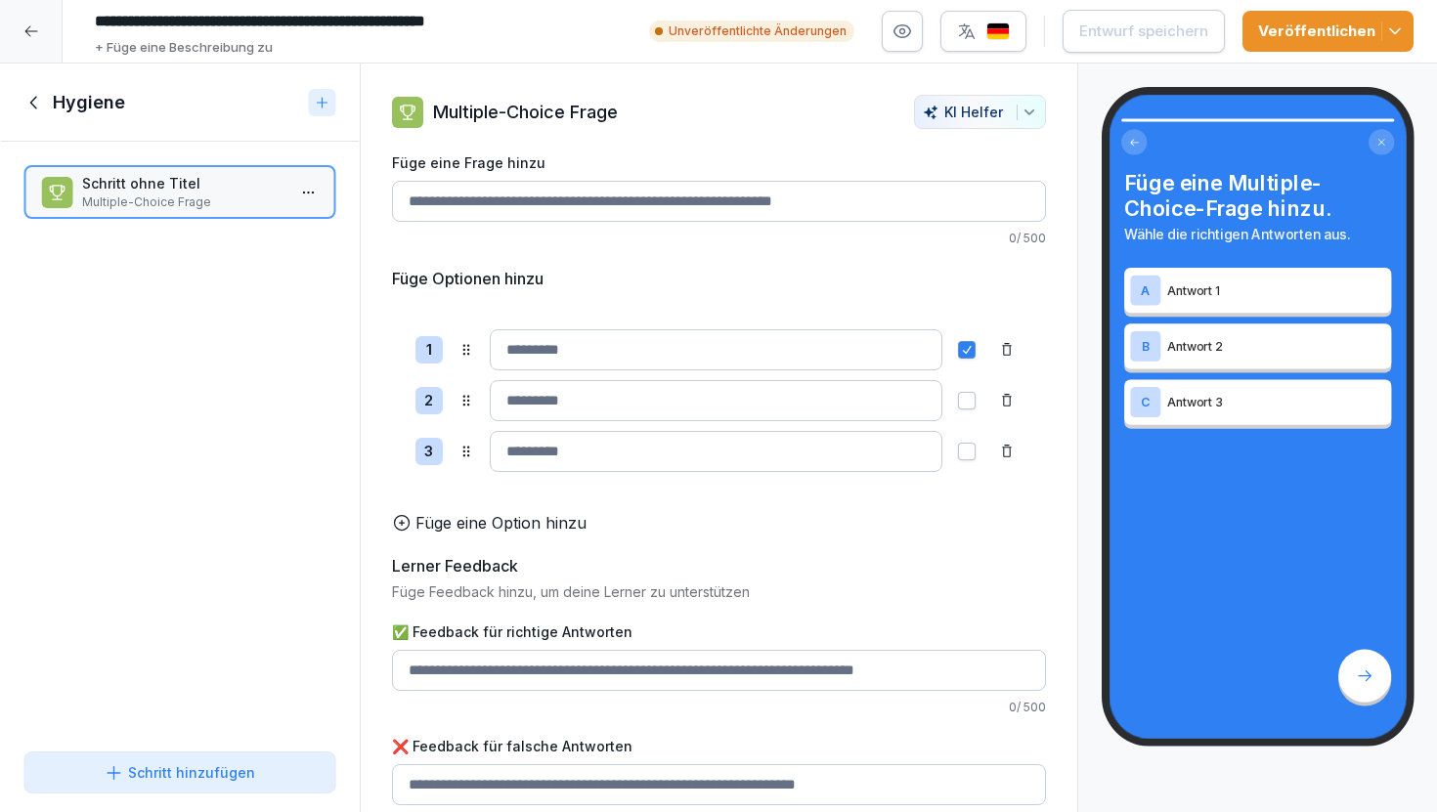
click at [29, 103] on icon at bounding box center [34, 103] width 22 height 22
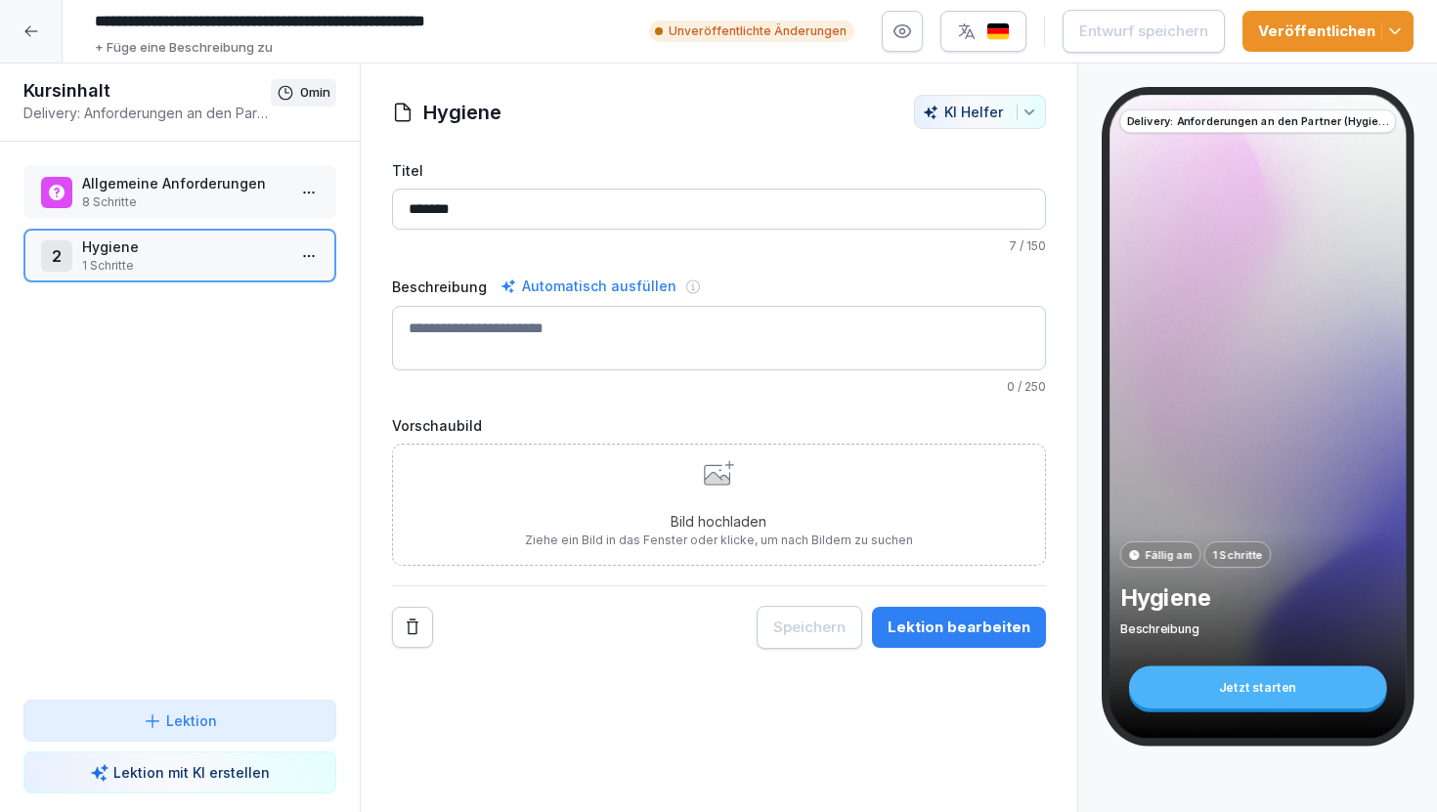
click at [193, 211] on div "Allgemeine Anforderungen 8 Schritte" at bounding box center [179, 192] width 313 height 54
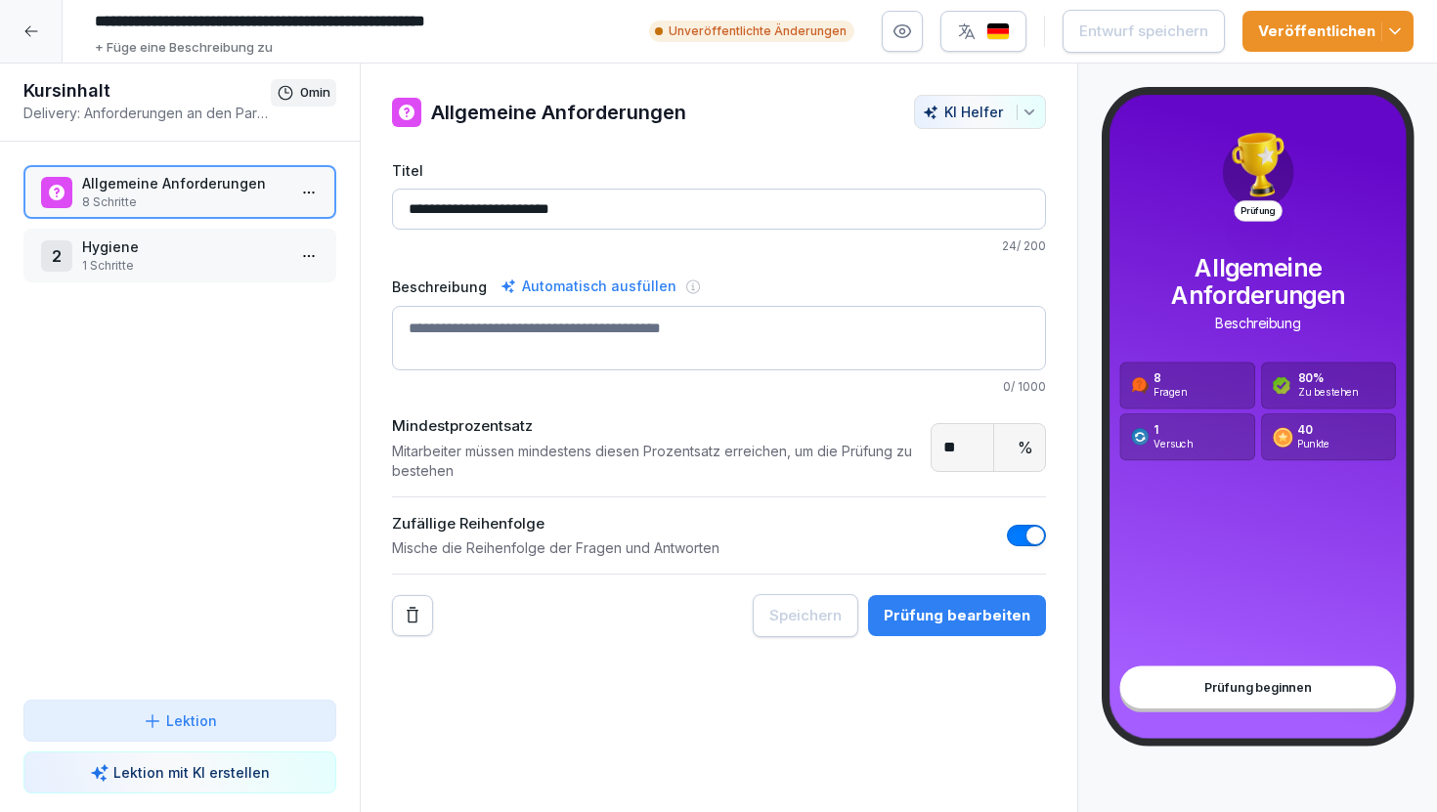
click at [925, 620] on div "Prüfung bearbeiten" at bounding box center [957, 616] width 147 height 22
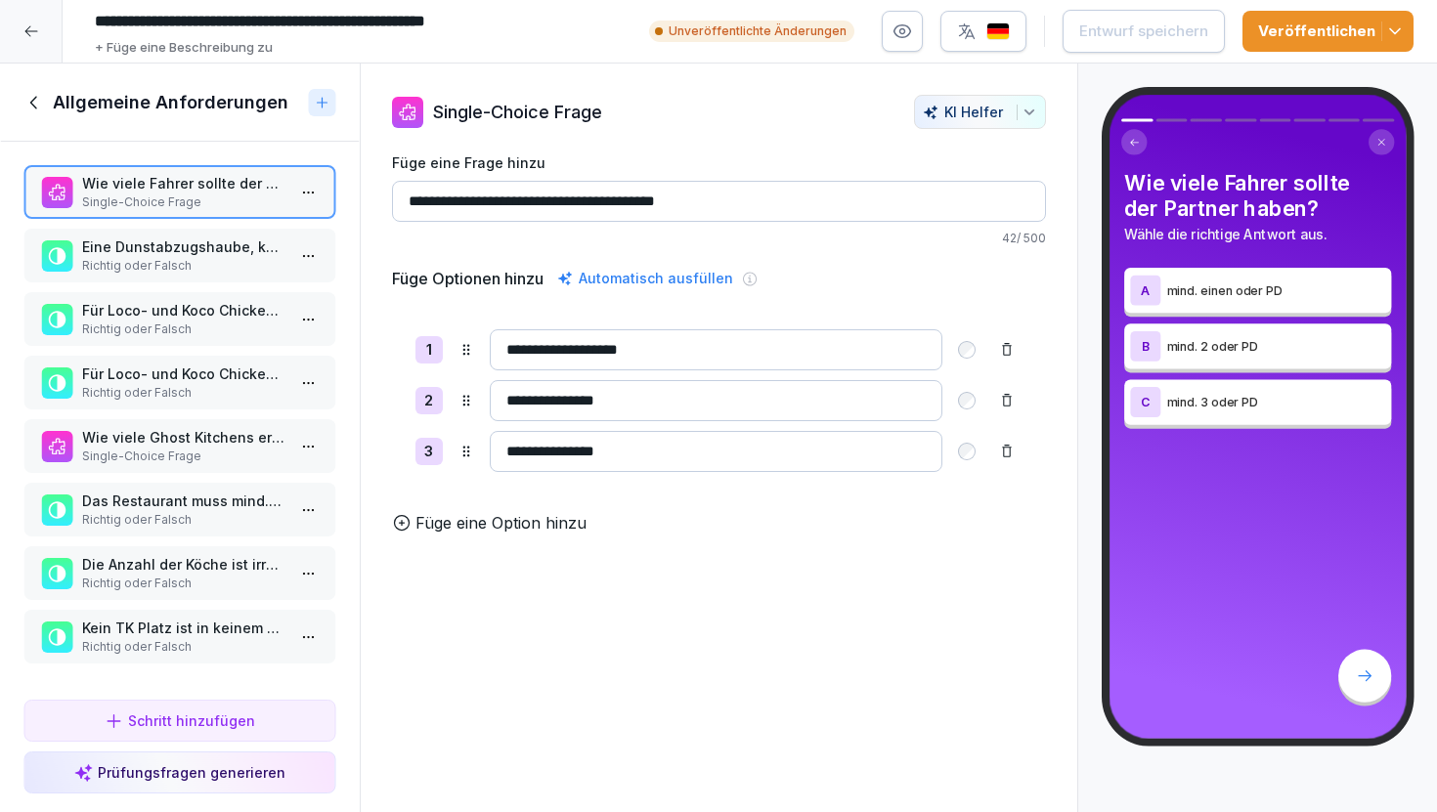
click at [31, 92] on icon at bounding box center [34, 103] width 22 height 22
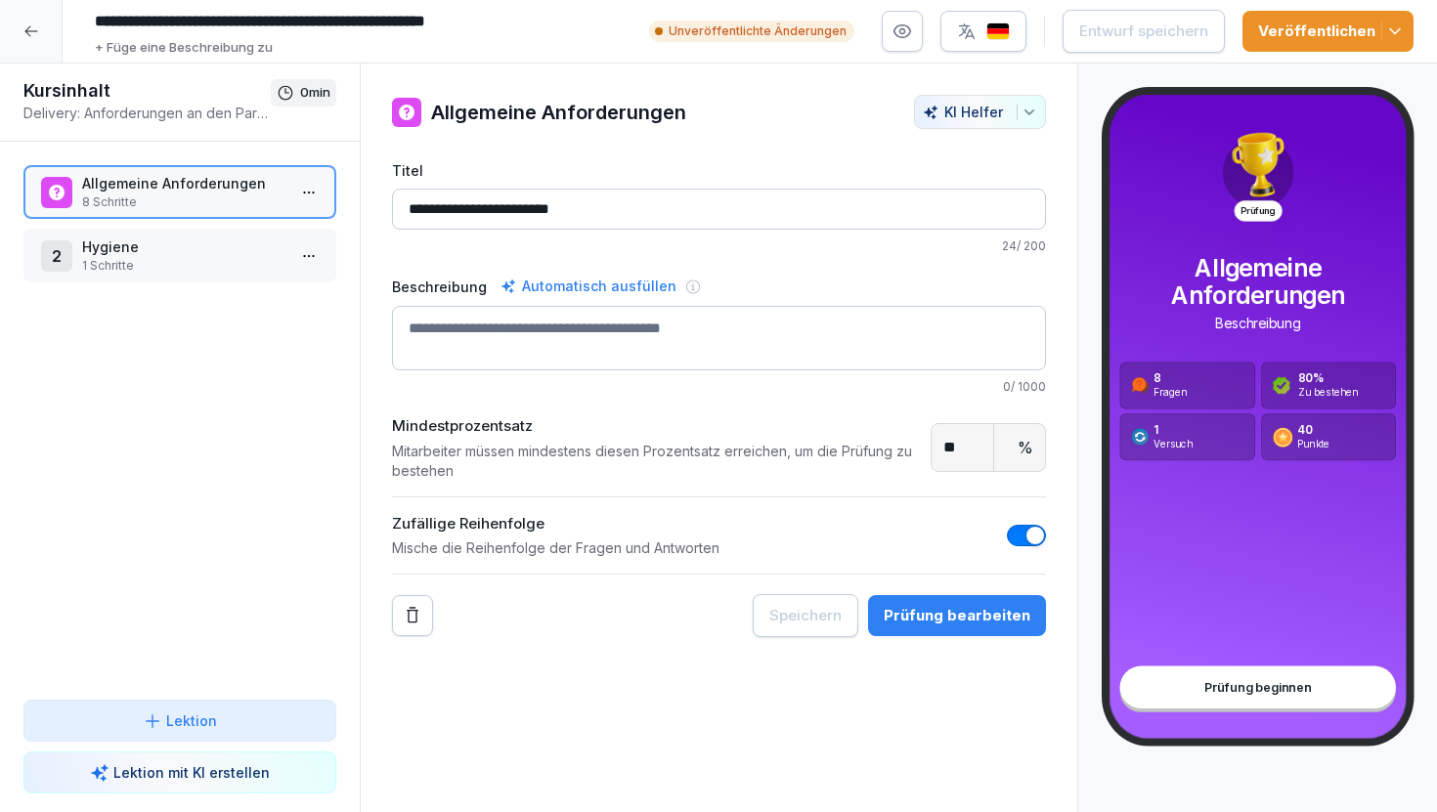
click at [318, 258] on html "**********" at bounding box center [718, 406] width 1437 height 812
click at [273, 400] on div "Löschen" at bounding box center [236, 403] width 166 height 36
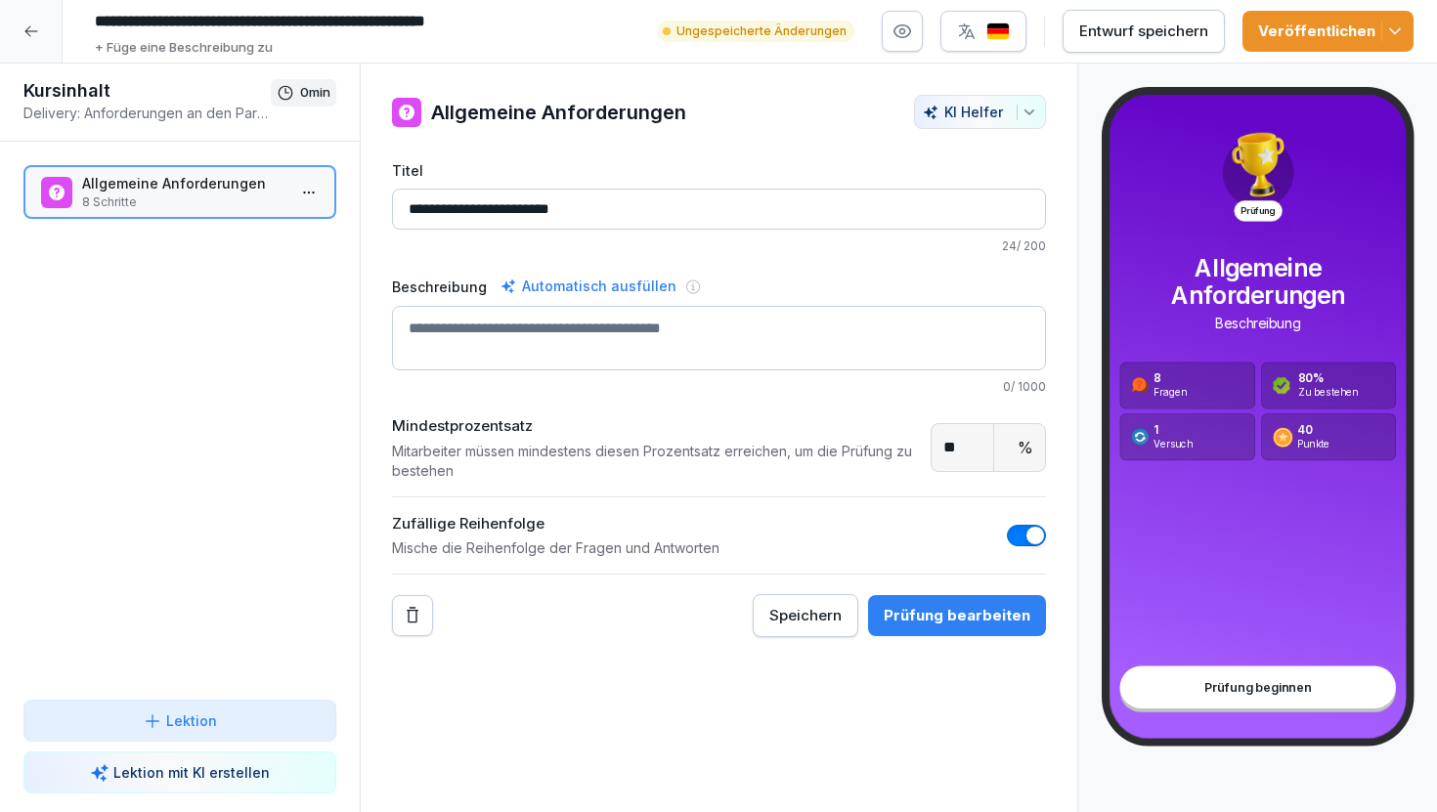
click at [1284, 29] on div "Veröffentlichen" at bounding box center [1328, 32] width 140 height 22
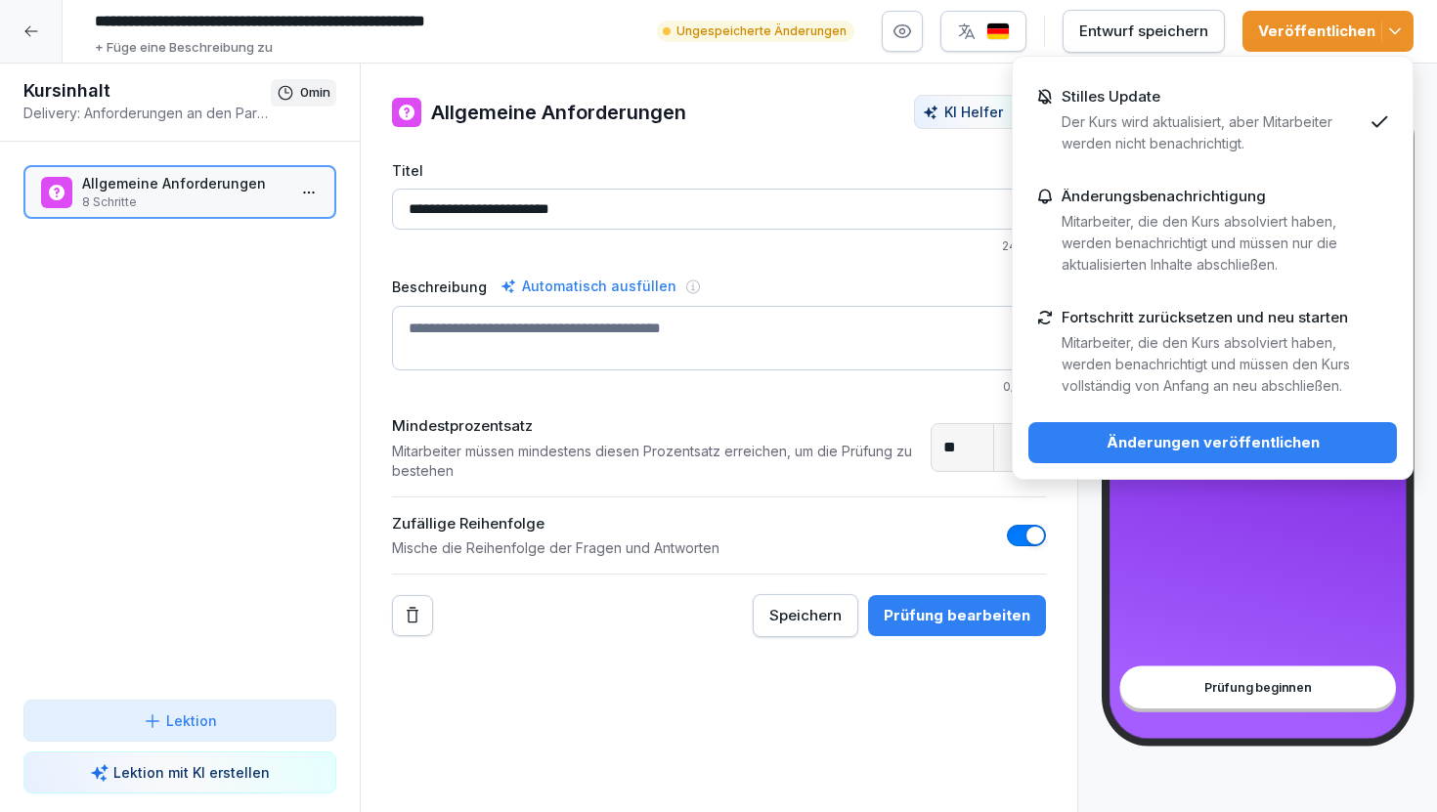
click at [1184, 448] on div "Änderungen veröffentlichen" at bounding box center [1212, 443] width 337 height 22
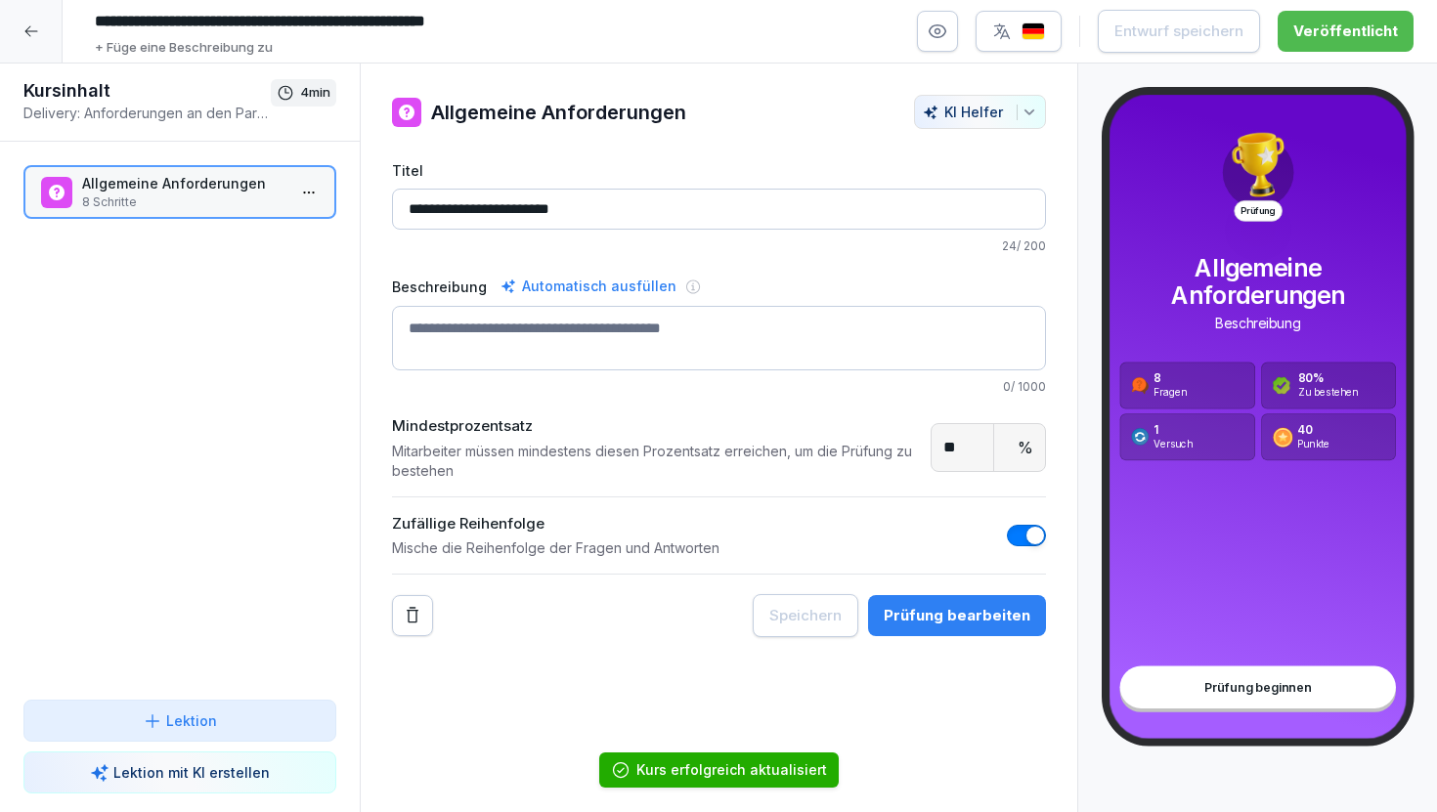
click at [32, 23] on icon at bounding box center [31, 31] width 16 height 16
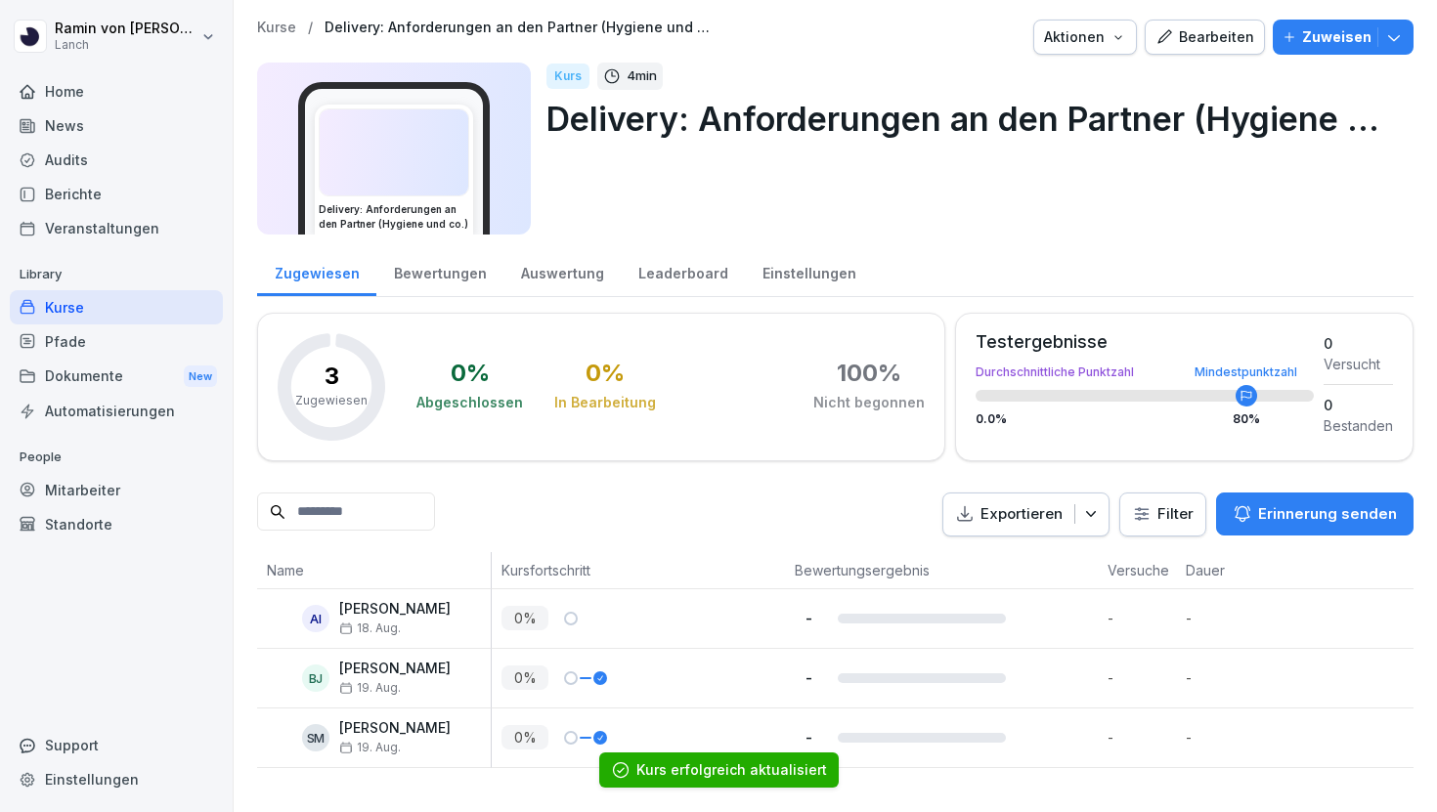
click at [1357, 41] on p "Zuweisen" at bounding box center [1336, 37] width 69 height 22
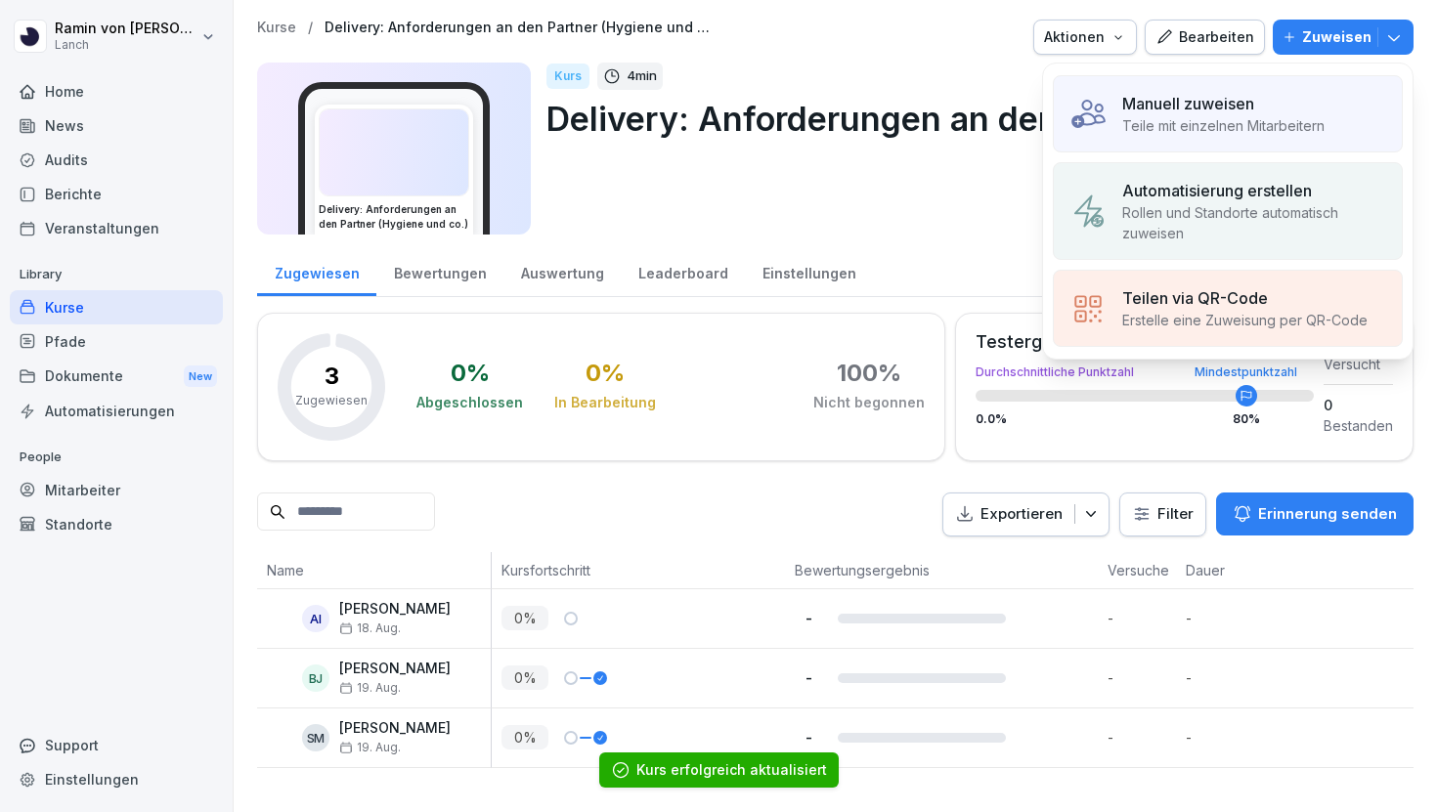
click at [1191, 124] on p "Teile mit einzelnen Mitarbeitern" at bounding box center [1223, 125] width 202 height 21
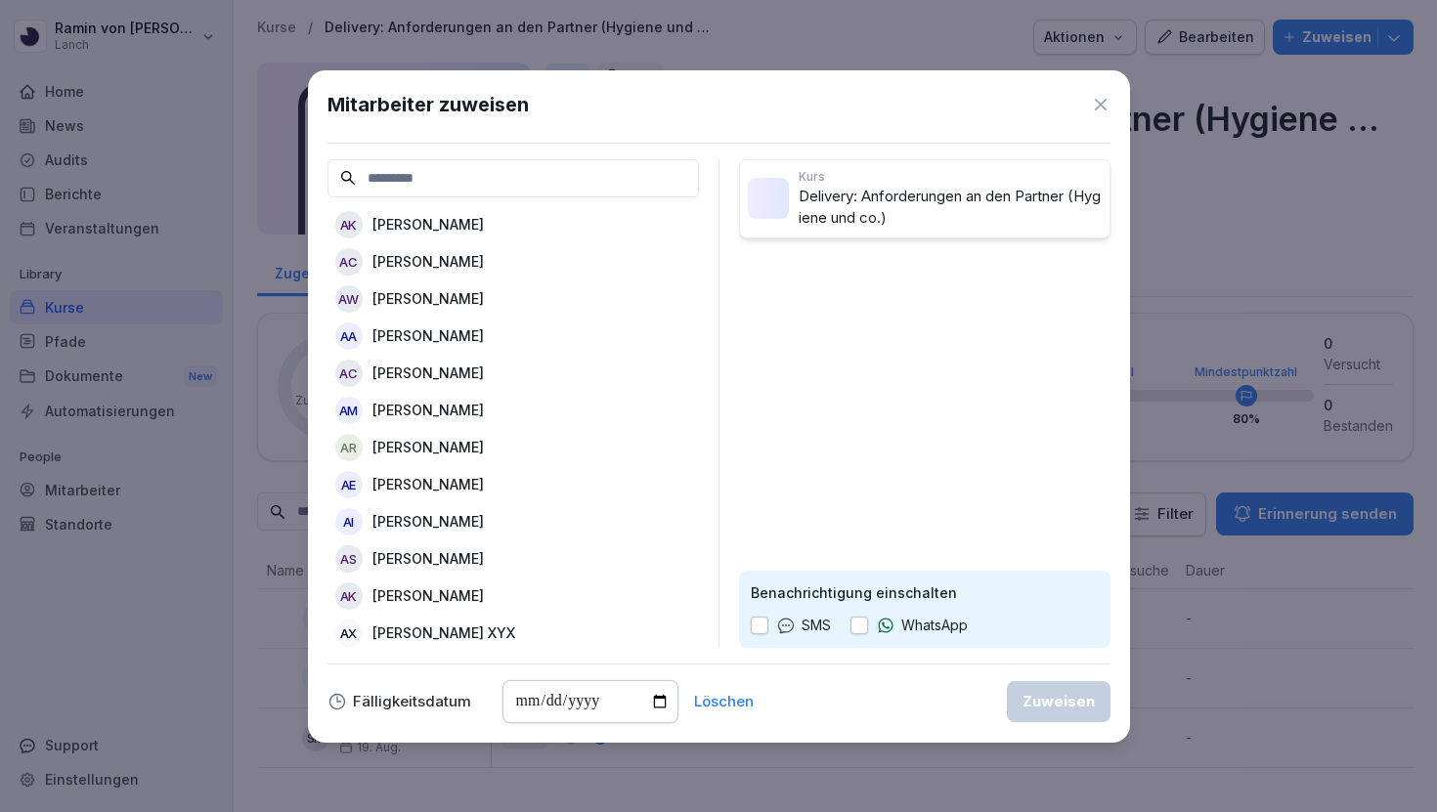
click at [567, 185] on input at bounding box center [512, 178] width 371 height 38
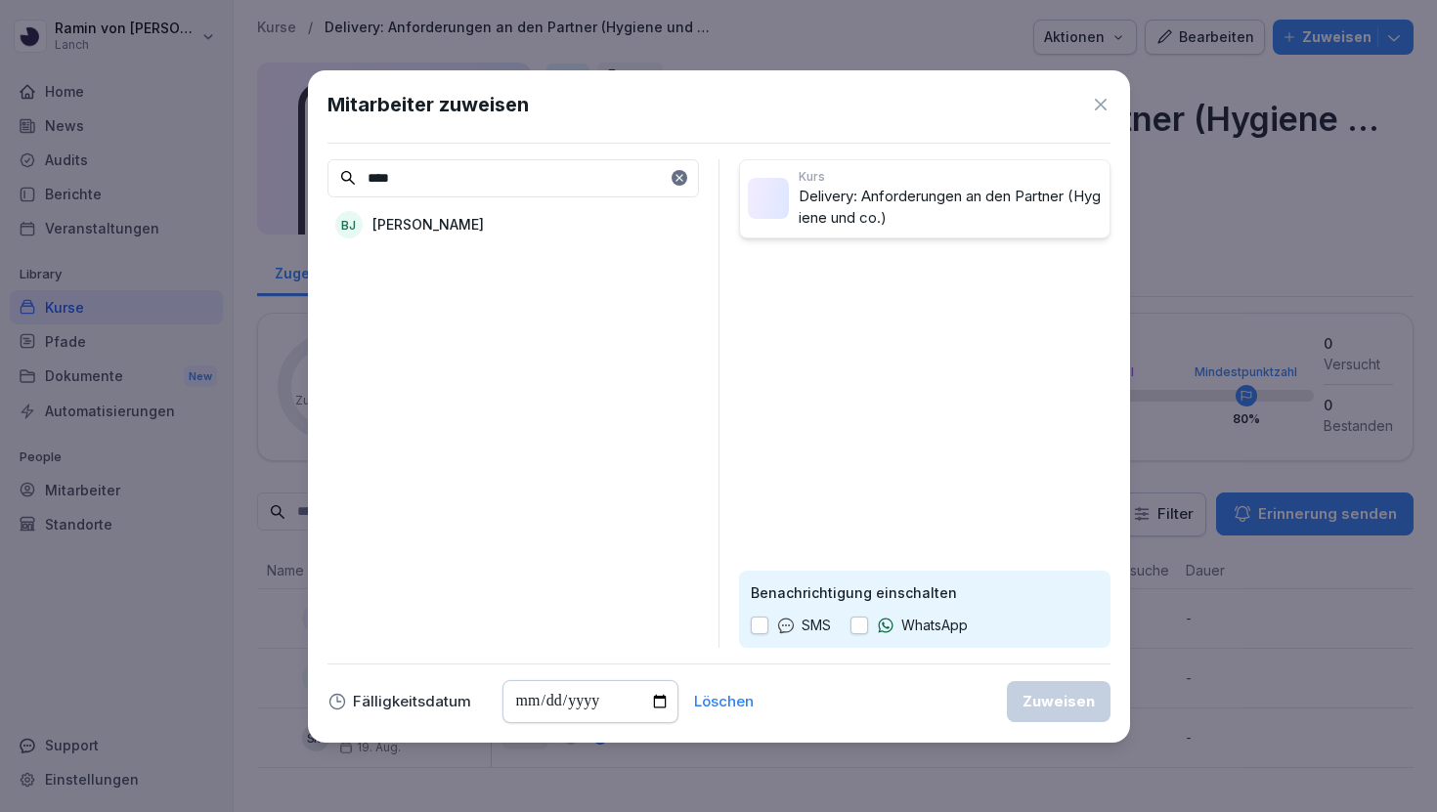
type input "****"
click at [558, 215] on div "BJ Benedikt Jensen" at bounding box center [512, 224] width 371 height 35
click at [674, 174] on icon at bounding box center [680, 178] width 12 height 12
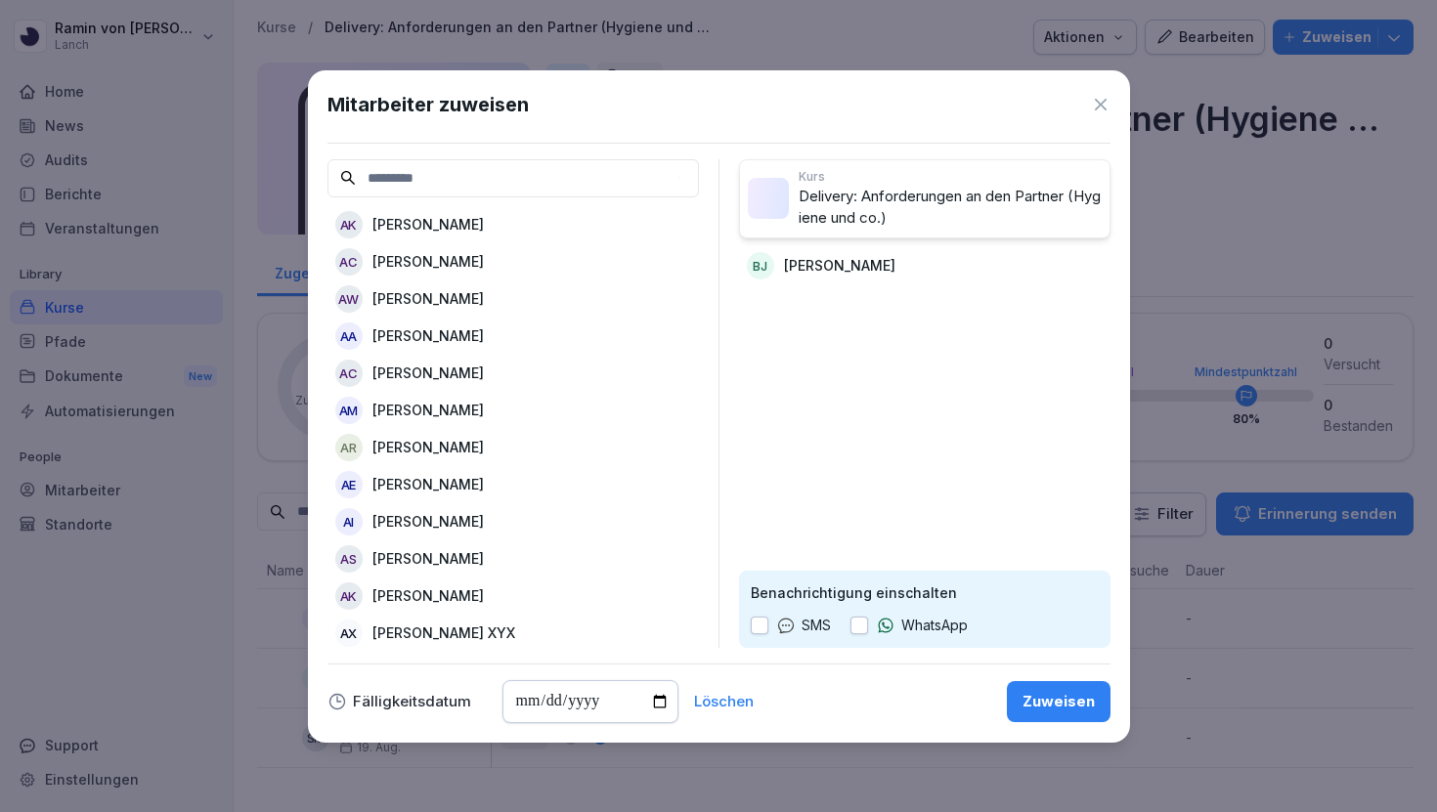
click at [637, 174] on input at bounding box center [512, 178] width 371 height 38
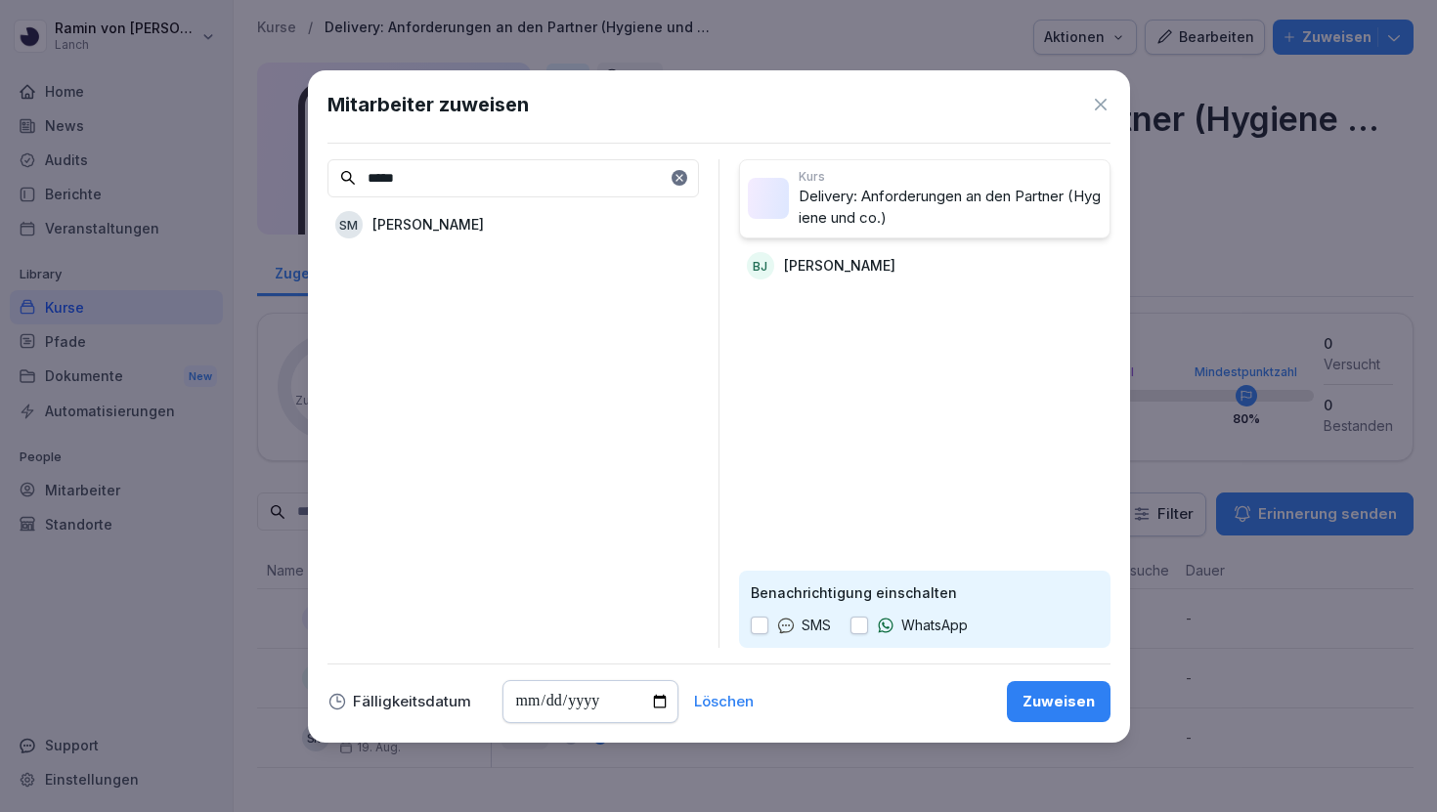
type input "*****"
click at [563, 223] on div "SM Silas Morche" at bounding box center [512, 224] width 371 height 35
click at [1063, 696] on div "Zuweisen" at bounding box center [1059, 702] width 72 height 22
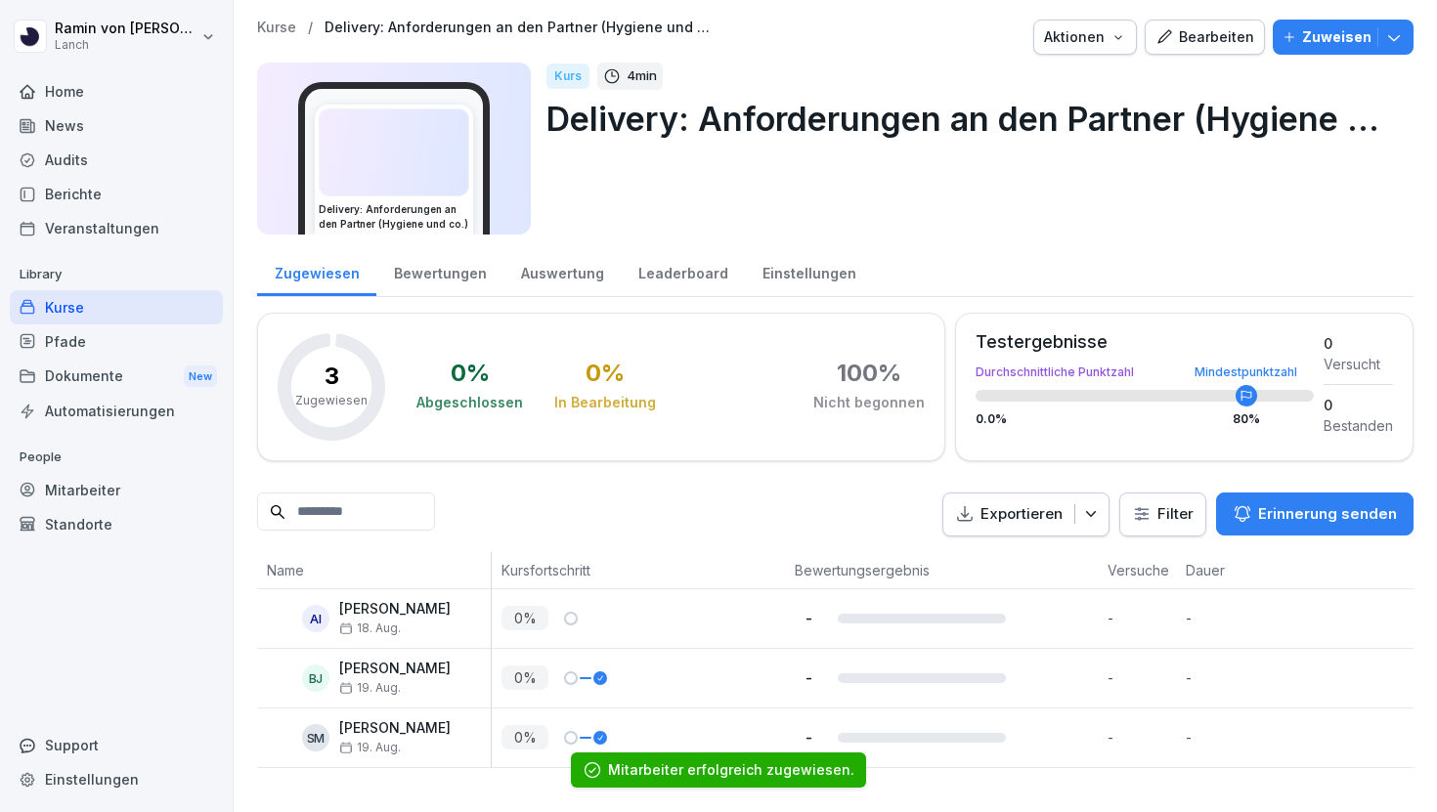
click at [277, 25] on p "Kurse" at bounding box center [276, 28] width 39 height 17
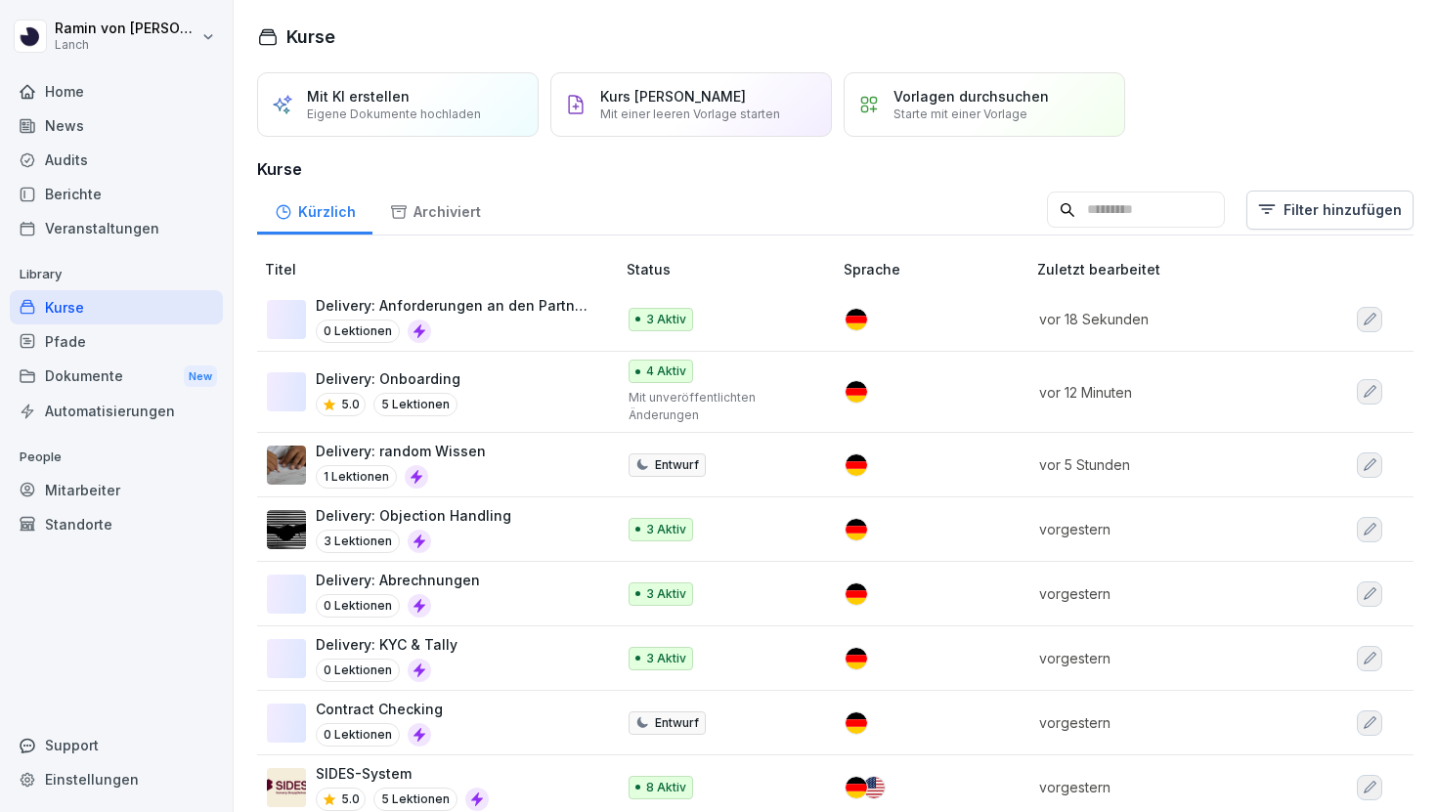
click at [491, 392] on div "Delivery: Onboarding 5.0 5 Lektionen" at bounding box center [431, 393] width 328 height 48
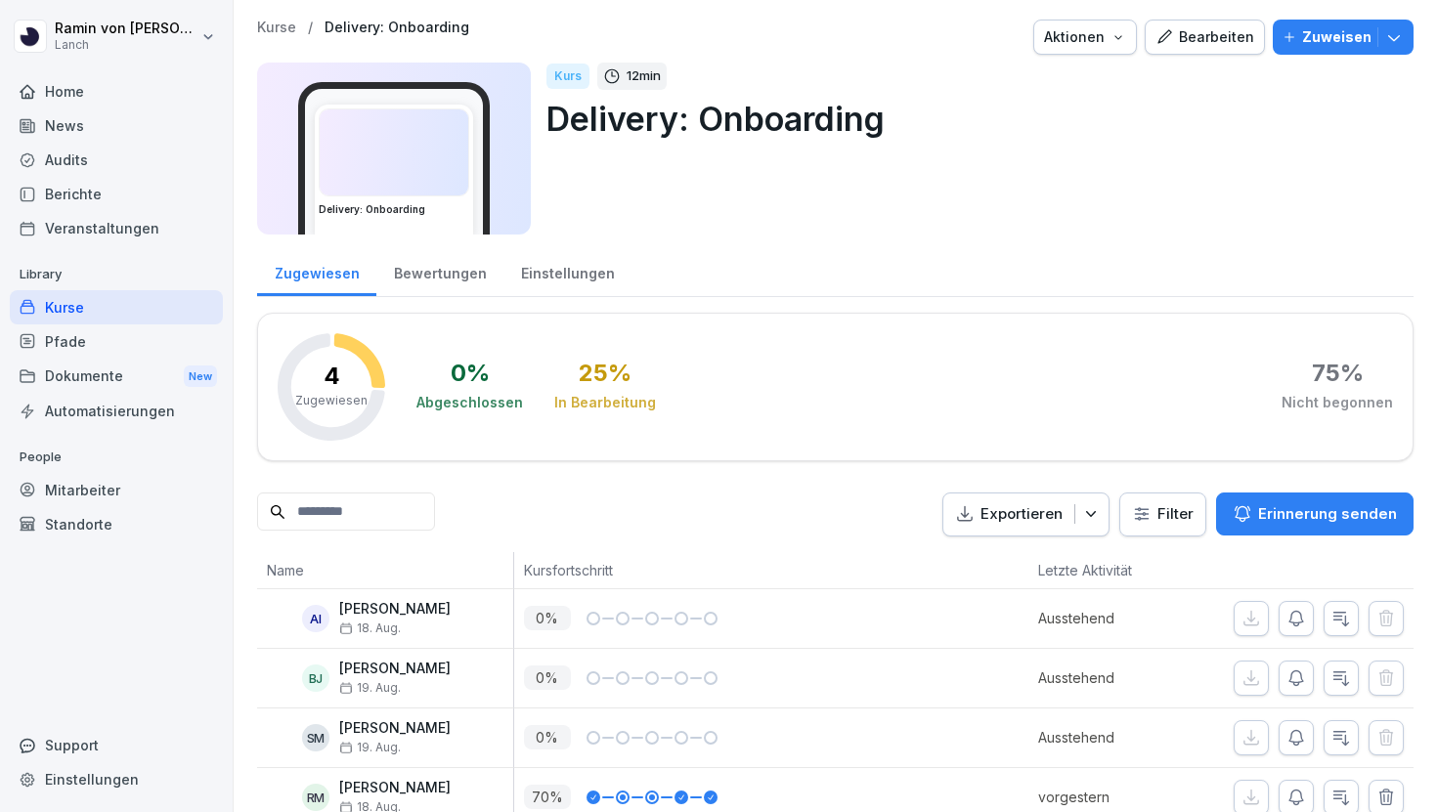
click at [284, 23] on p "Kurse" at bounding box center [276, 28] width 39 height 17
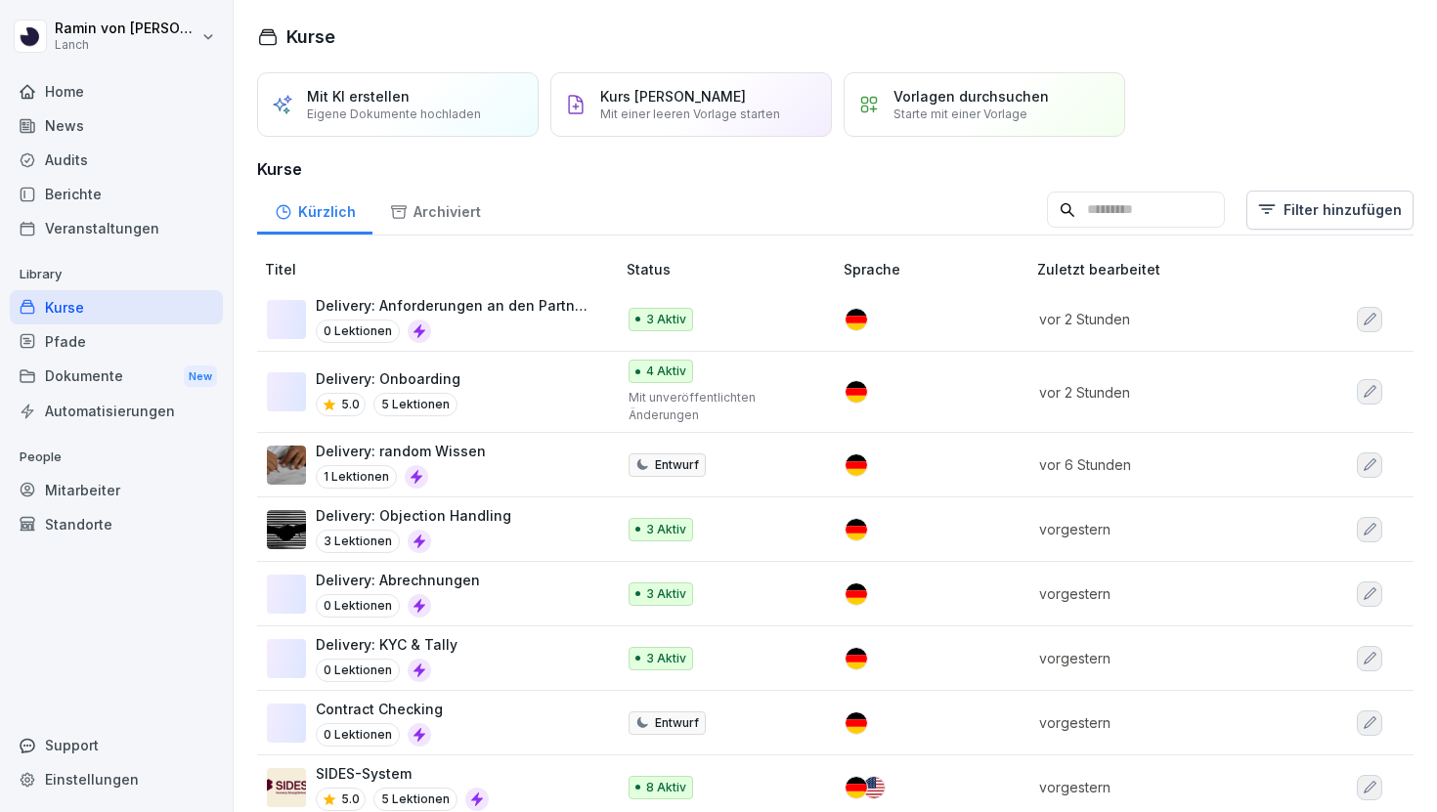
click at [463, 309] on p "Delivery: Anforderungen an den Partner (Hygiene und co.)" at bounding box center [456, 305] width 280 height 21
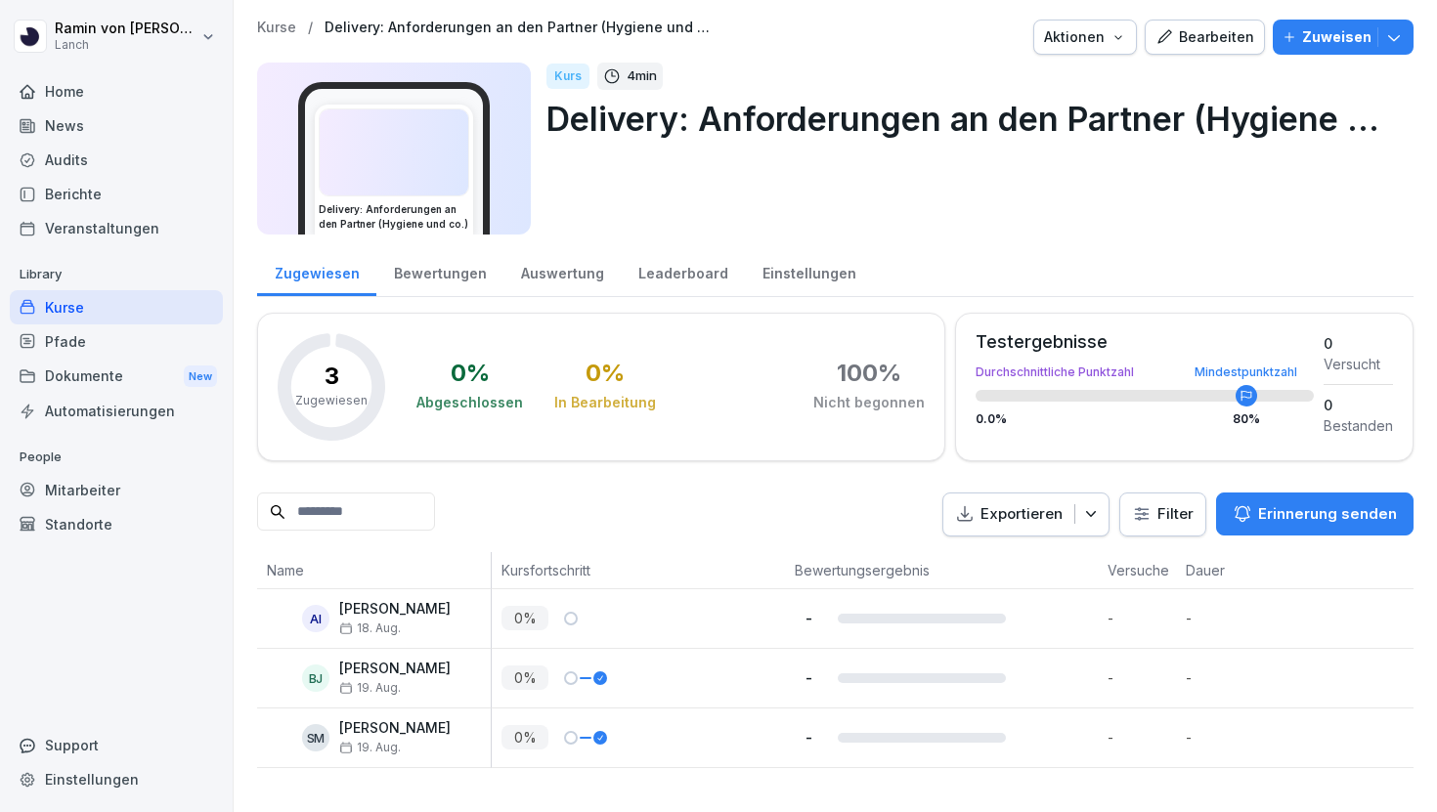
click at [280, 22] on p "Kurse" at bounding box center [276, 28] width 39 height 17
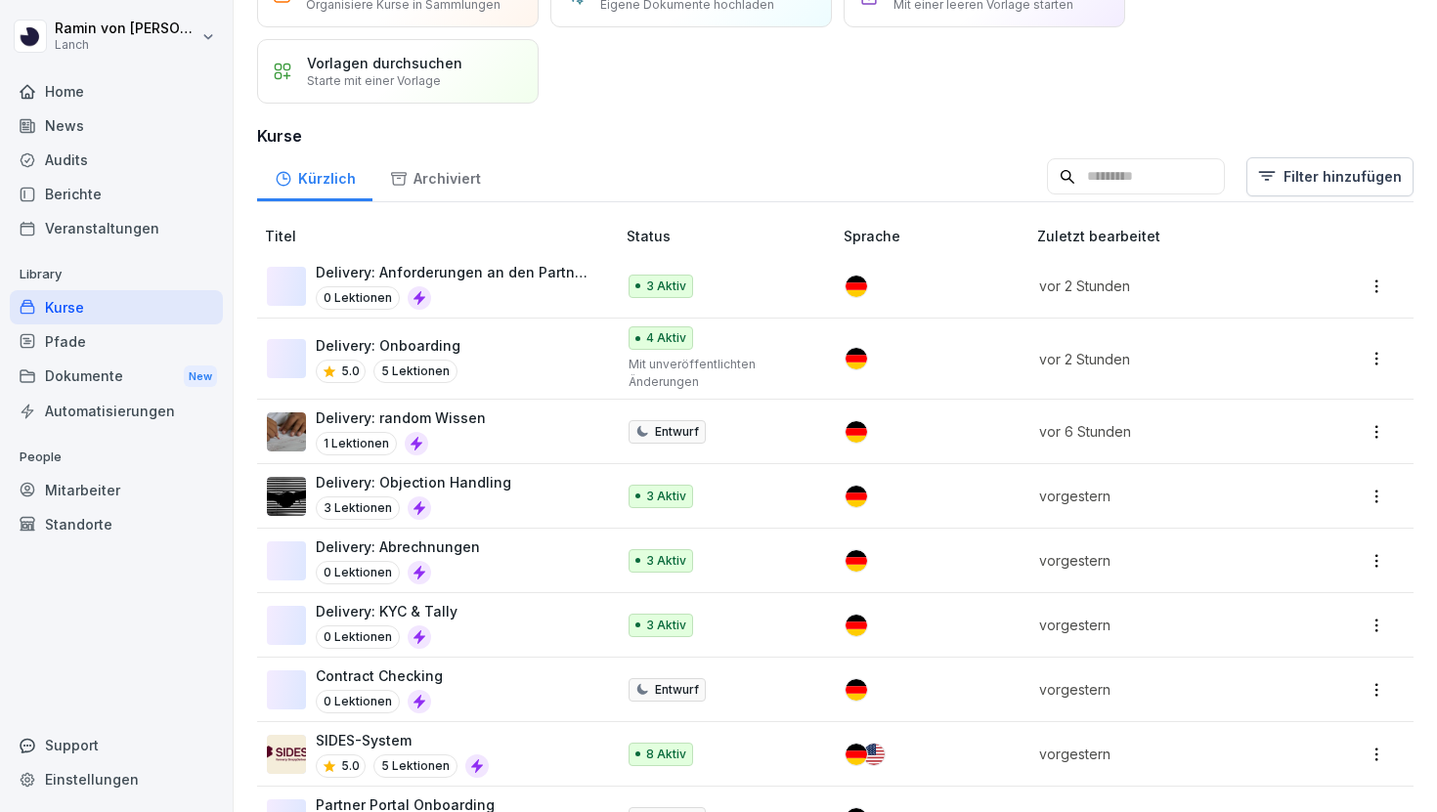
scroll to position [121, 0]
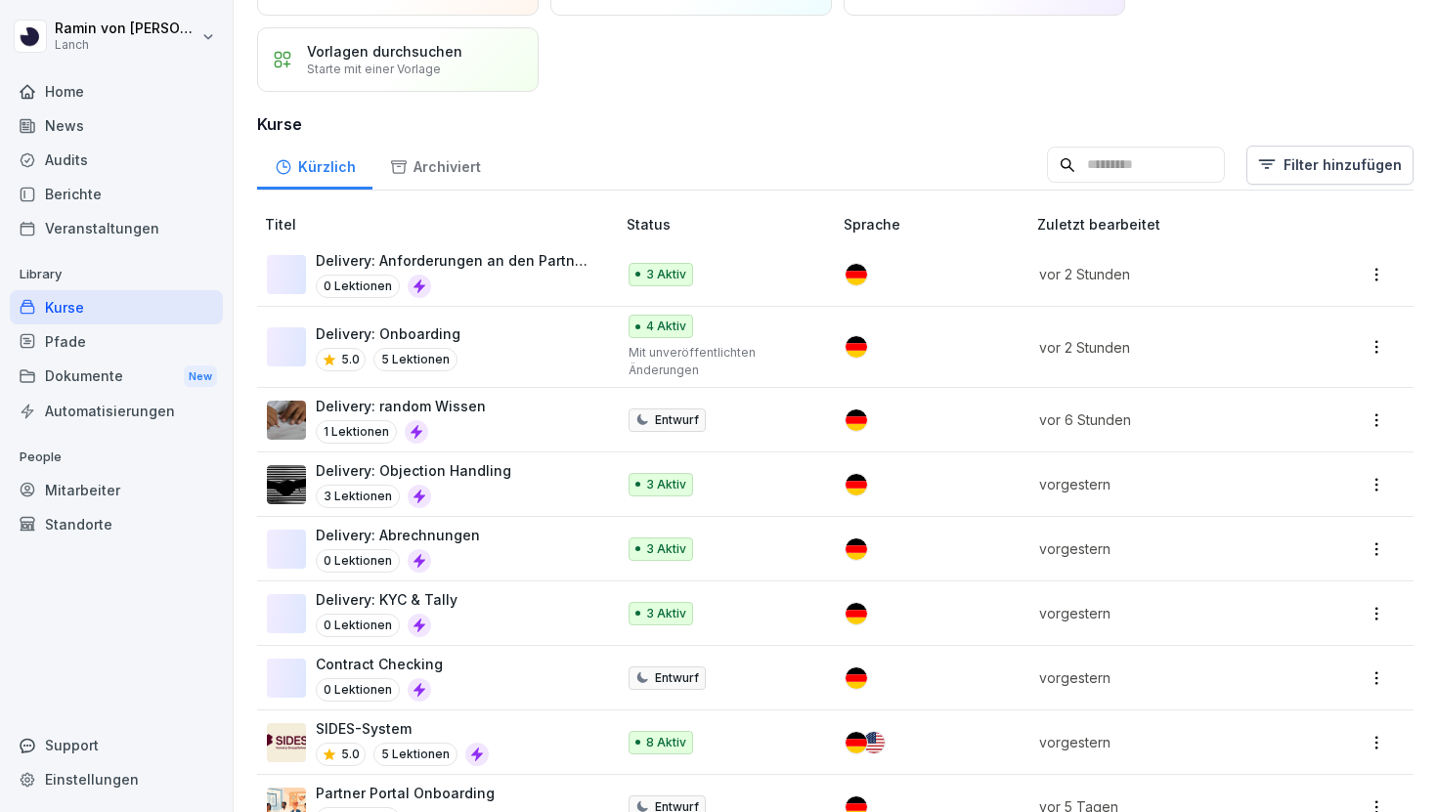
click at [493, 467] on p "Delivery: Objection Handling" at bounding box center [414, 470] width 196 height 21
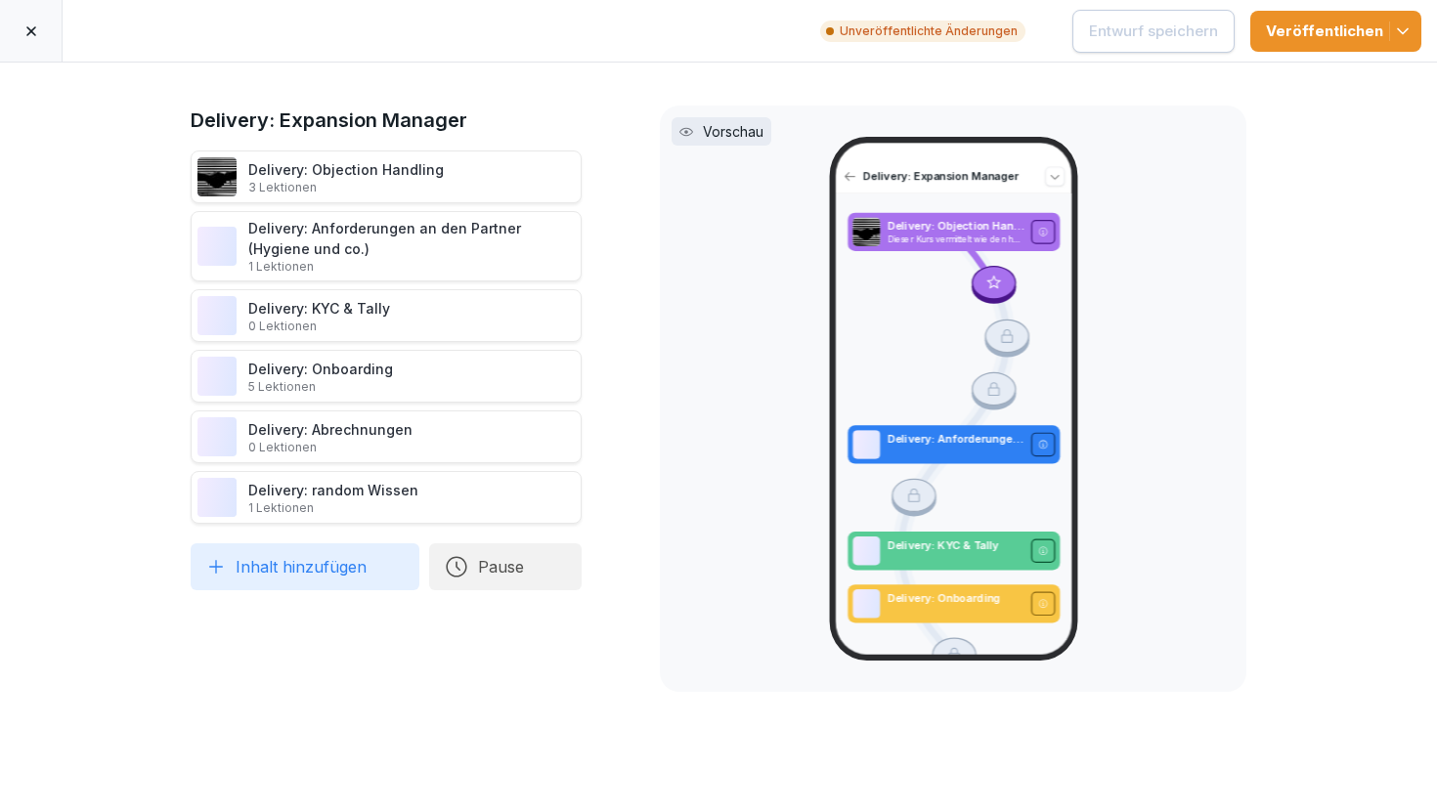
click at [377, 187] on p "3 Lektionen" at bounding box center [346, 188] width 196 height 16
click at [386, 184] on p "3 Lektionen" at bounding box center [346, 188] width 196 height 16
click at [447, 235] on div "Delivery: Anforderungen an den Partner (Hygiene und co.) 1 Lektionen" at bounding box center [411, 246] width 327 height 57
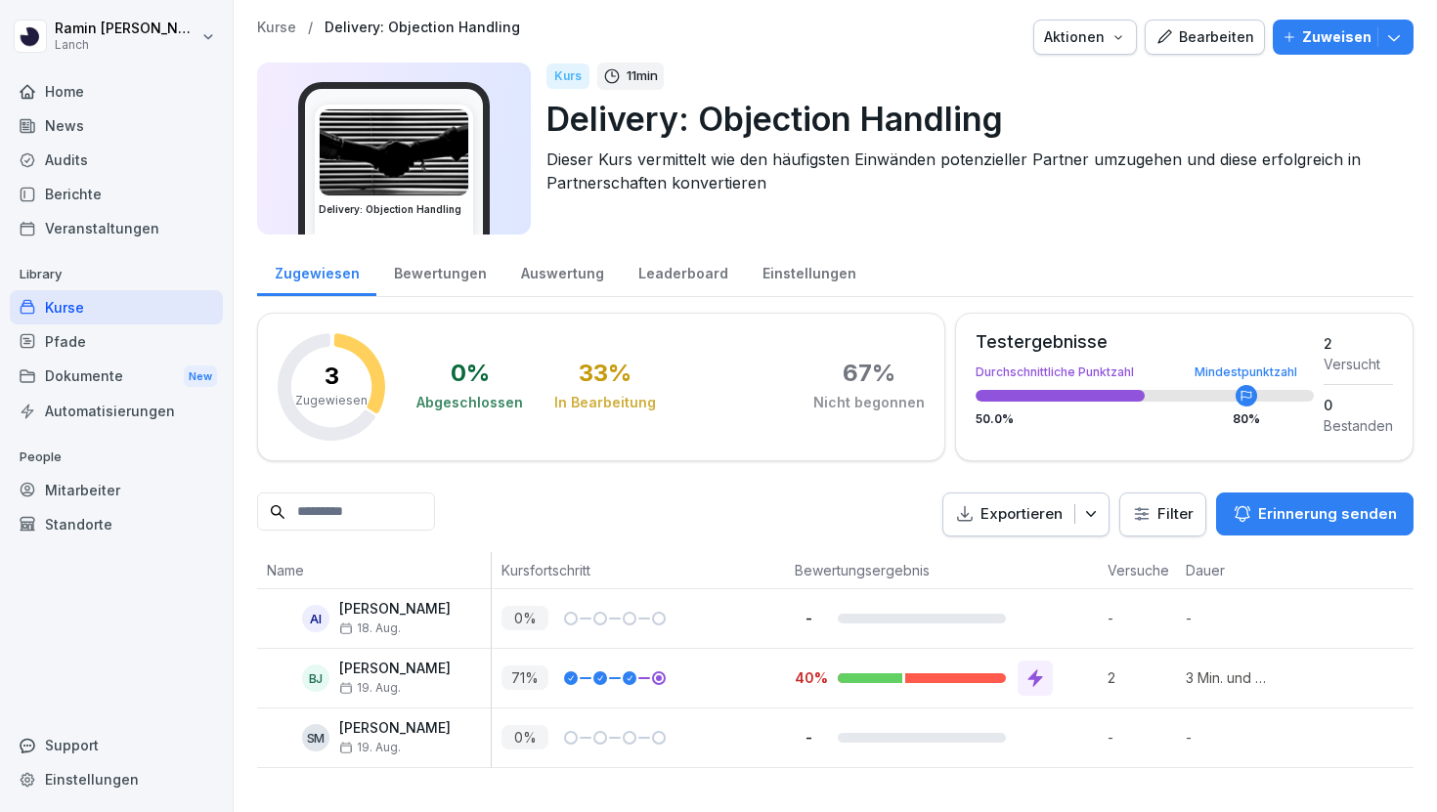
click at [1192, 31] on div "Bearbeiten" at bounding box center [1205, 37] width 99 height 22
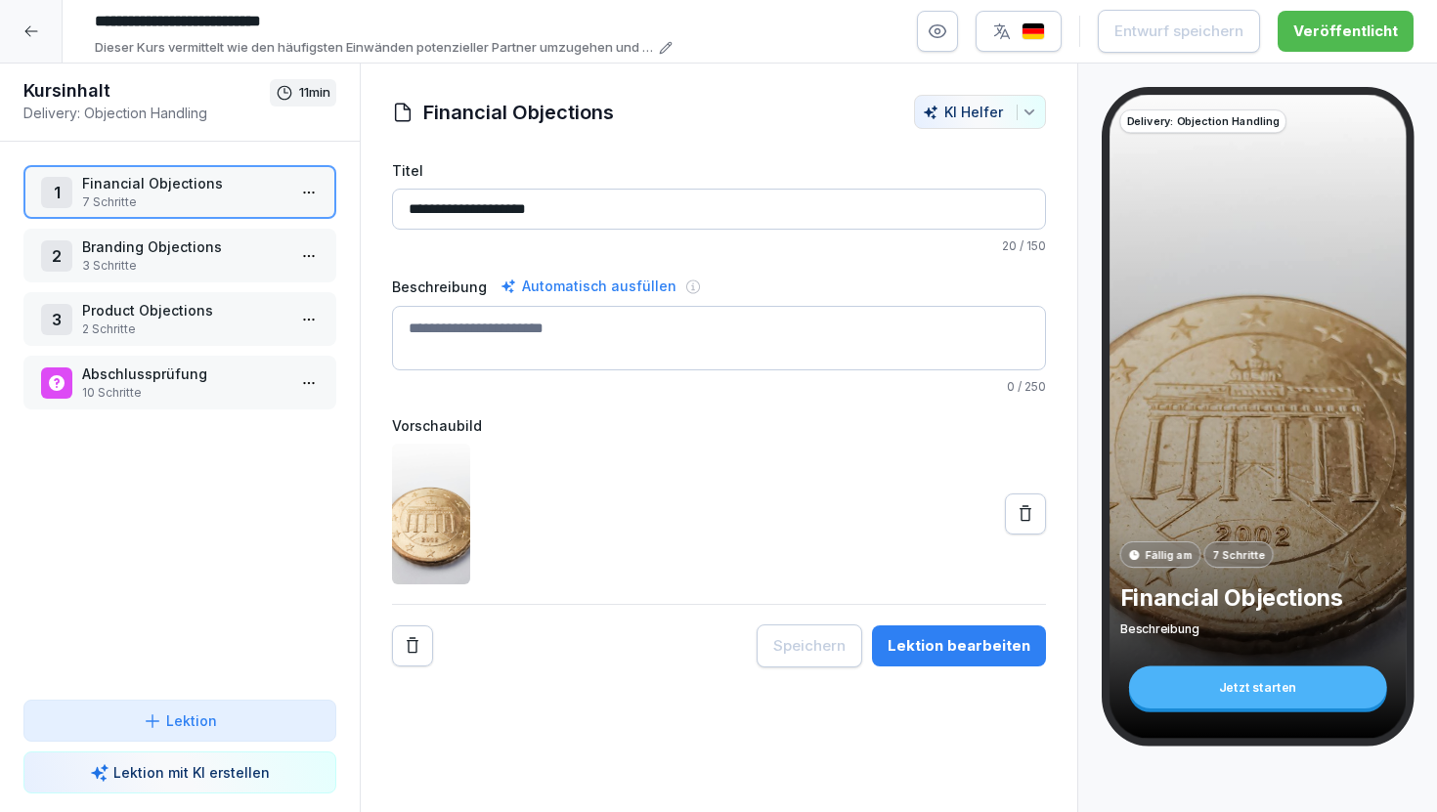
click at [153, 390] on p "10 Schritte" at bounding box center [183, 393] width 203 height 18
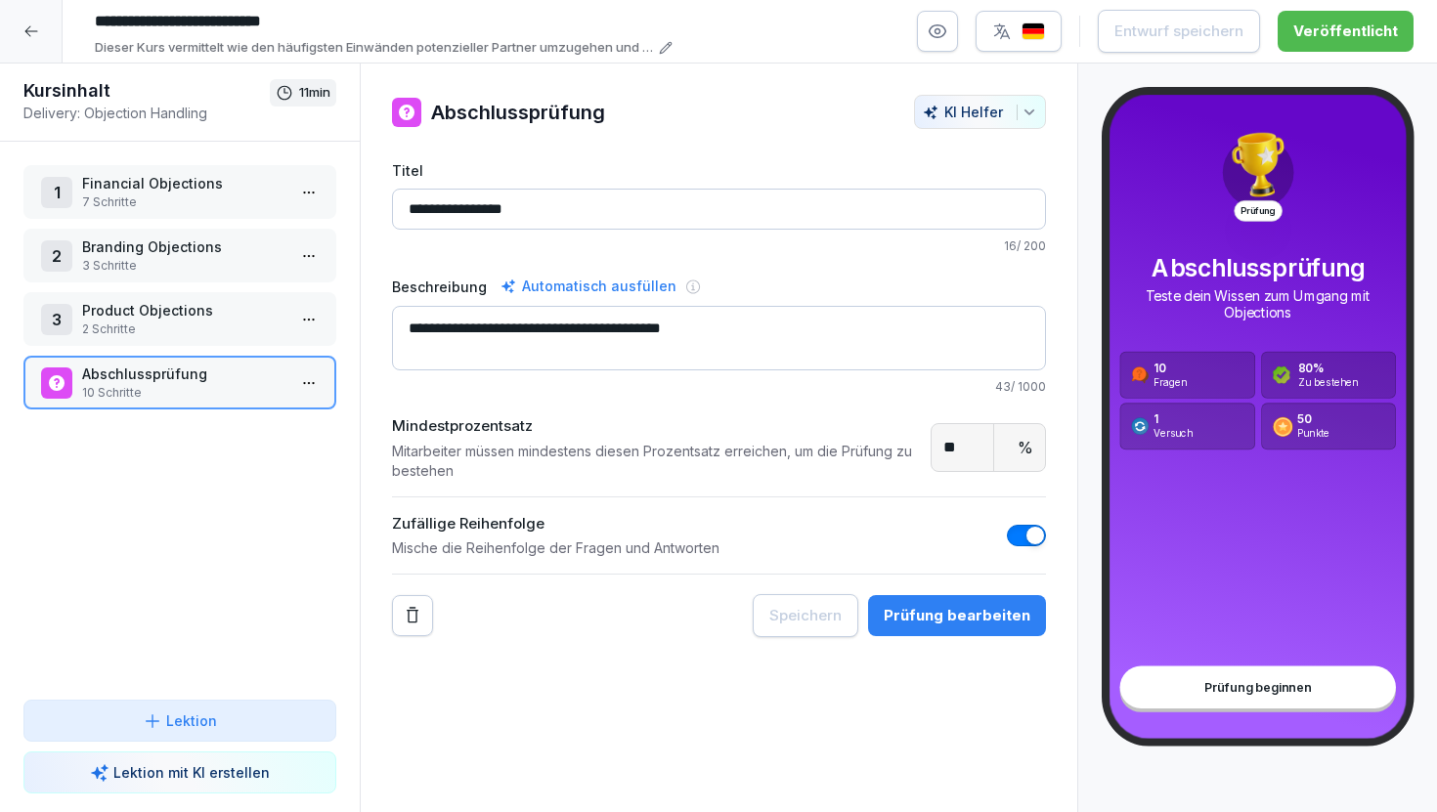
click at [978, 617] on div "Prüfung bearbeiten" at bounding box center [957, 616] width 147 height 22
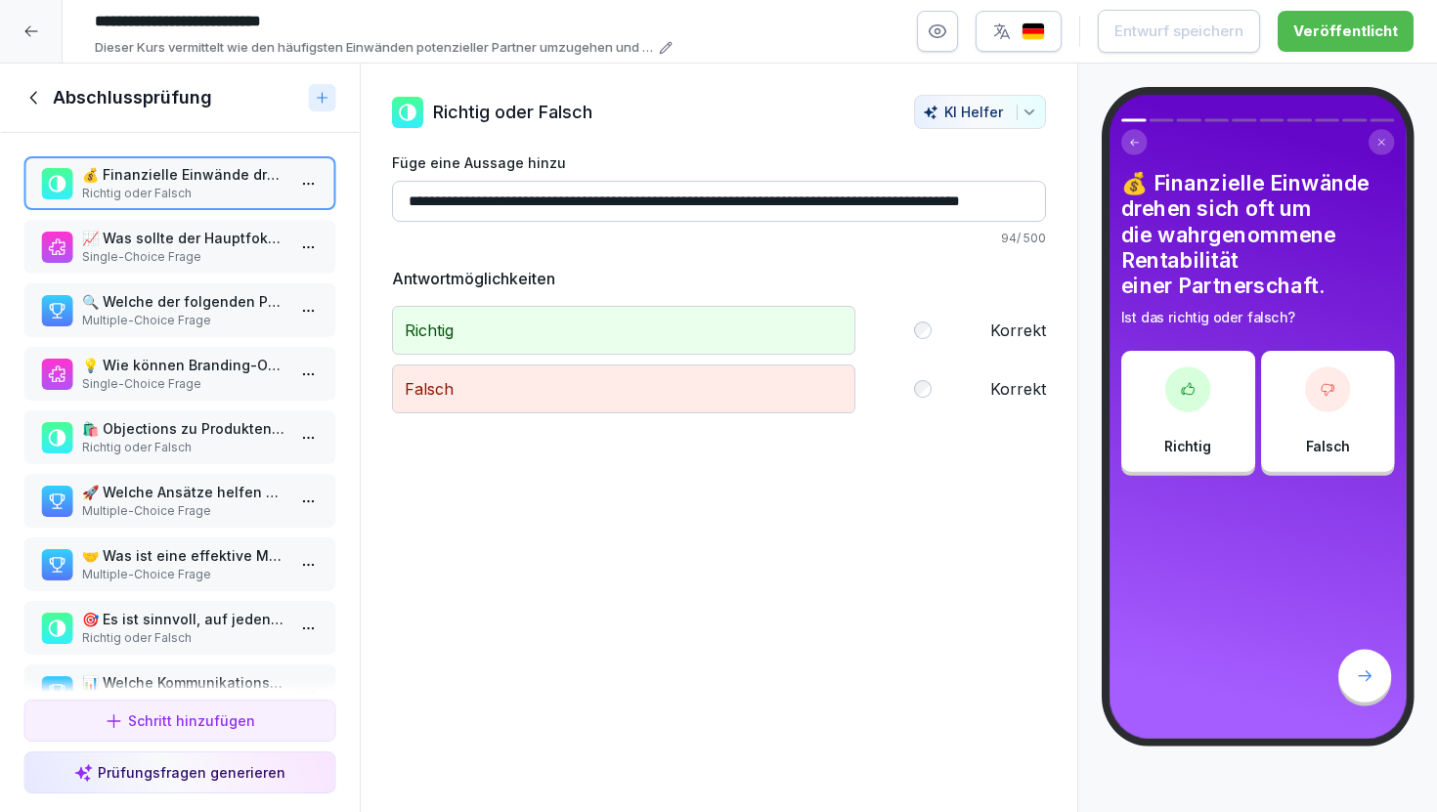
click at [214, 192] on p "Richtig oder Falsch" at bounding box center [183, 194] width 203 height 18
click at [230, 255] on p "Single-Choice Frage" at bounding box center [183, 257] width 203 height 18
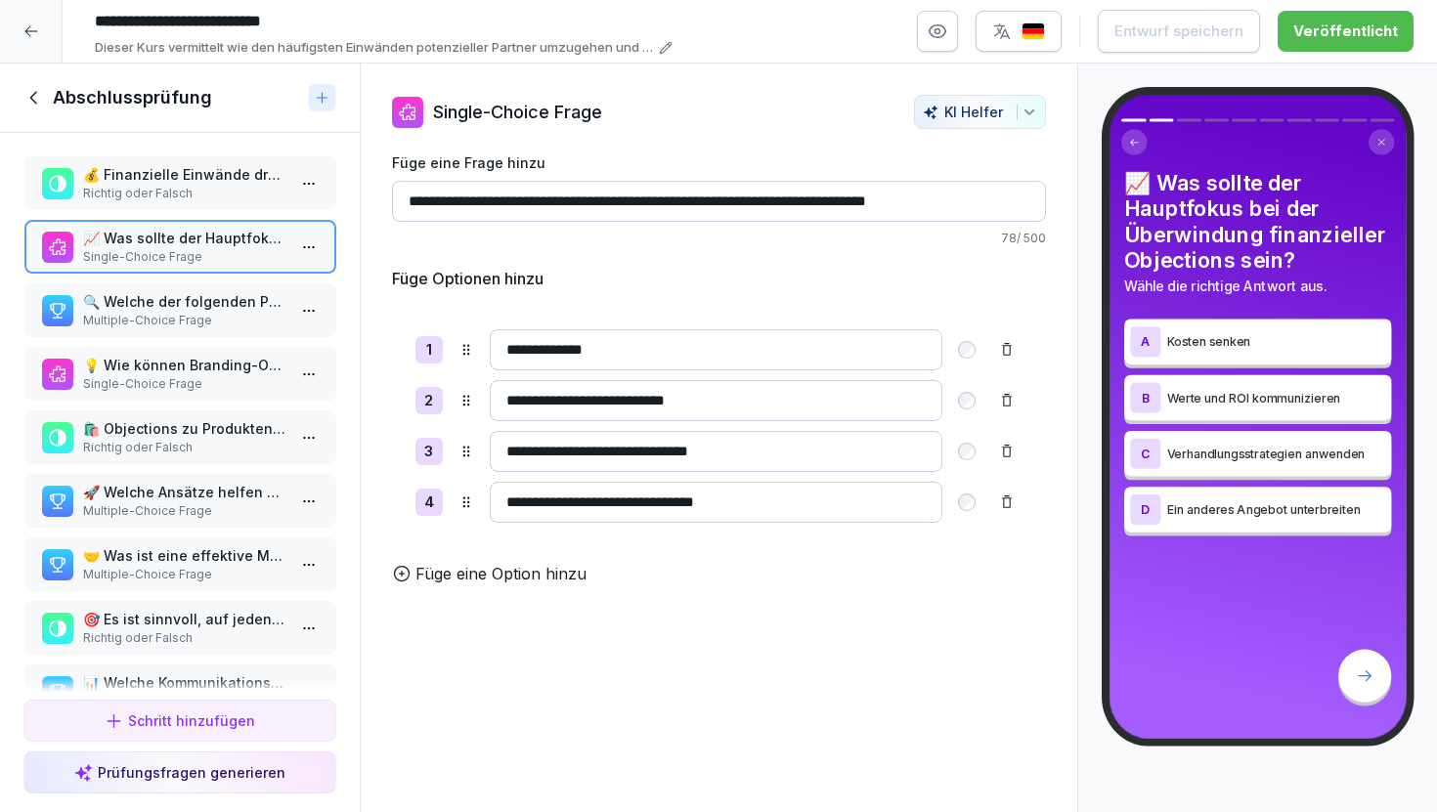
click at [225, 325] on p "Multiple-Choice Frage" at bounding box center [183, 321] width 203 height 18
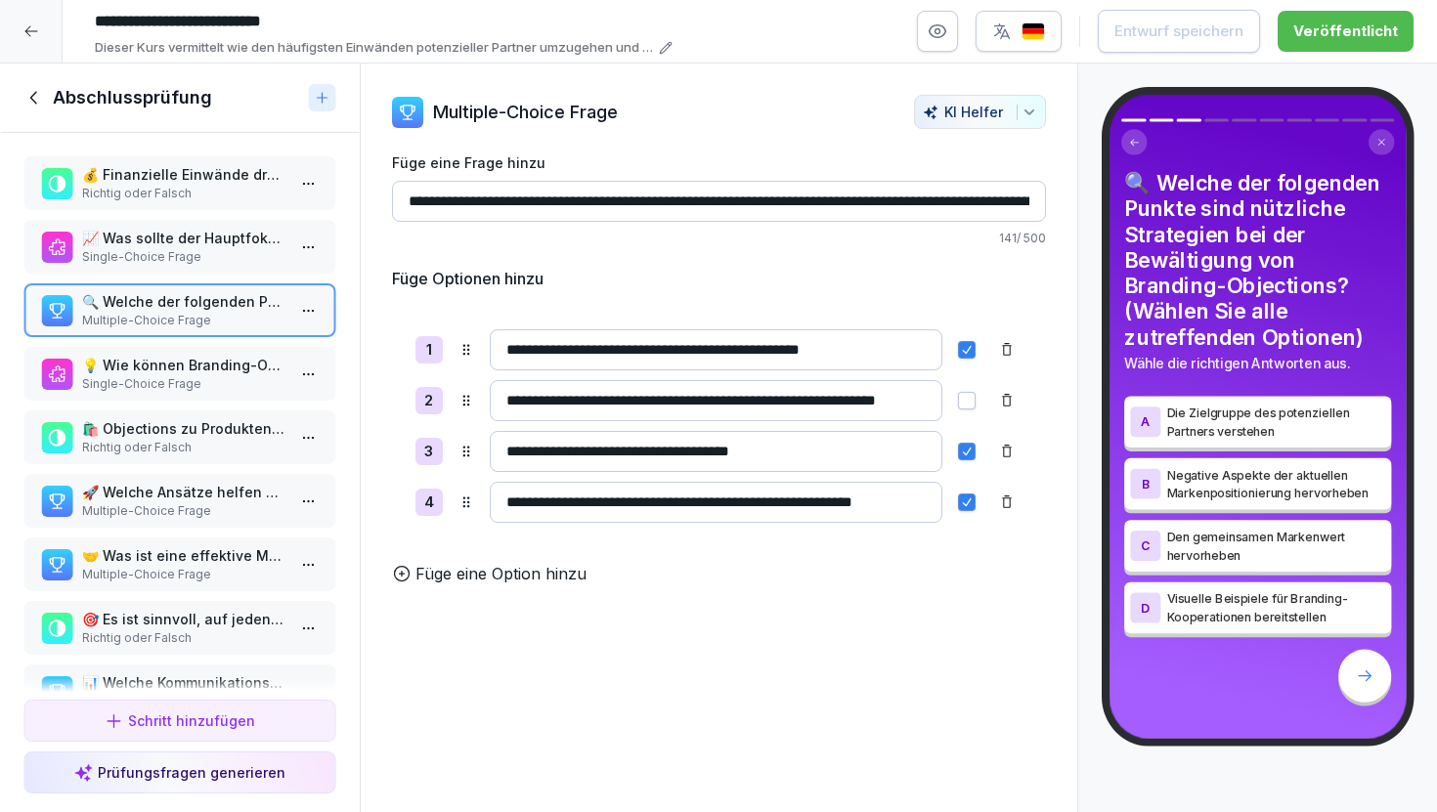
click at [228, 386] on p "Single-Choice Frage" at bounding box center [183, 384] width 203 height 18
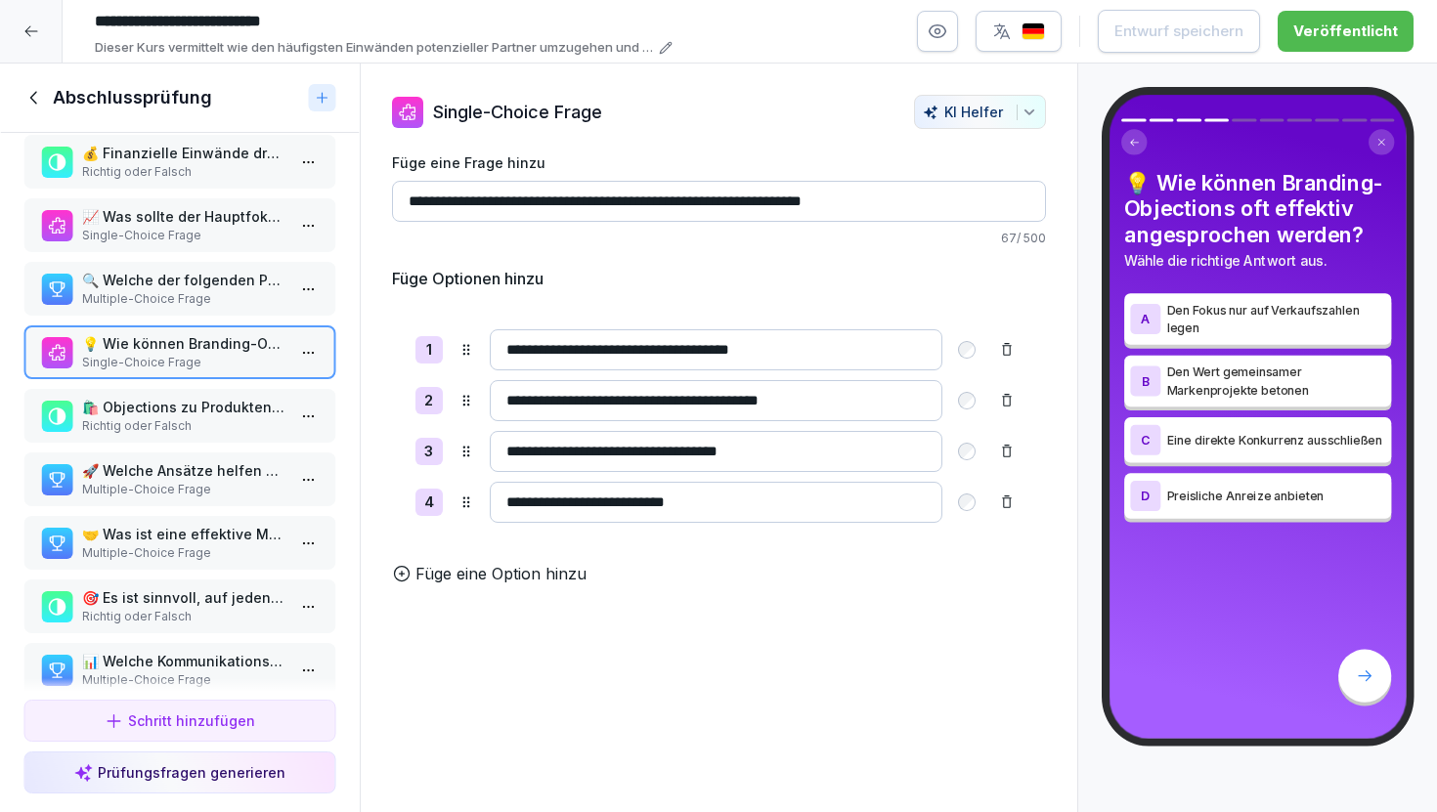
scroll to position [18, 0]
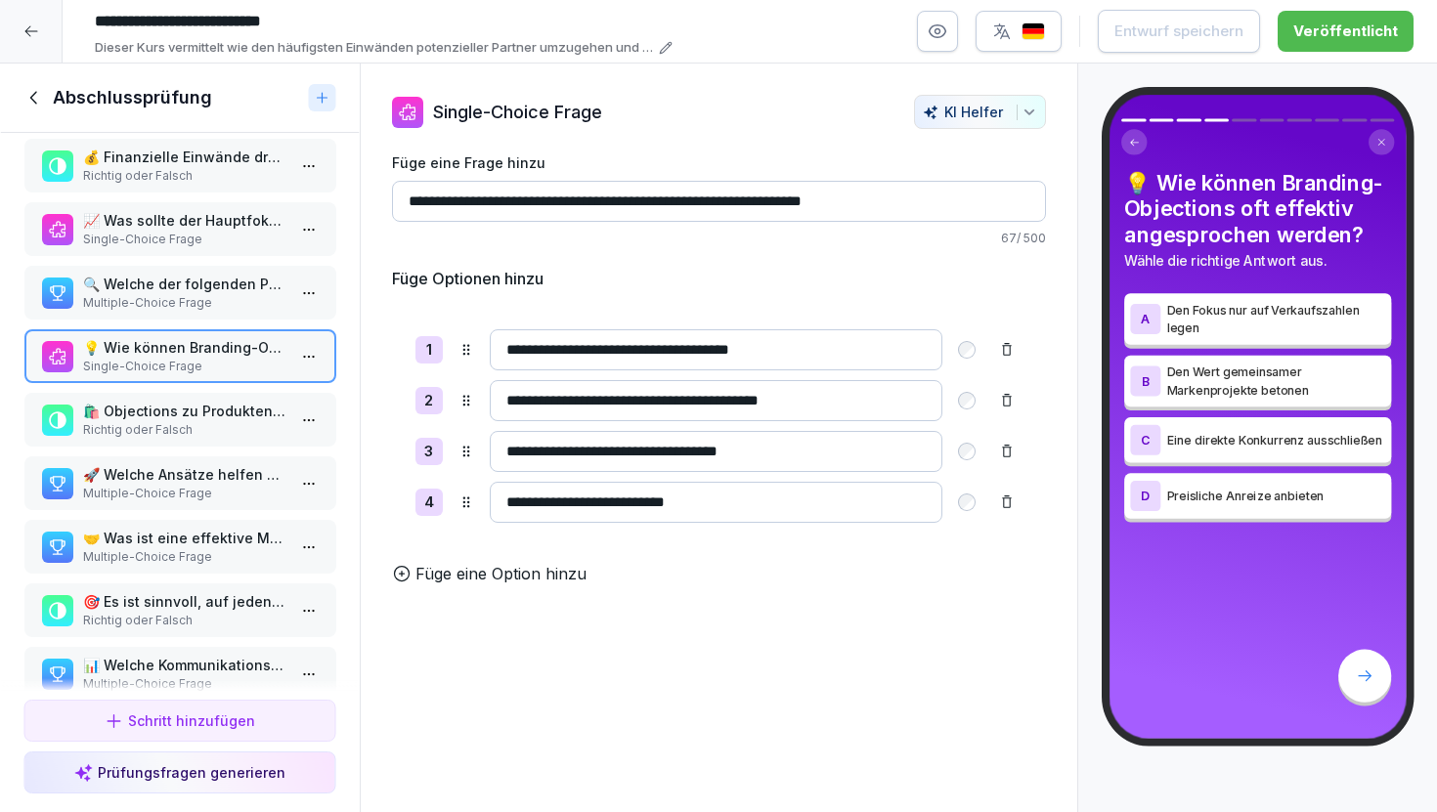
click at [232, 427] on p "Richtig oder Falsch" at bounding box center [183, 430] width 203 height 18
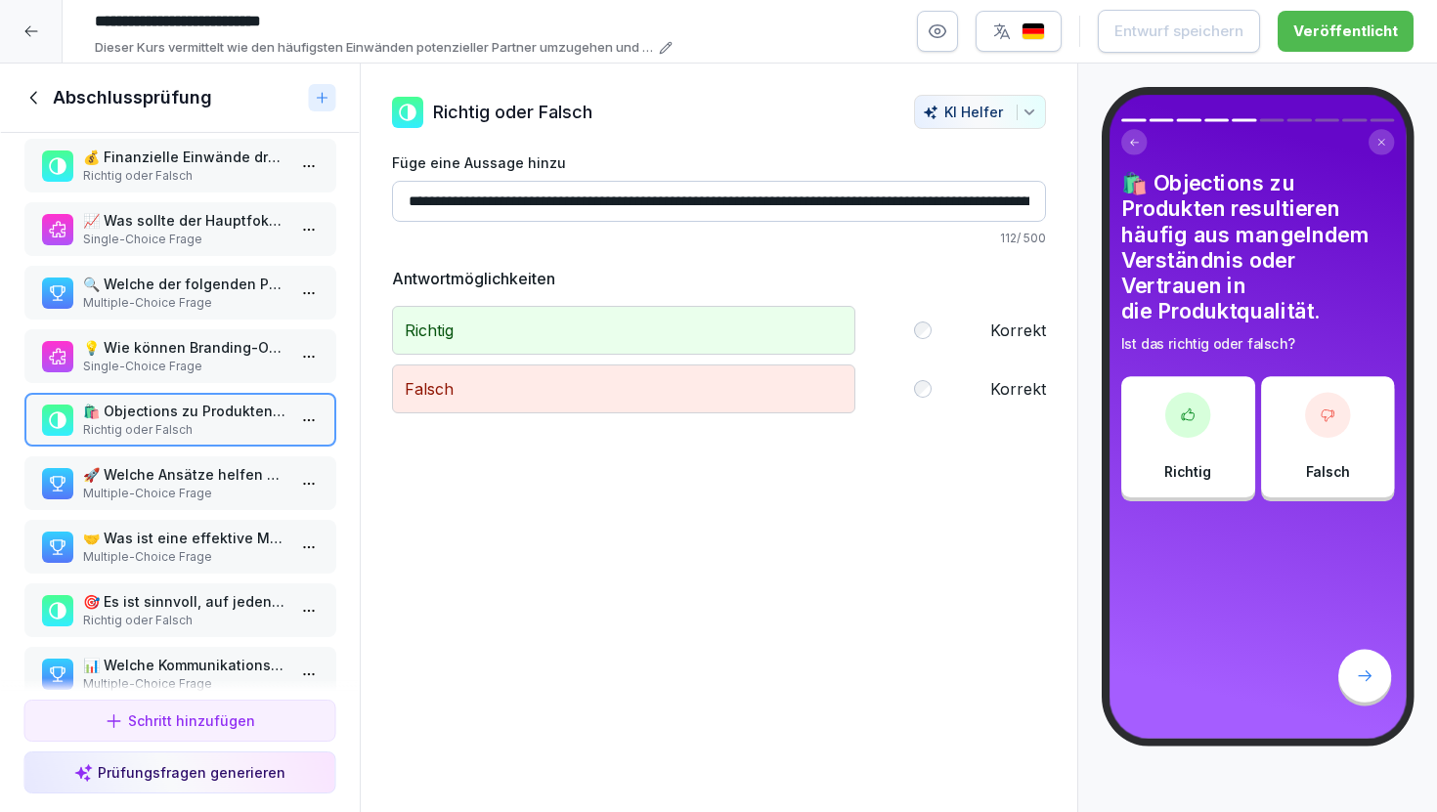
click at [211, 486] on p "Multiple-Choice Frage" at bounding box center [183, 494] width 203 height 18
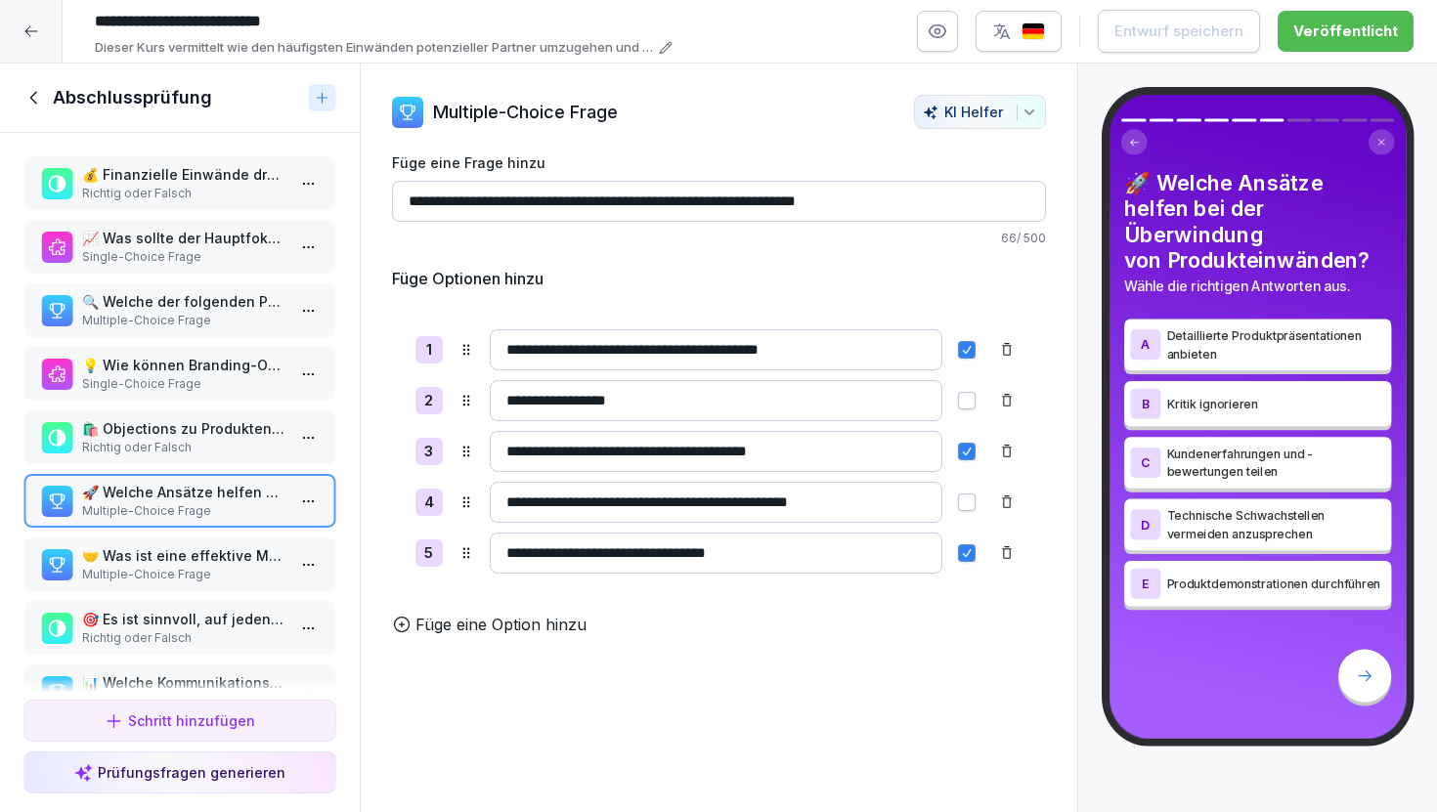
click at [34, 29] on icon at bounding box center [31, 31] width 16 height 16
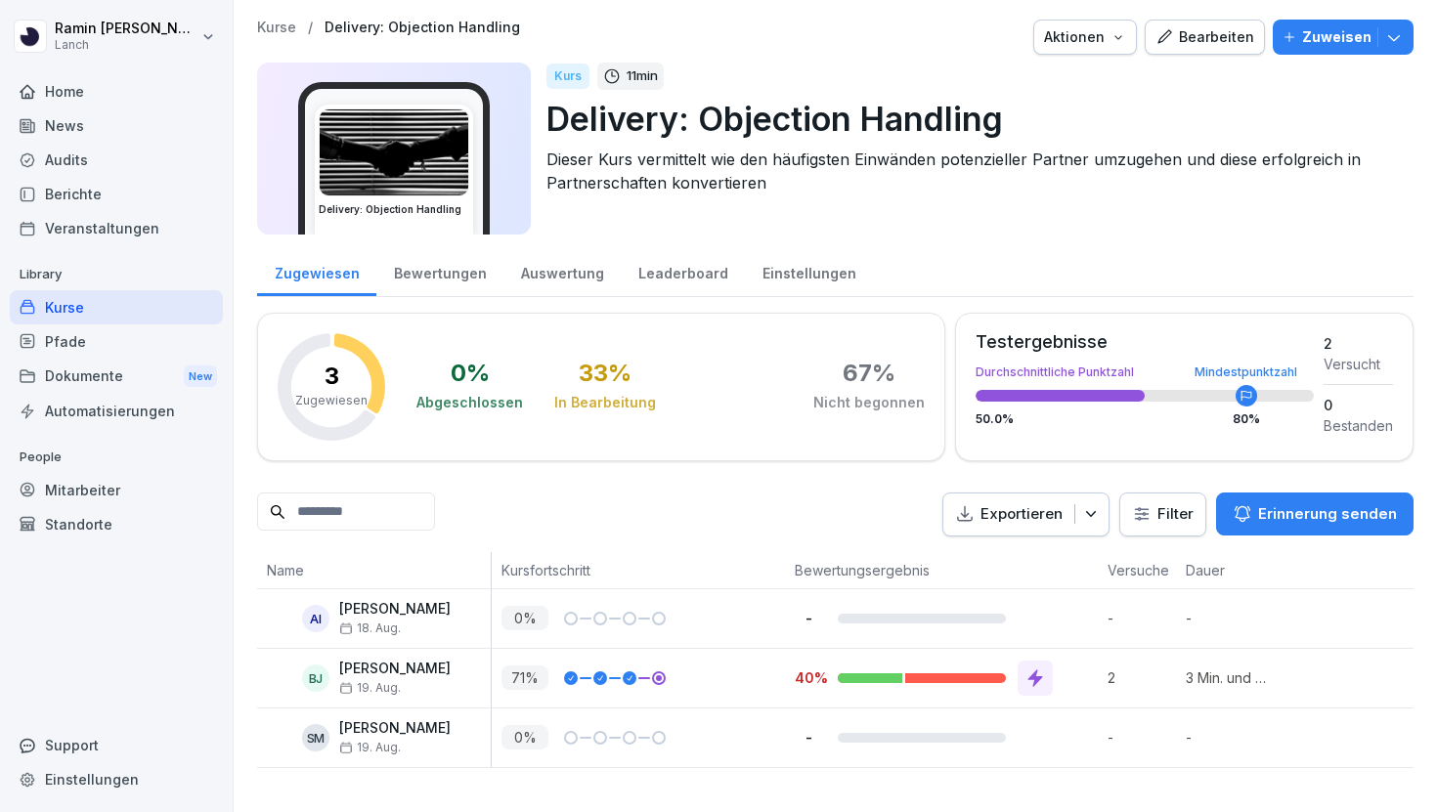
click at [1303, 40] on div "Zuweisen" at bounding box center [1343, 37] width 121 height 22
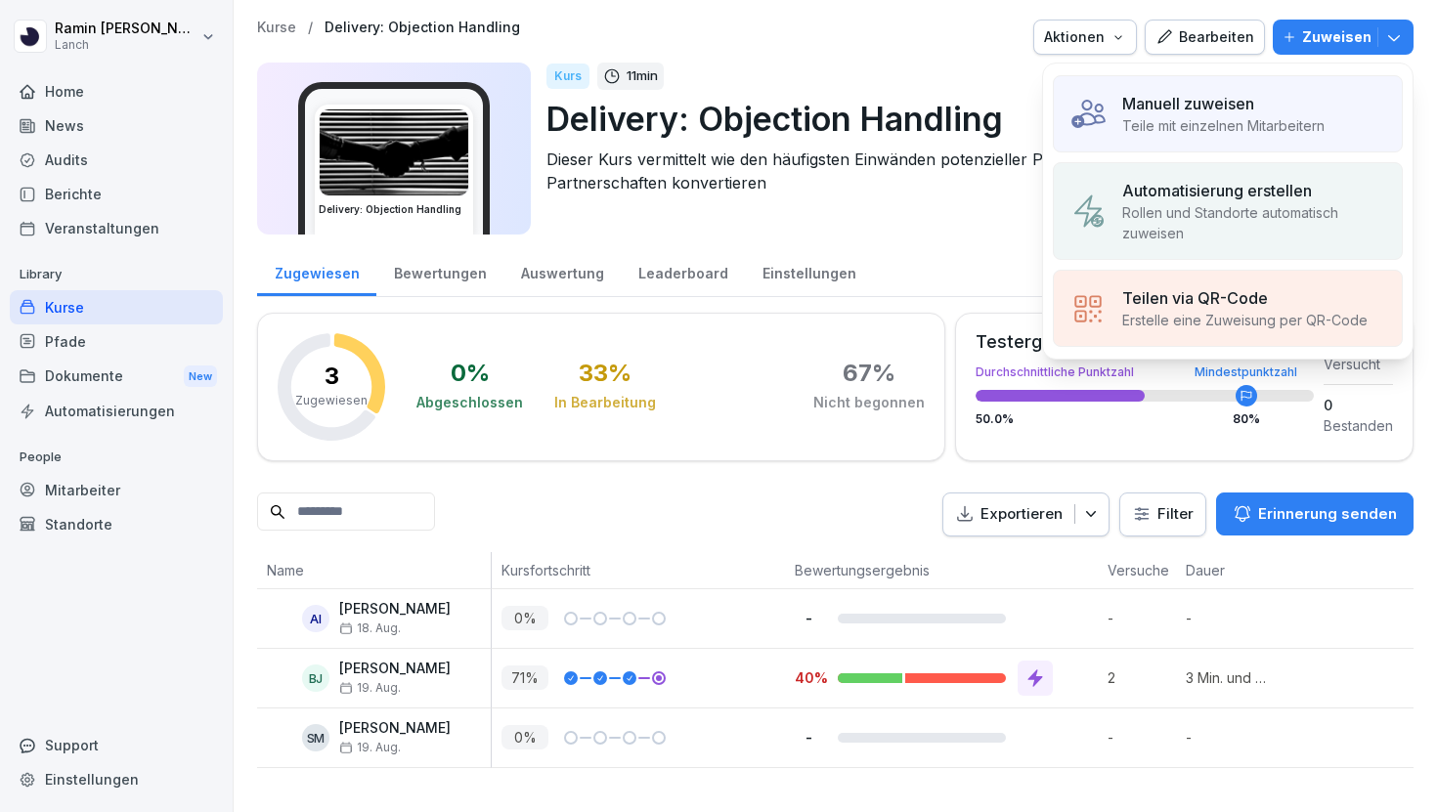
click at [1234, 111] on p "Manuell zuweisen" at bounding box center [1188, 103] width 132 height 23
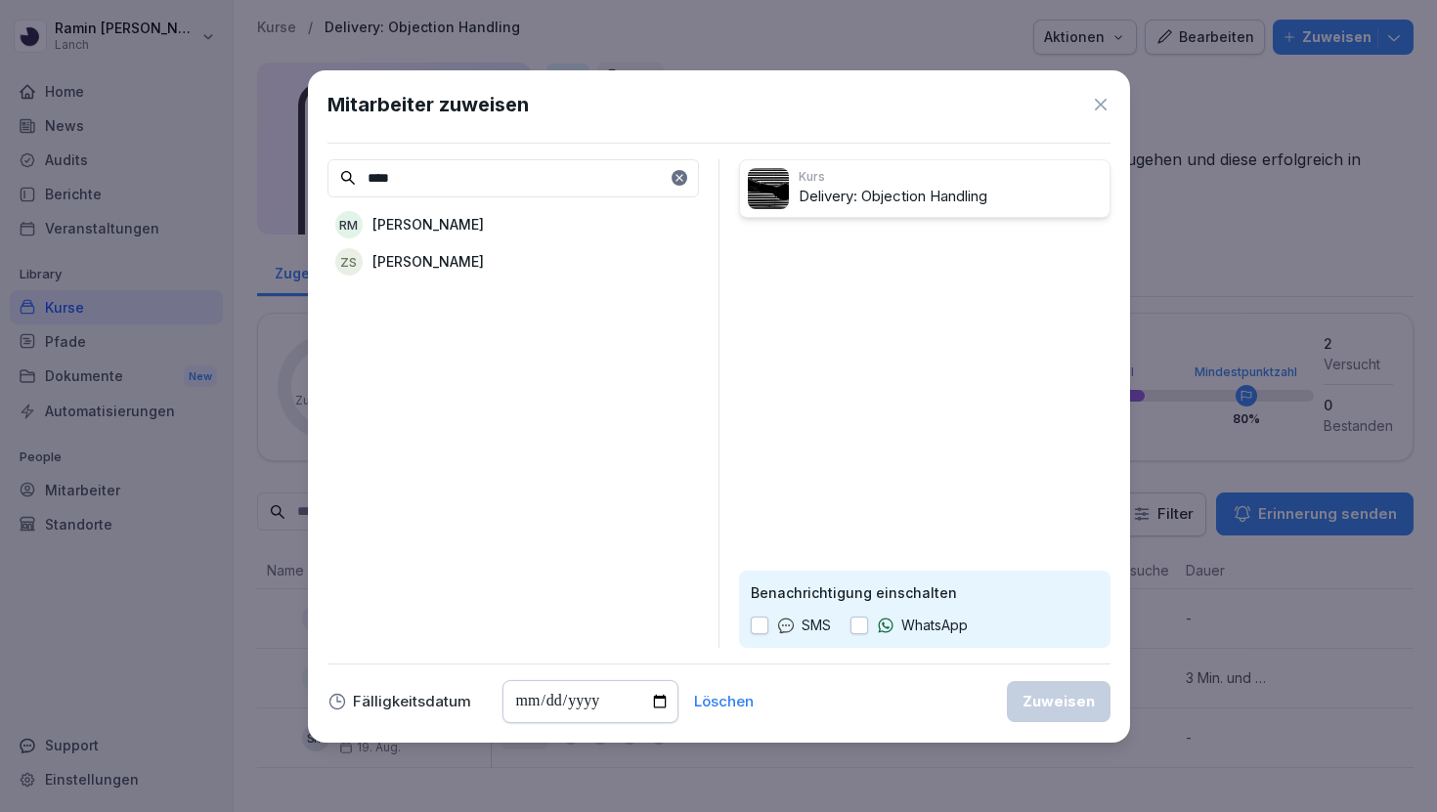
type input "****"
click at [531, 231] on div "RM Ramin von Maydell" at bounding box center [512, 224] width 371 height 35
click at [1045, 706] on div "Zuweisen" at bounding box center [1059, 702] width 72 height 22
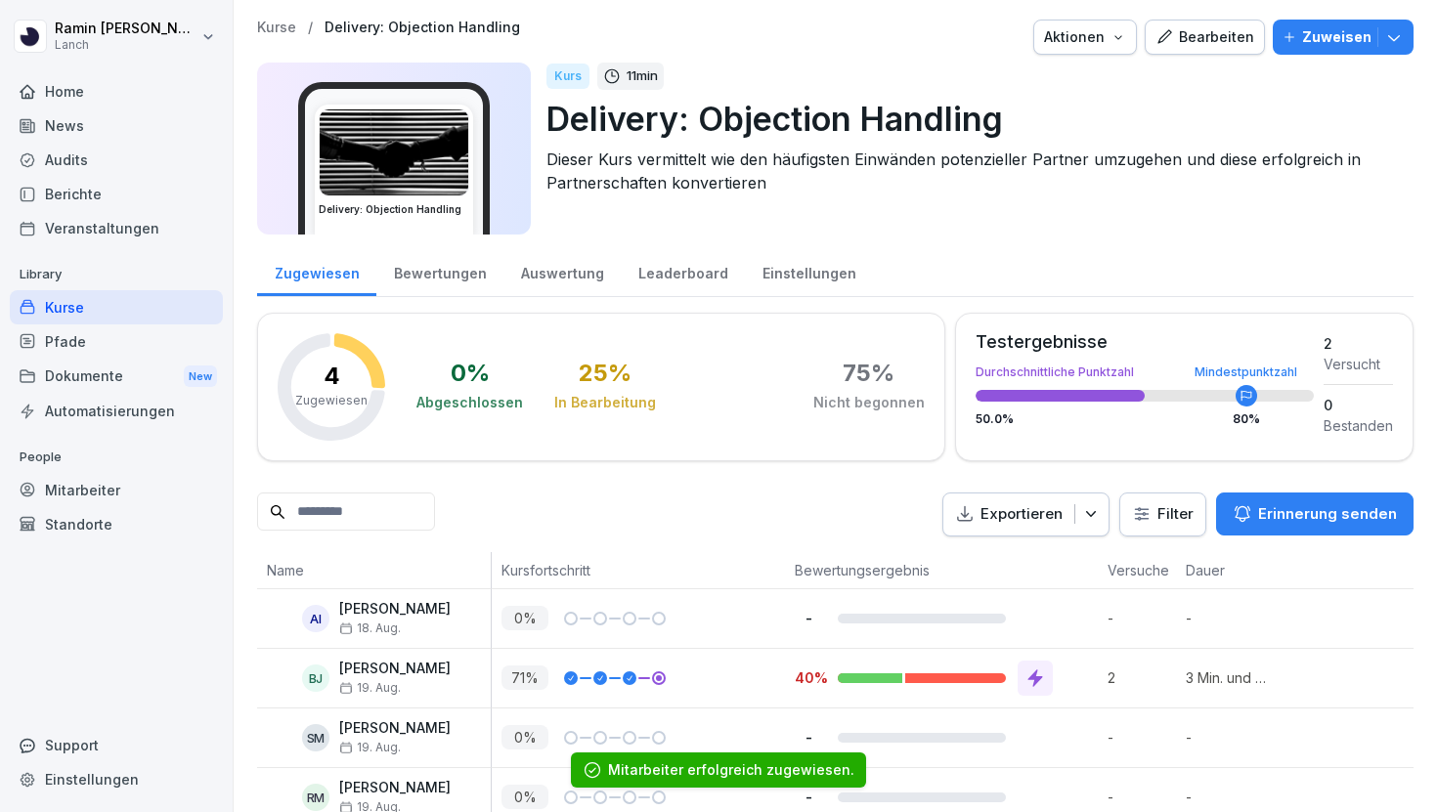
scroll to position [34, 0]
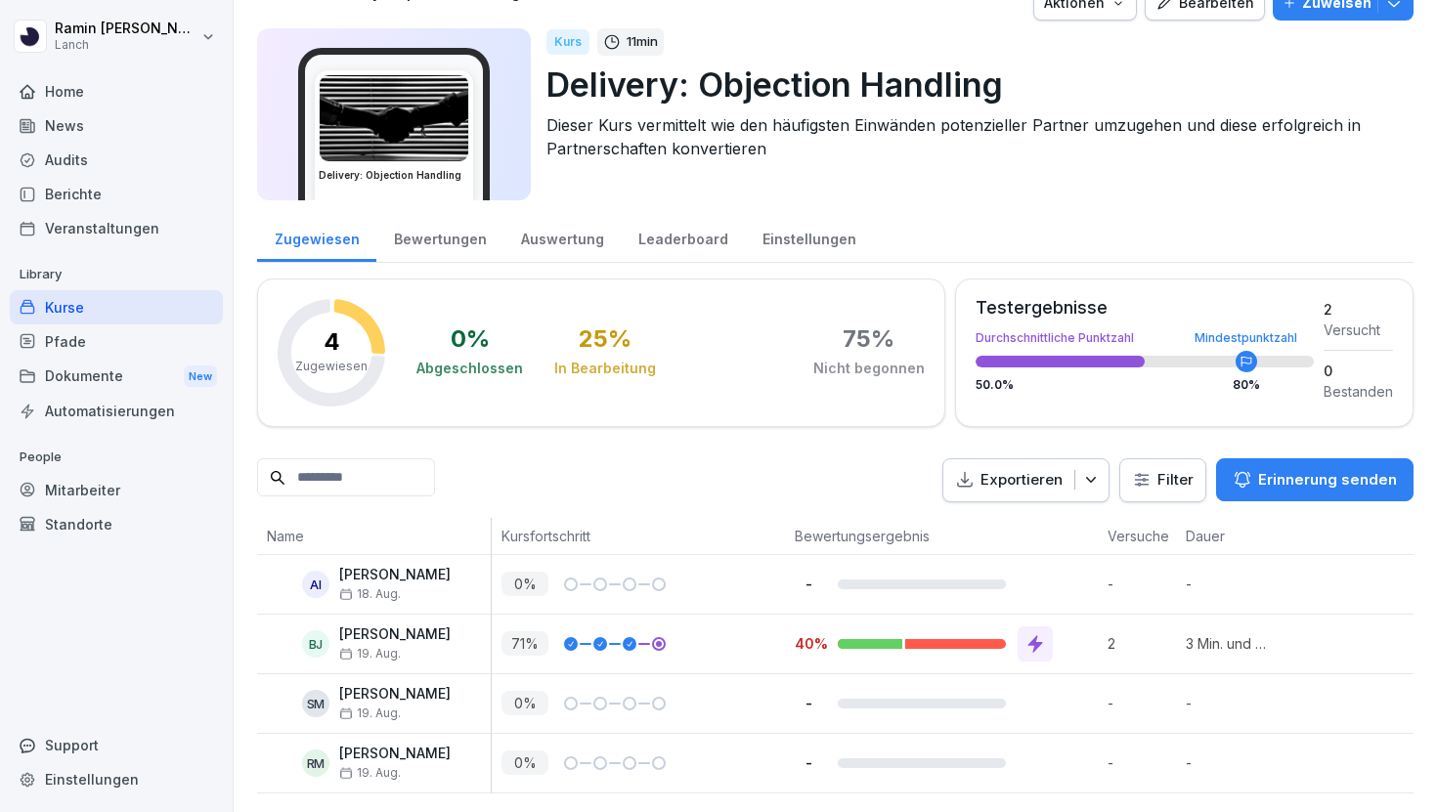
click at [1021, 641] on div at bounding box center [1035, 644] width 35 height 35
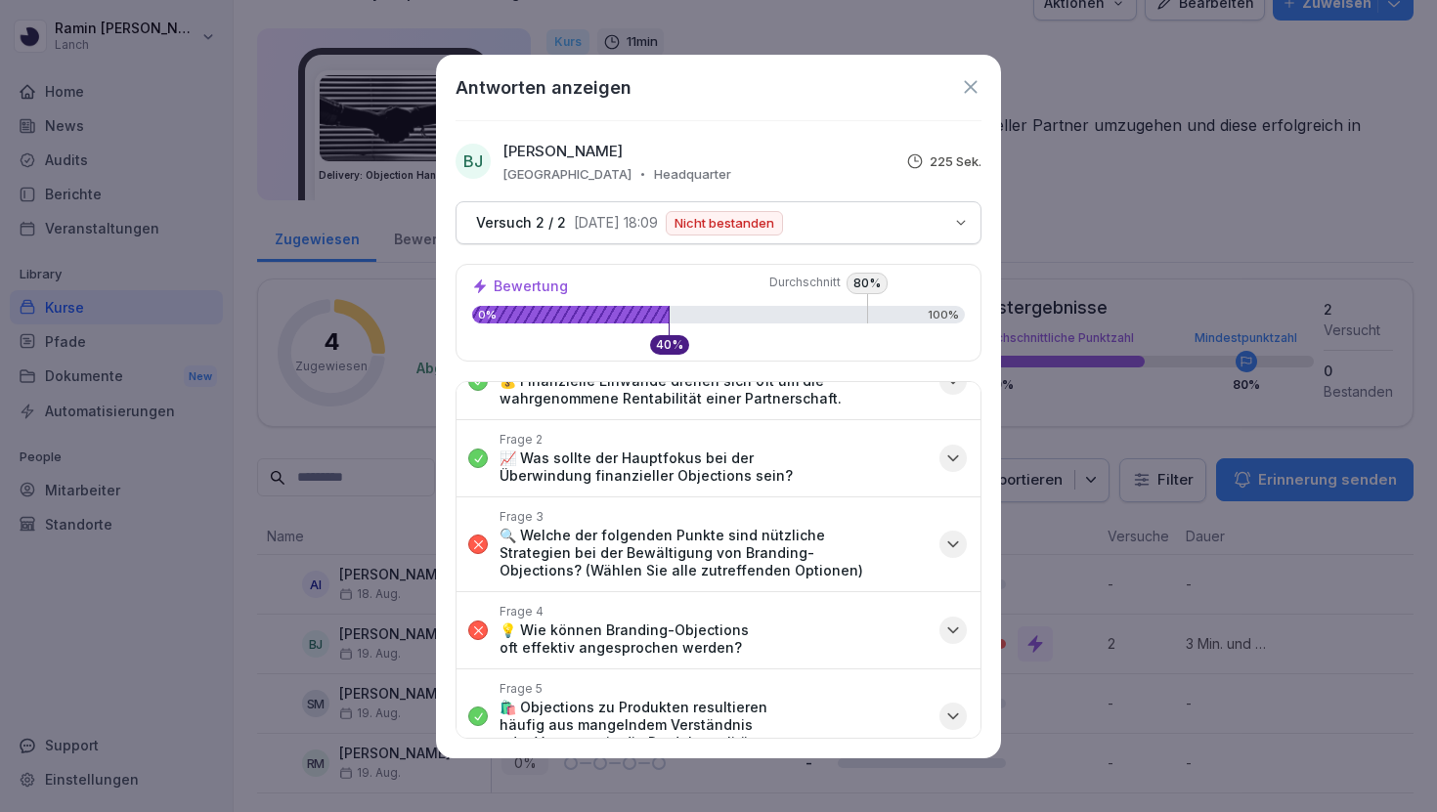
scroll to position [40, 0]
click at [953, 545] on icon "button" at bounding box center [953, 544] width 10 height 5
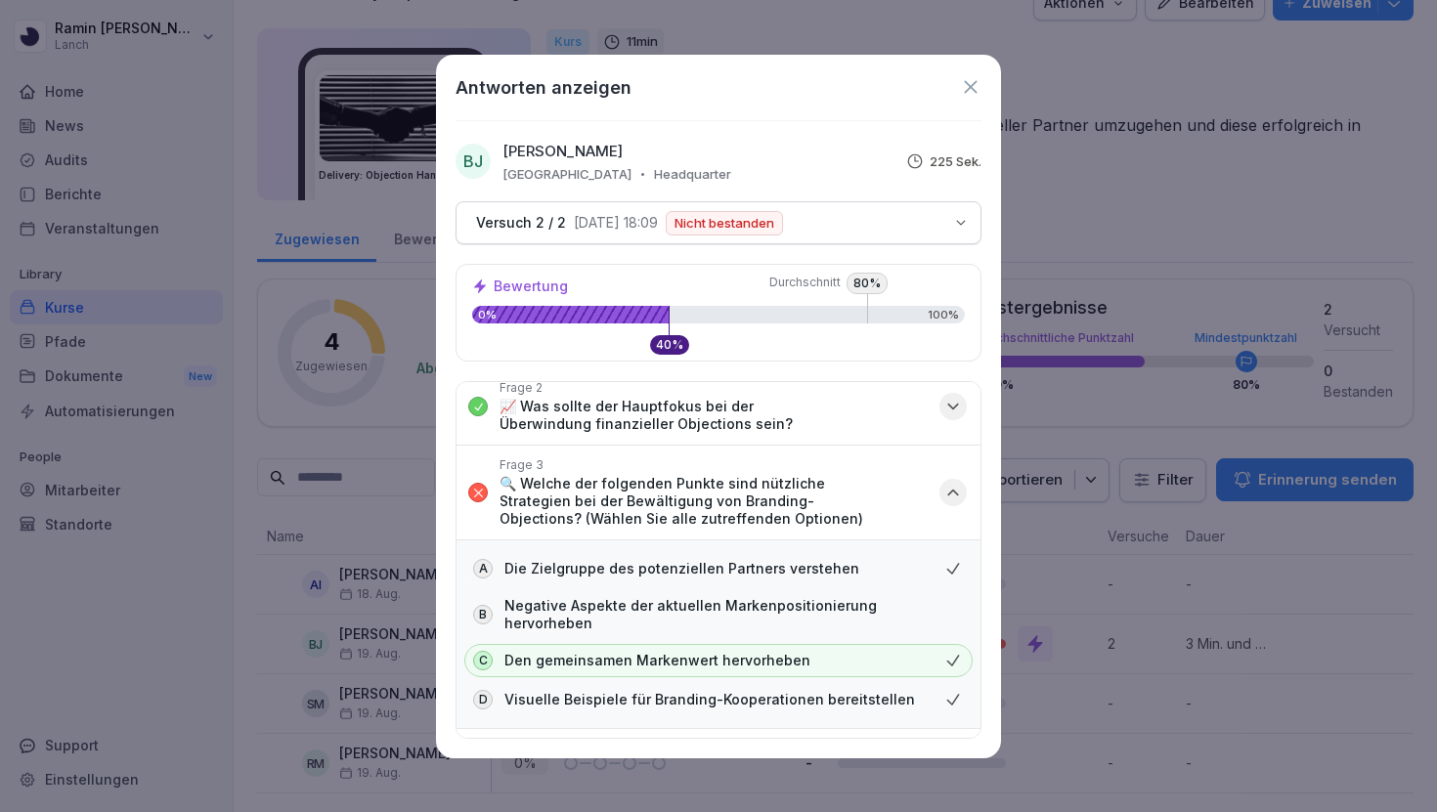
scroll to position [102, 0]
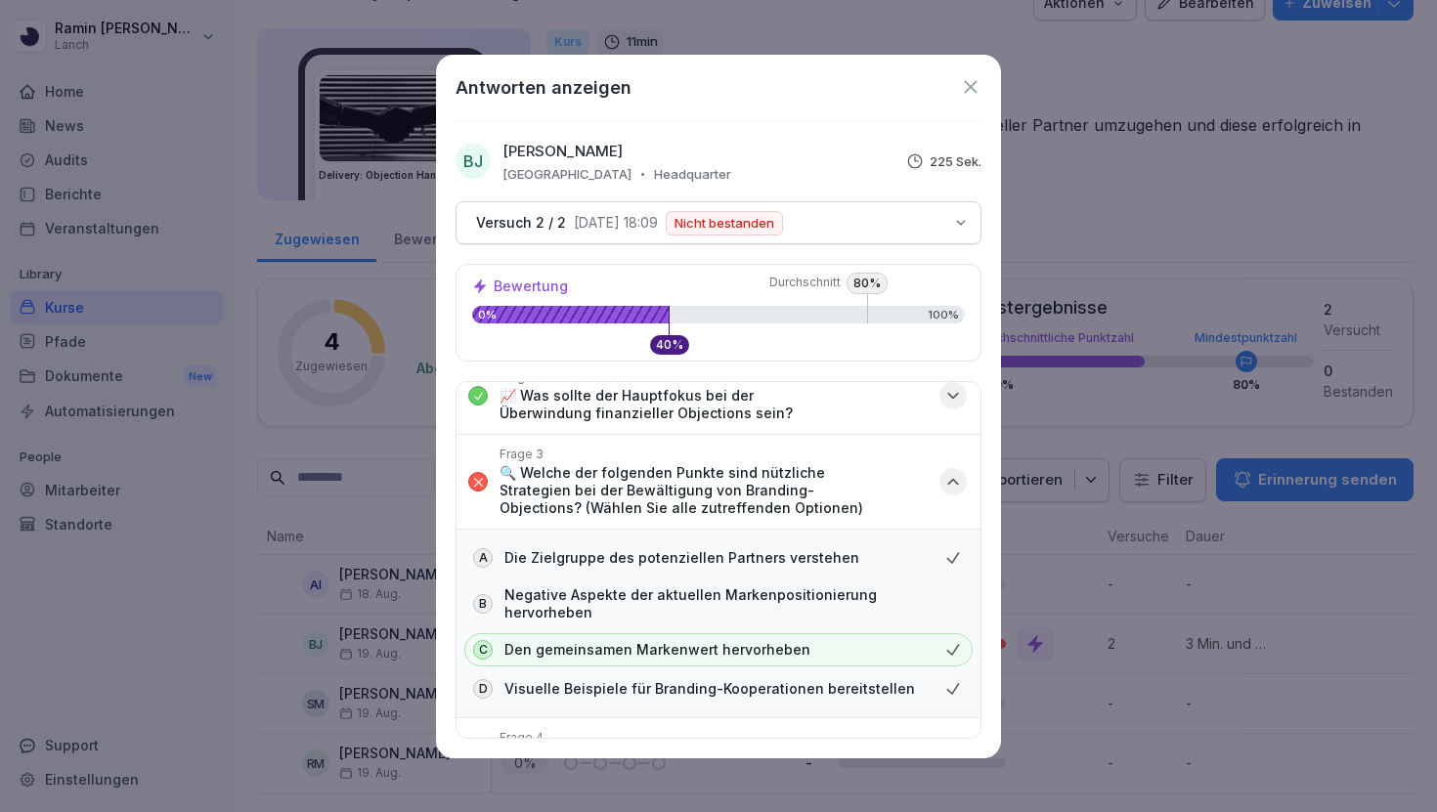
click at [948, 478] on icon "button" at bounding box center [953, 482] width 20 height 20
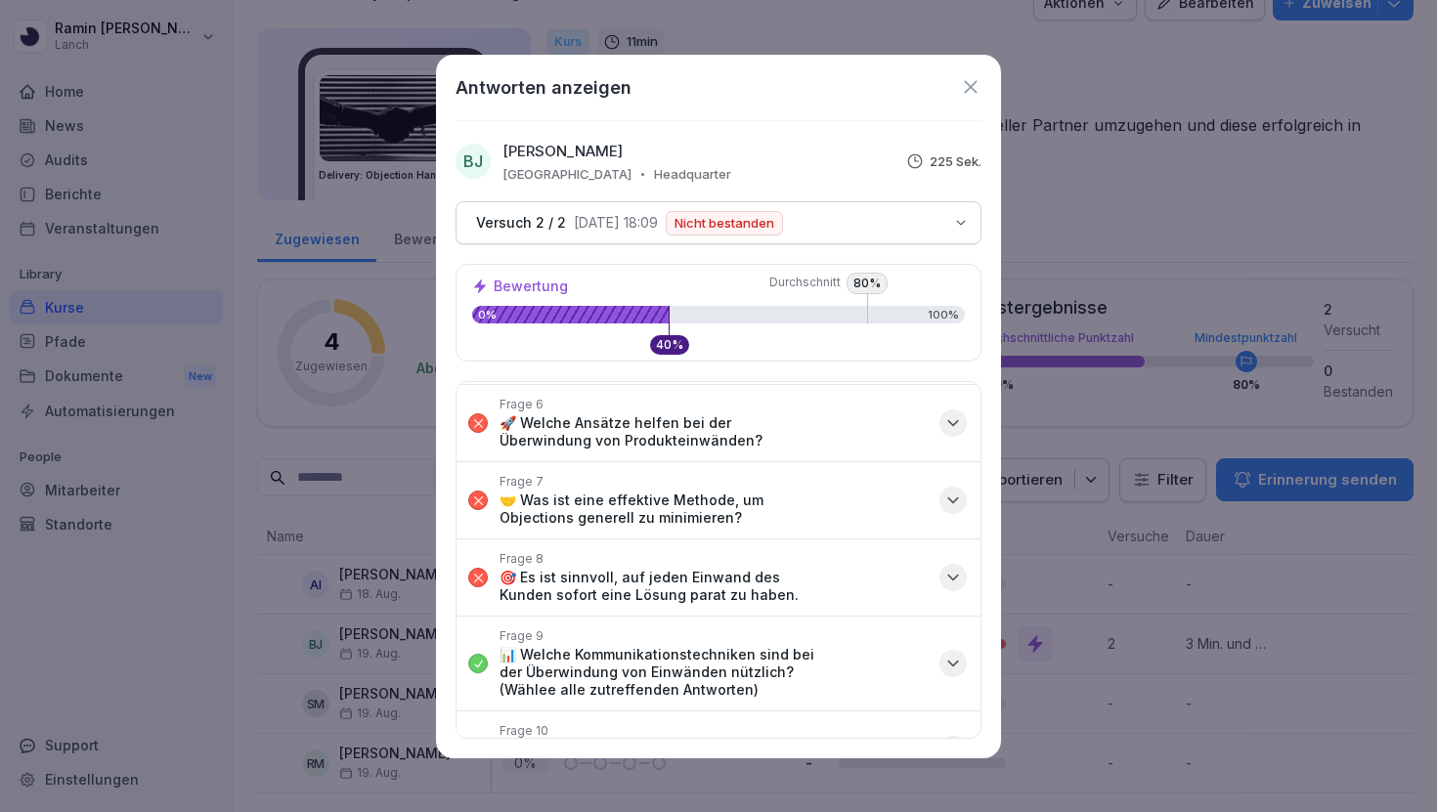
scroll to position [433, 0]
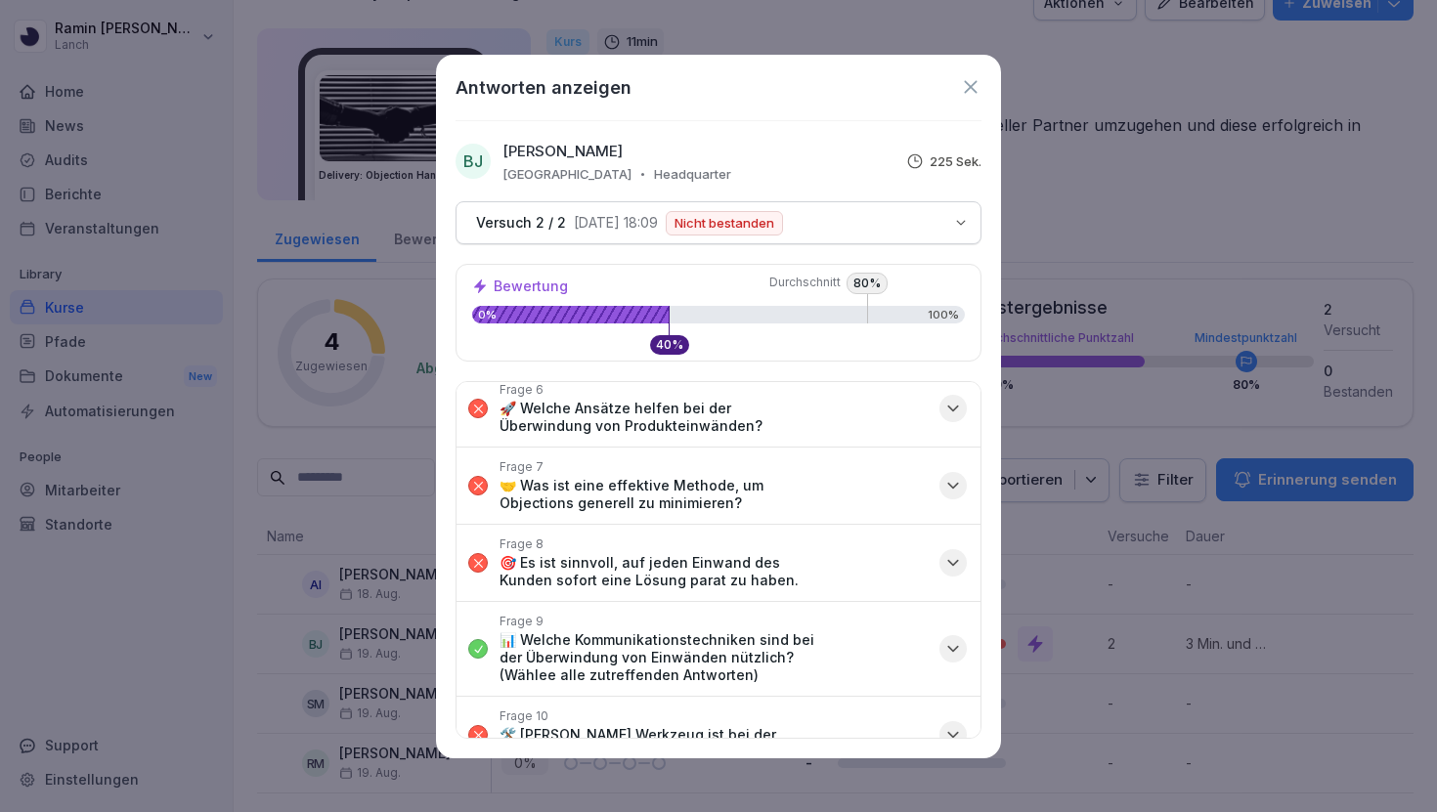
click at [971, 88] on icon at bounding box center [971, 87] width 22 height 22
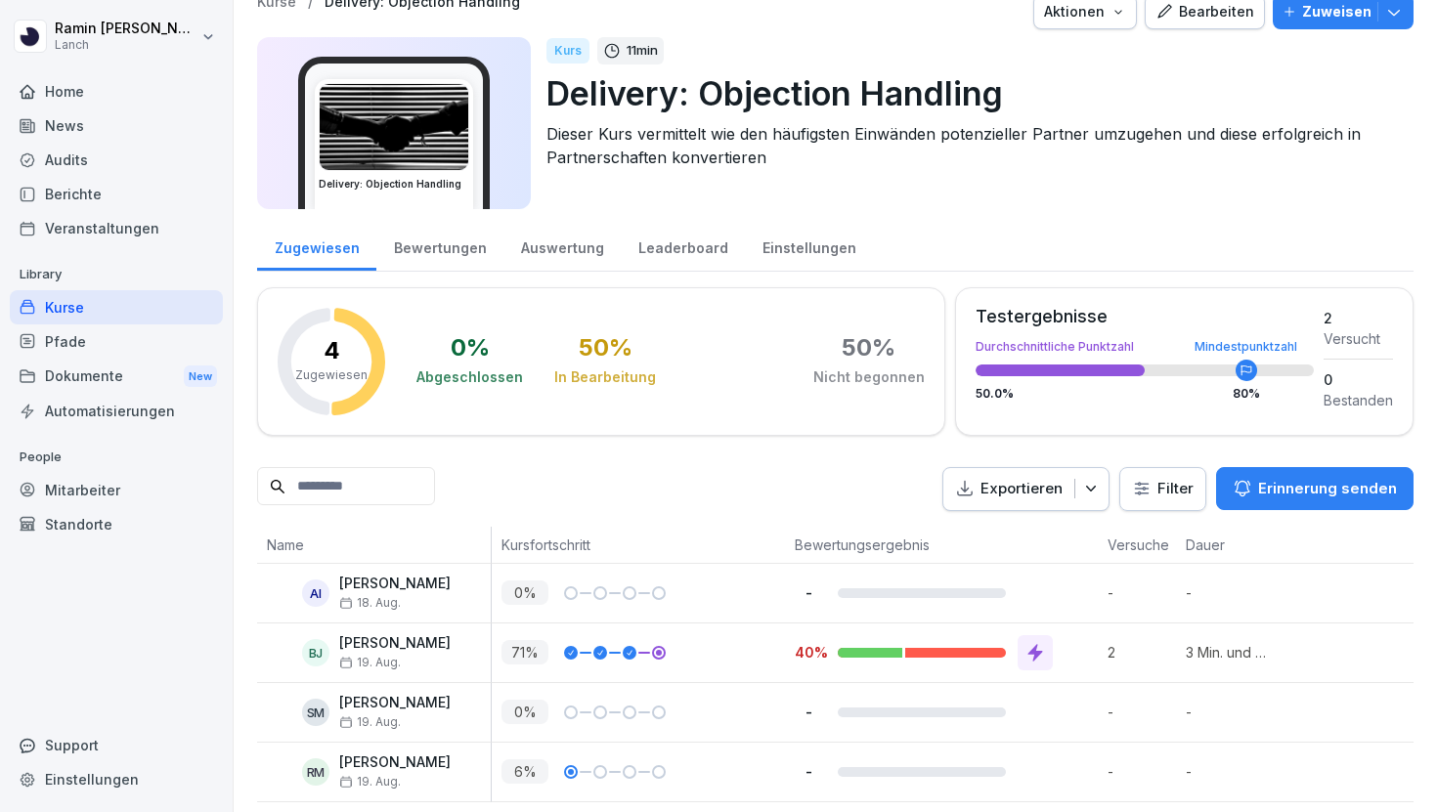
scroll to position [34, 0]
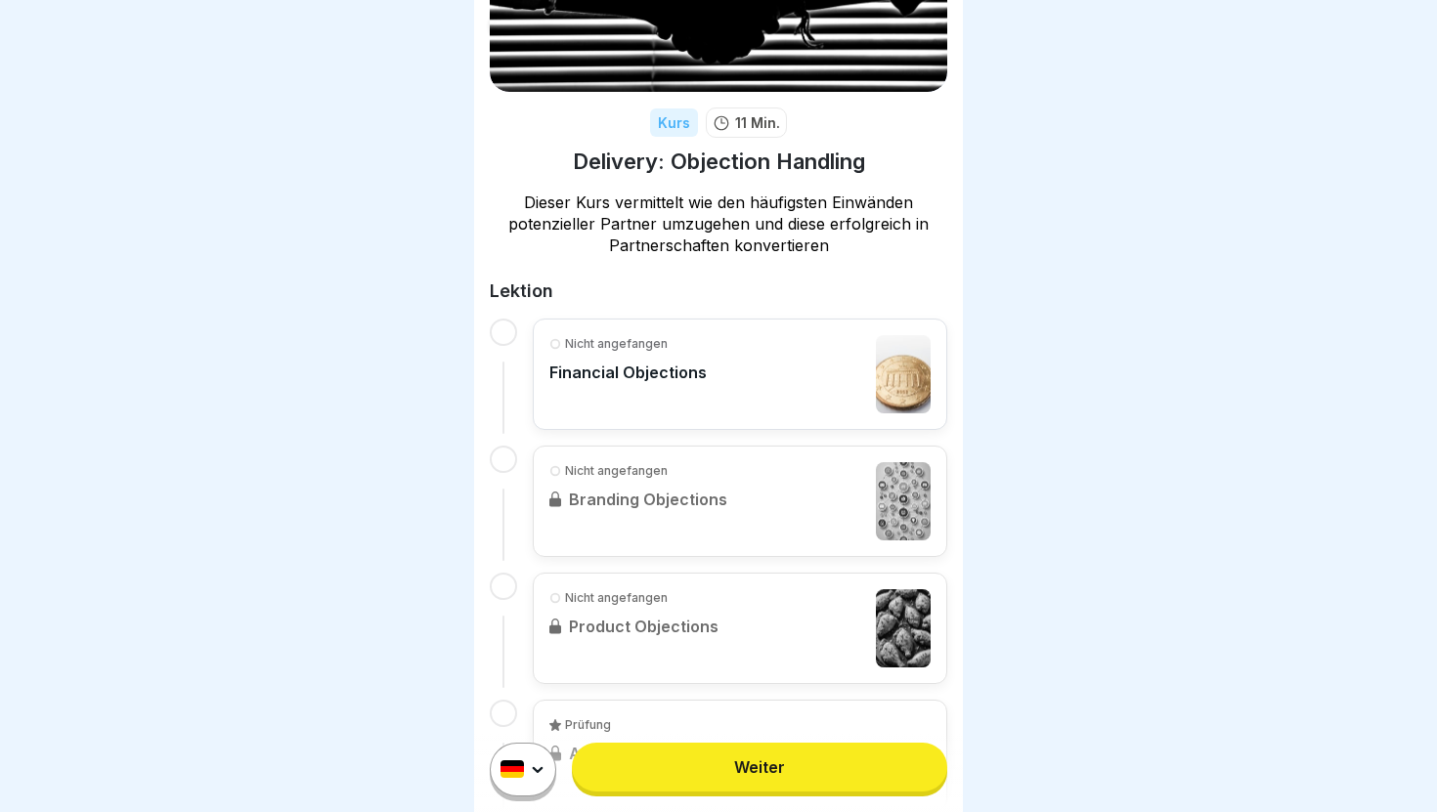
scroll to position [176, 0]
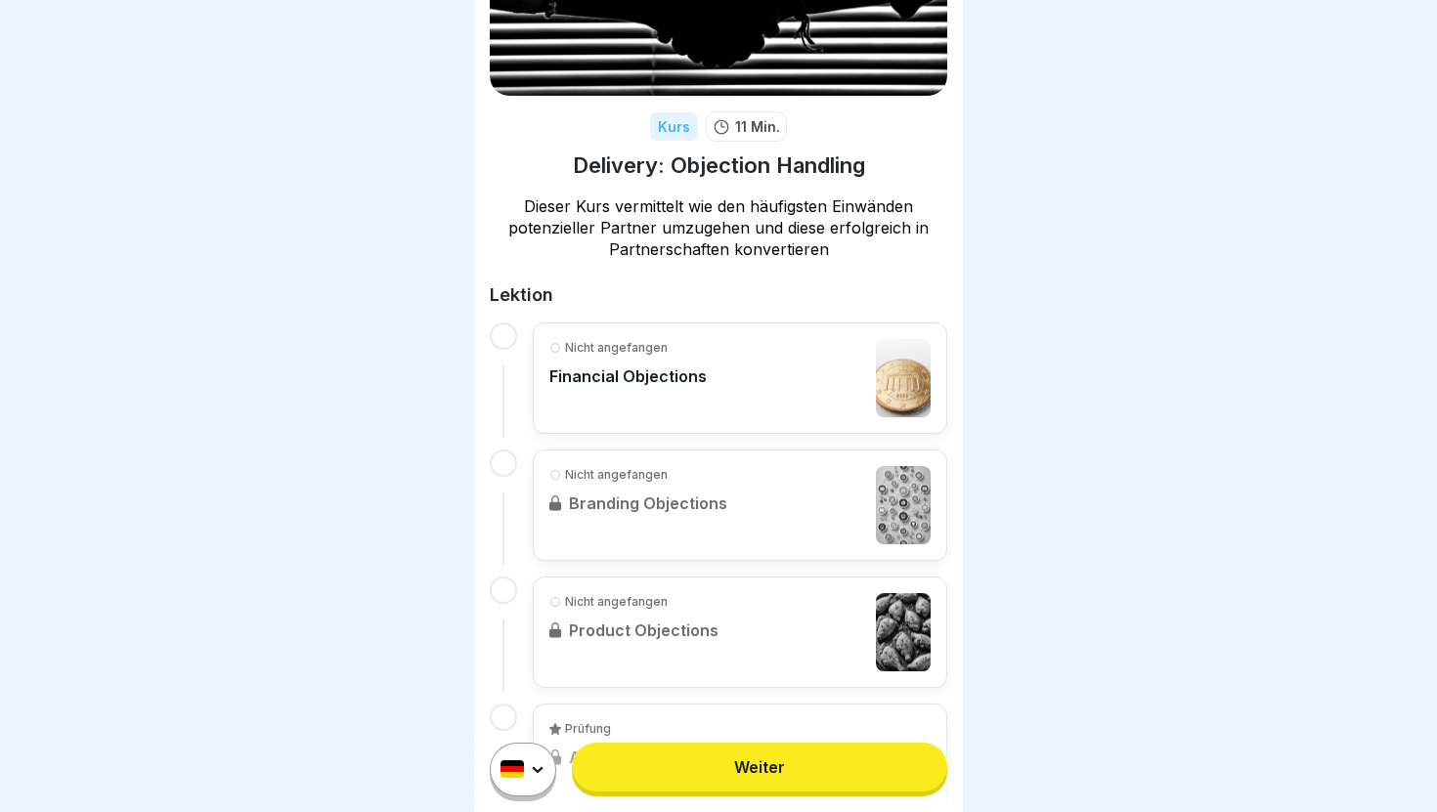
click at [773, 773] on link "Weiter" at bounding box center [759, 767] width 375 height 49
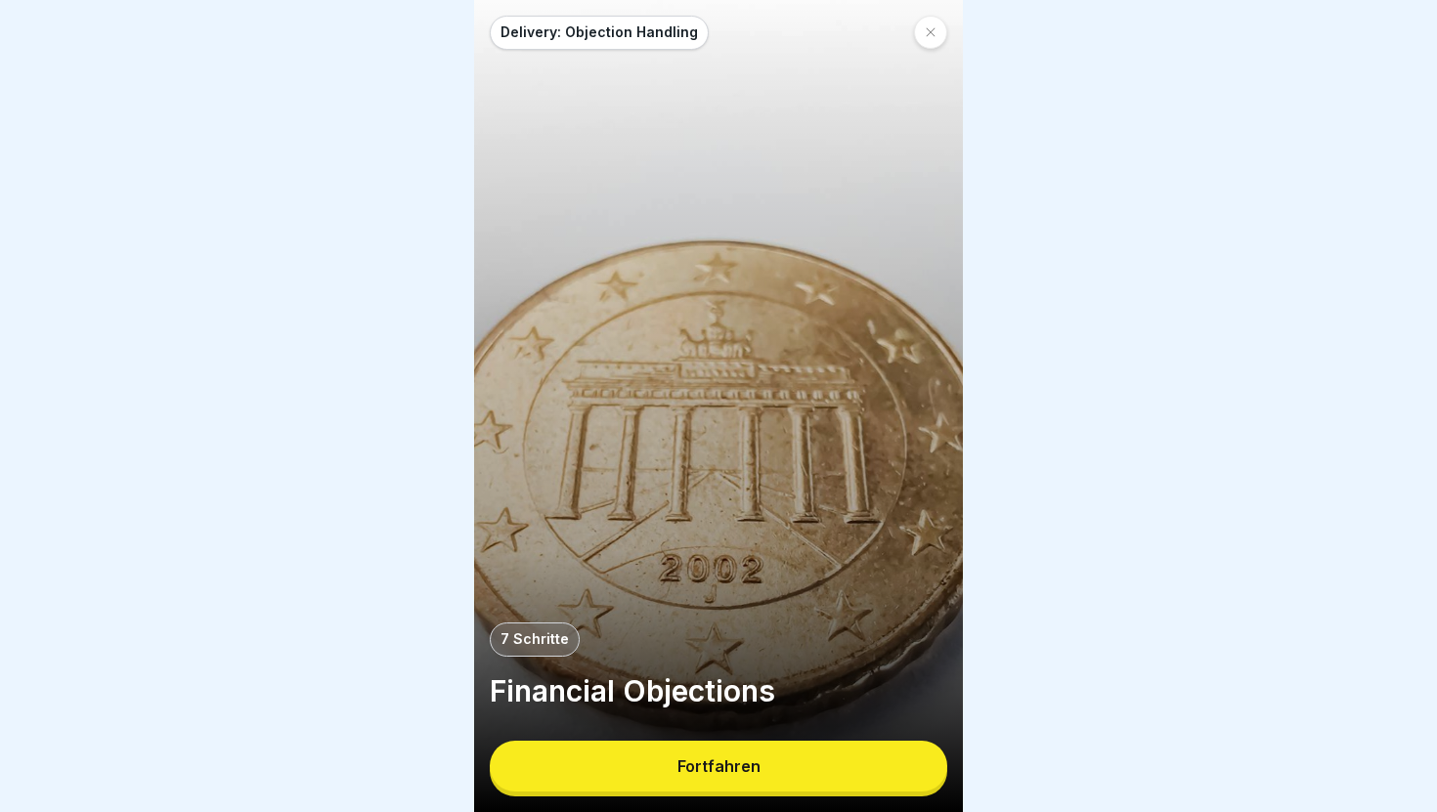
click at [765, 784] on button "Fortfahren" at bounding box center [719, 766] width 458 height 51
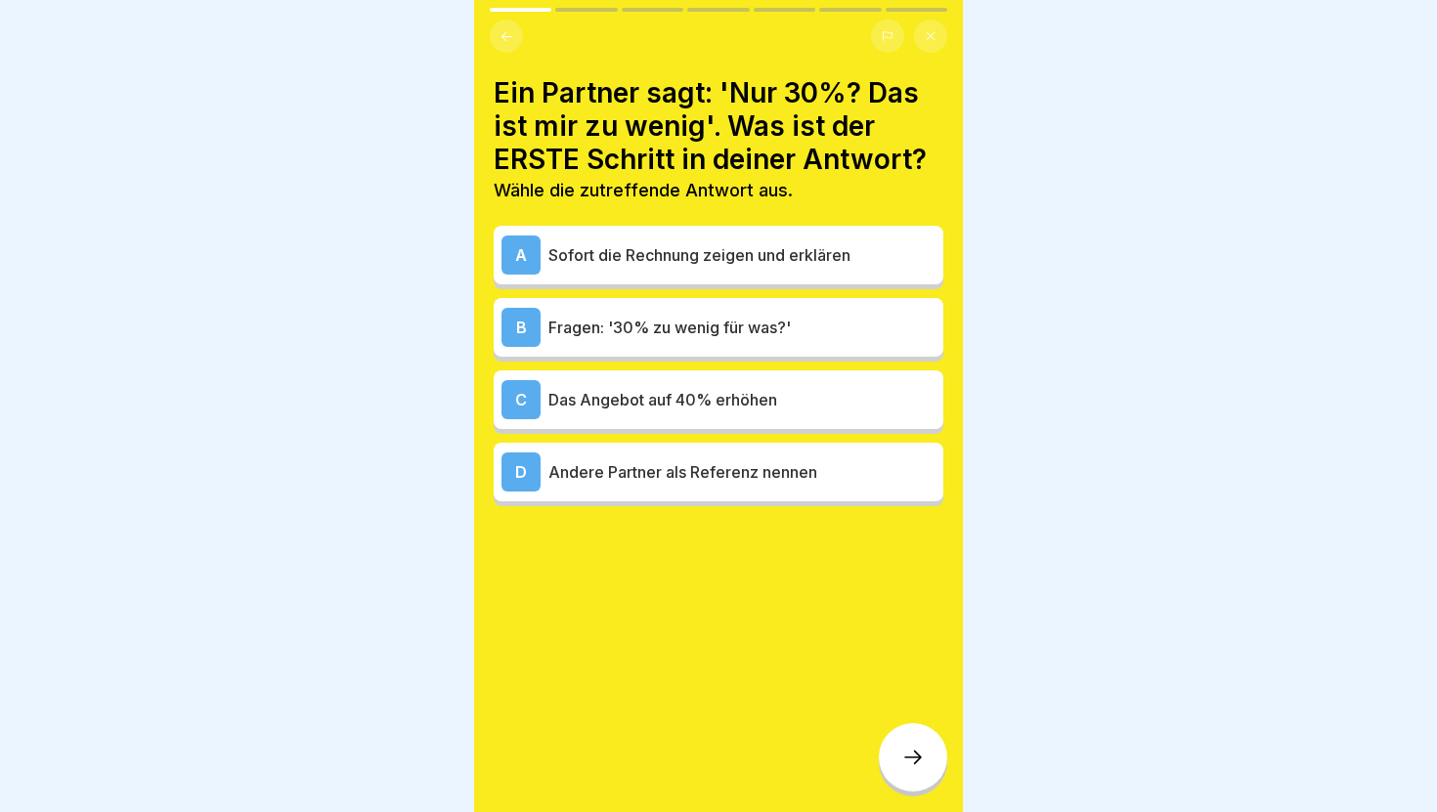
click at [752, 416] on div "C Das Angebot auf 40% erhöhen" at bounding box center [719, 399] width 434 height 39
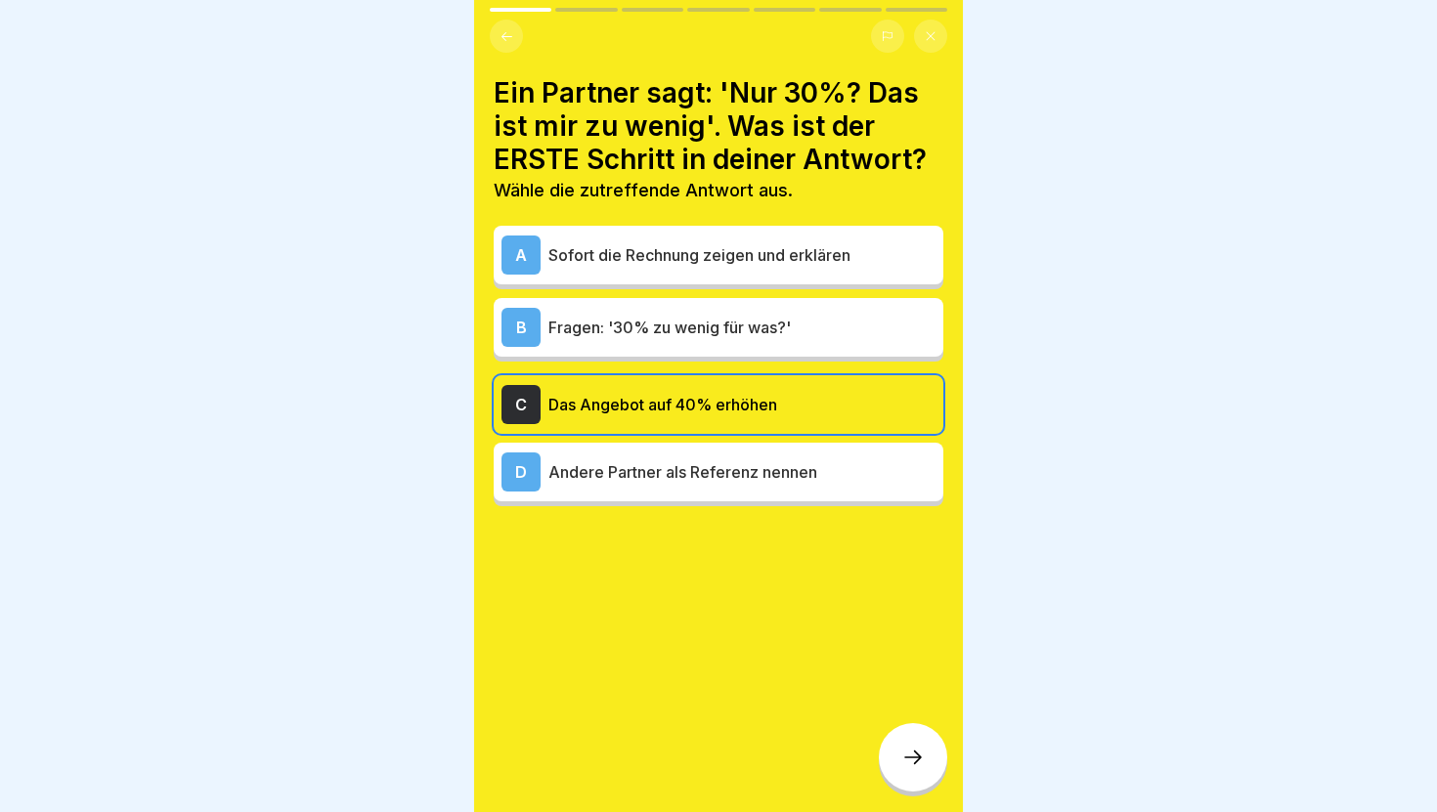
click at [758, 335] on p "Fragen: '30% zu wenig für was?'" at bounding box center [741, 327] width 387 height 23
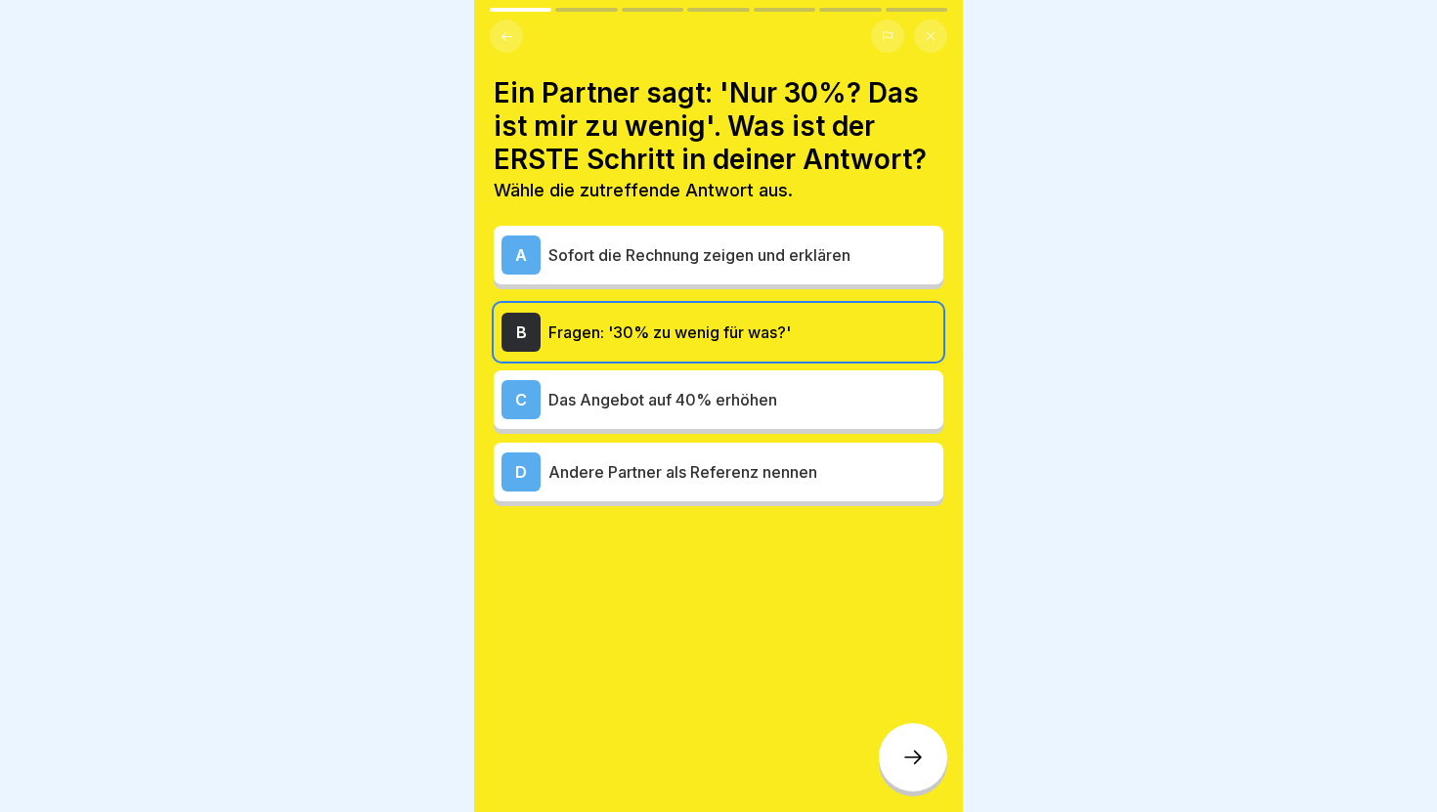
click at [901, 725] on div "Delivery: Objection Handling 7 Schritte Financial Objections Fortfahren Ein Par…" at bounding box center [718, 406] width 489 height 812
click at [915, 759] on icon at bounding box center [912, 757] width 23 height 23
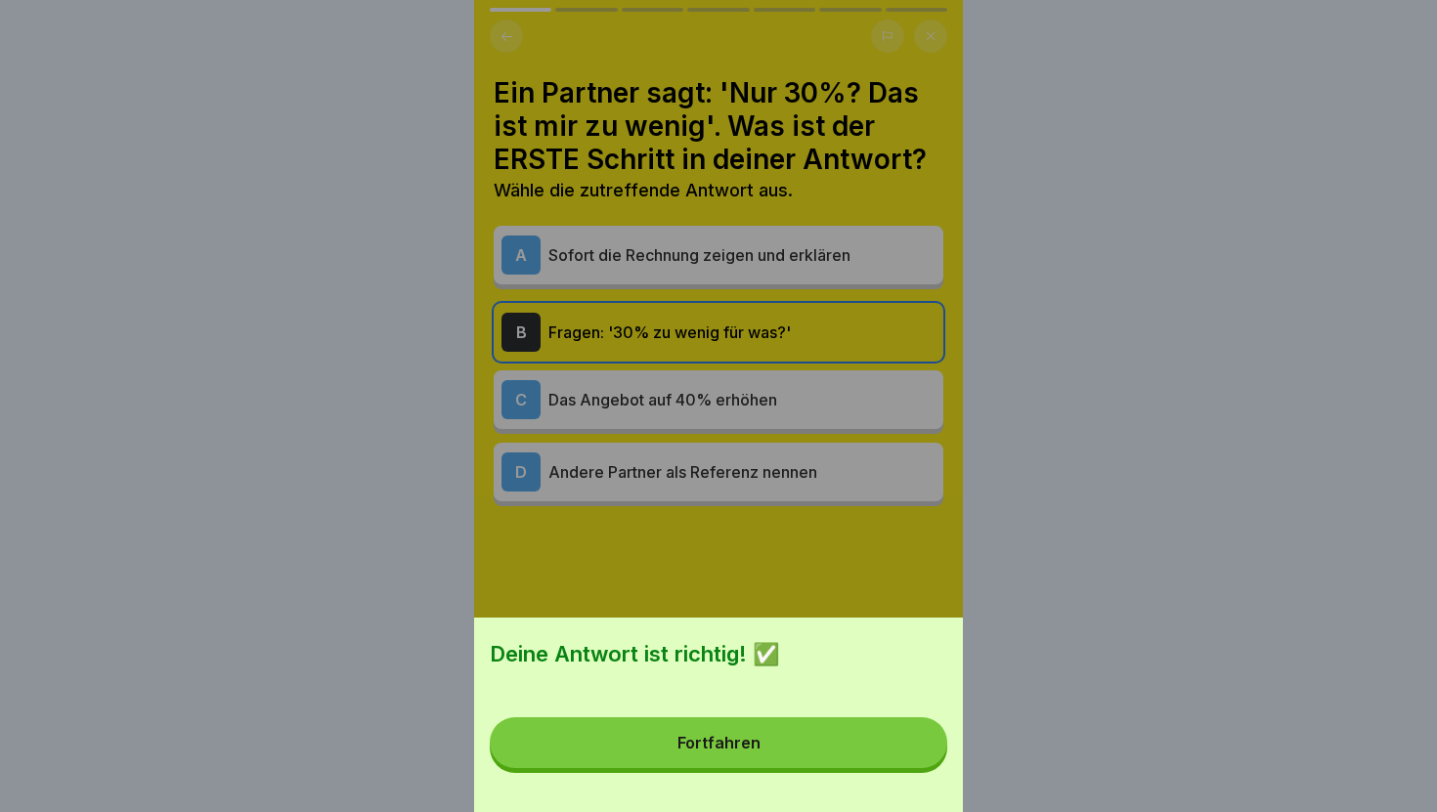
click at [910, 755] on button "Fortfahren" at bounding box center [719, 743] width 458 height 51
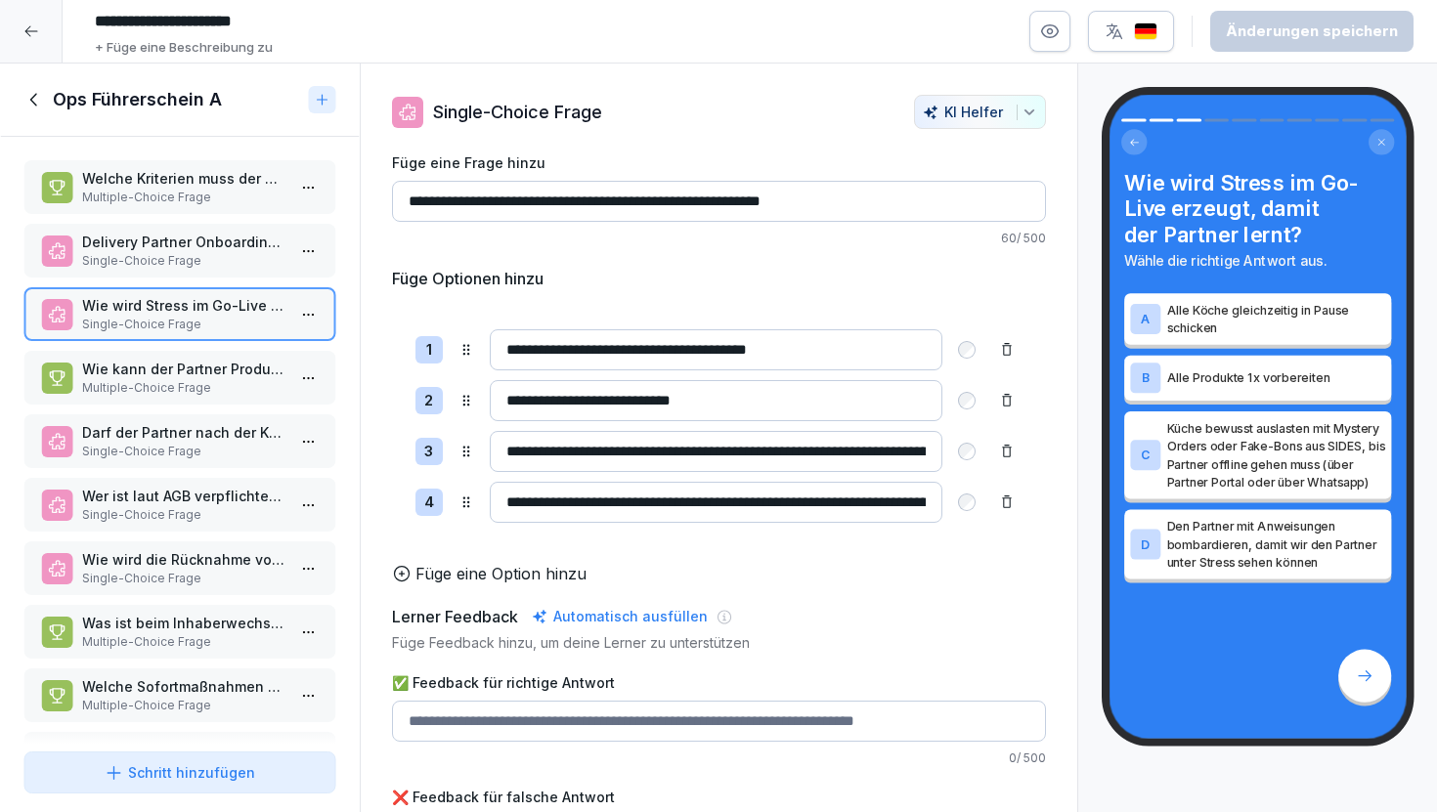
scroll to position [65, 0]
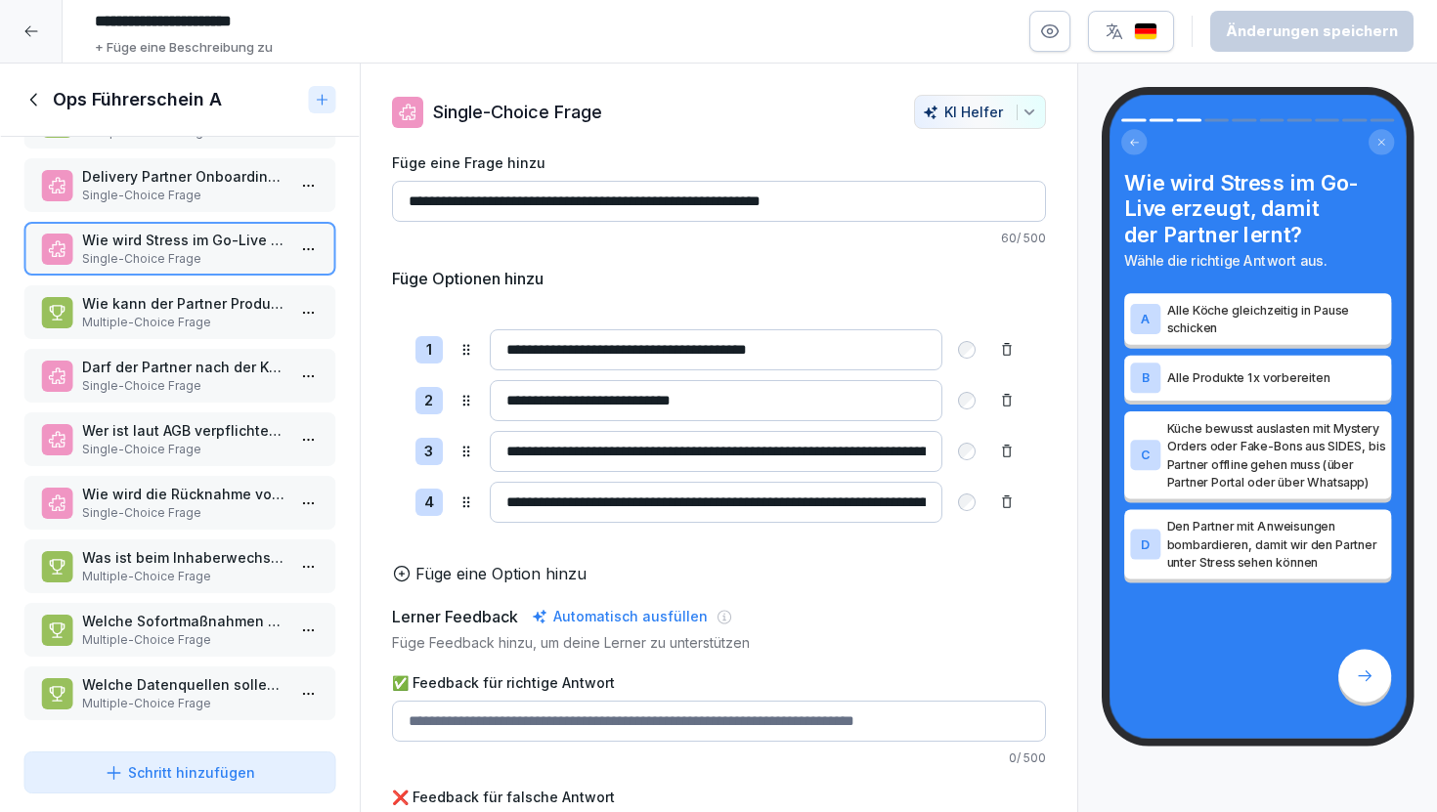
click at [222, 632] on p "Multiple-Choice Frage" at bounding box center [183, 641] width 203 height 18
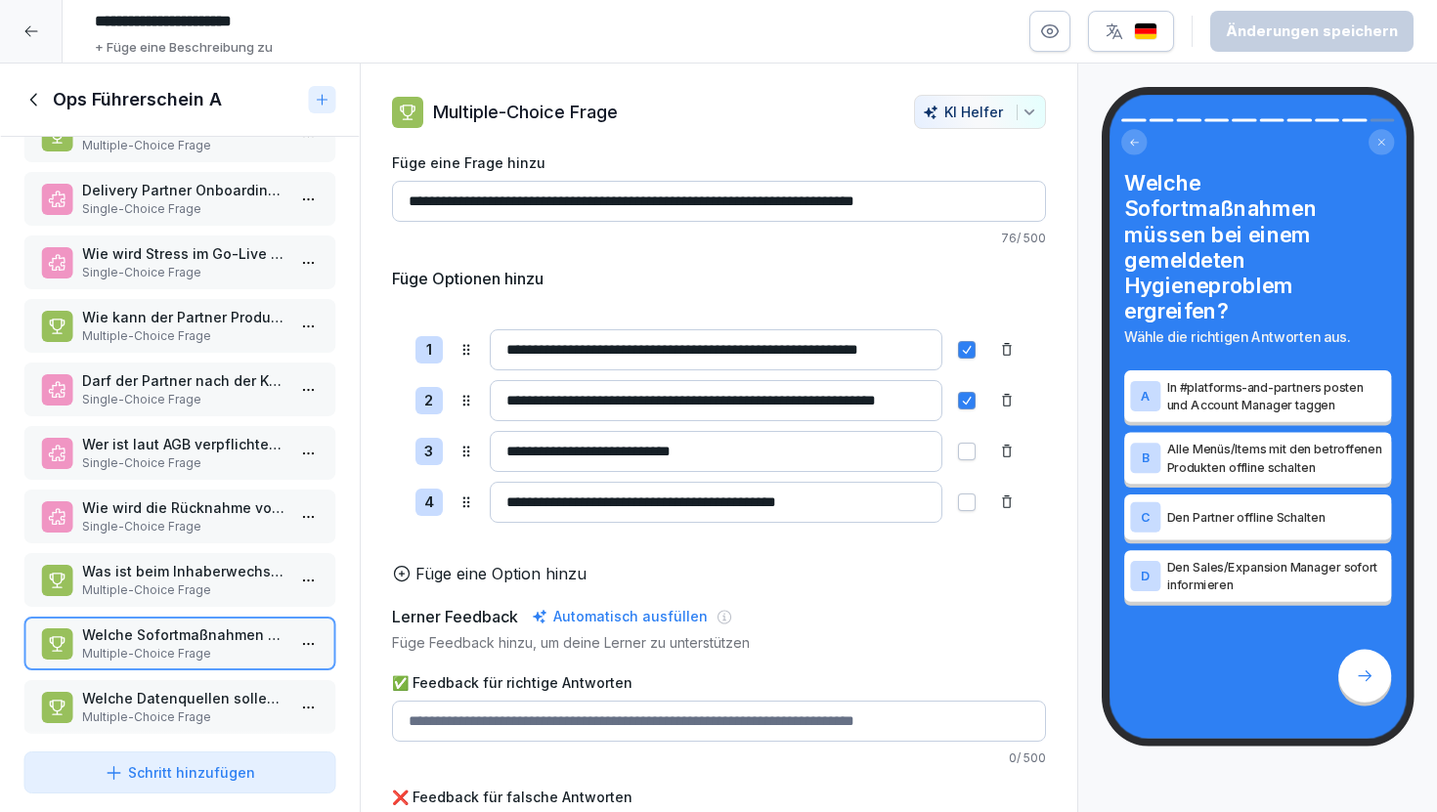
scroll to position [49, 0]
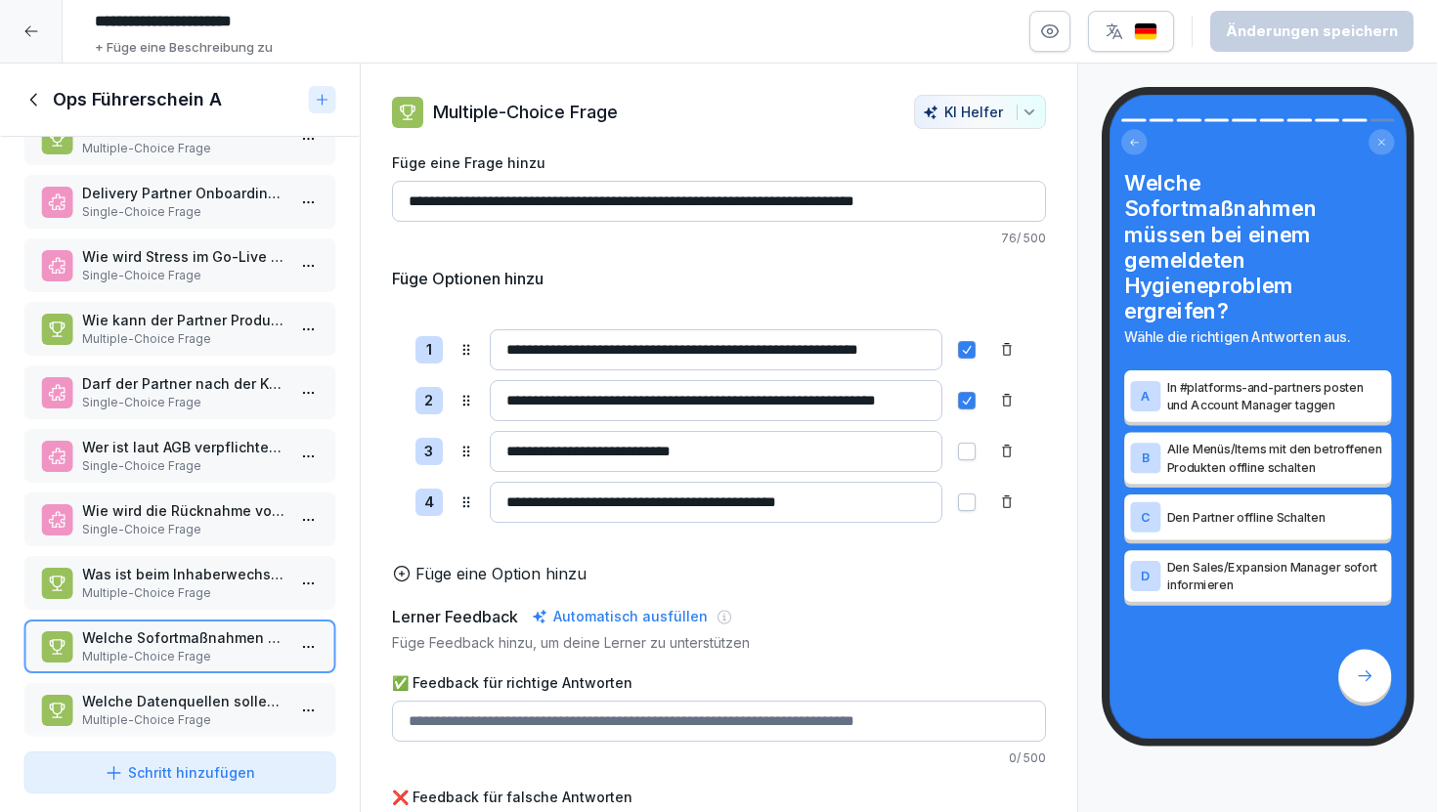
click at [25, 29] on icon at bounding box center [30, 31] width 13 height 11
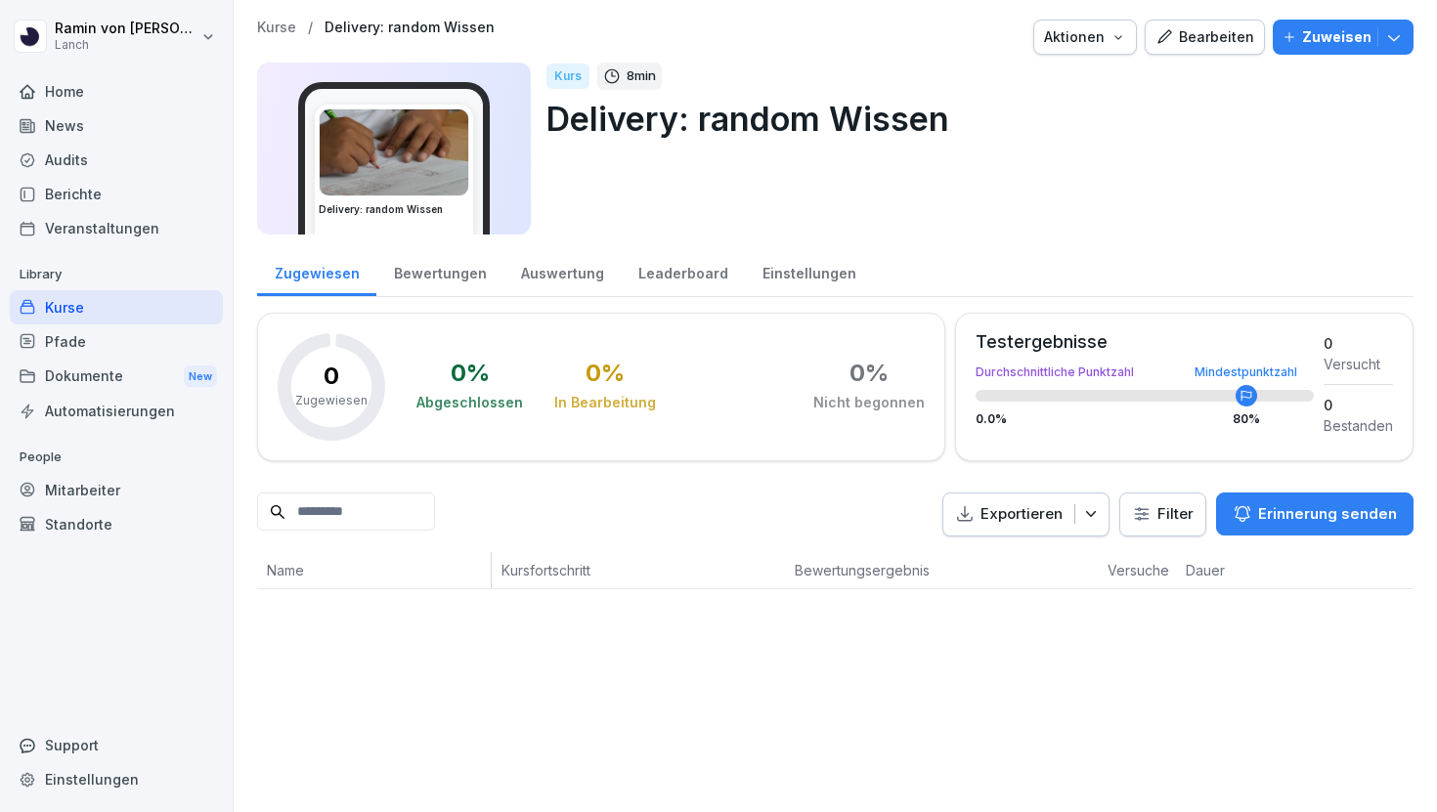
click at [275, 22] on p "Kurse" at bounding box center [276, 28] width 39 height 17
